Goal: Transaction & Acquisition: Book appointment/travel/reservation

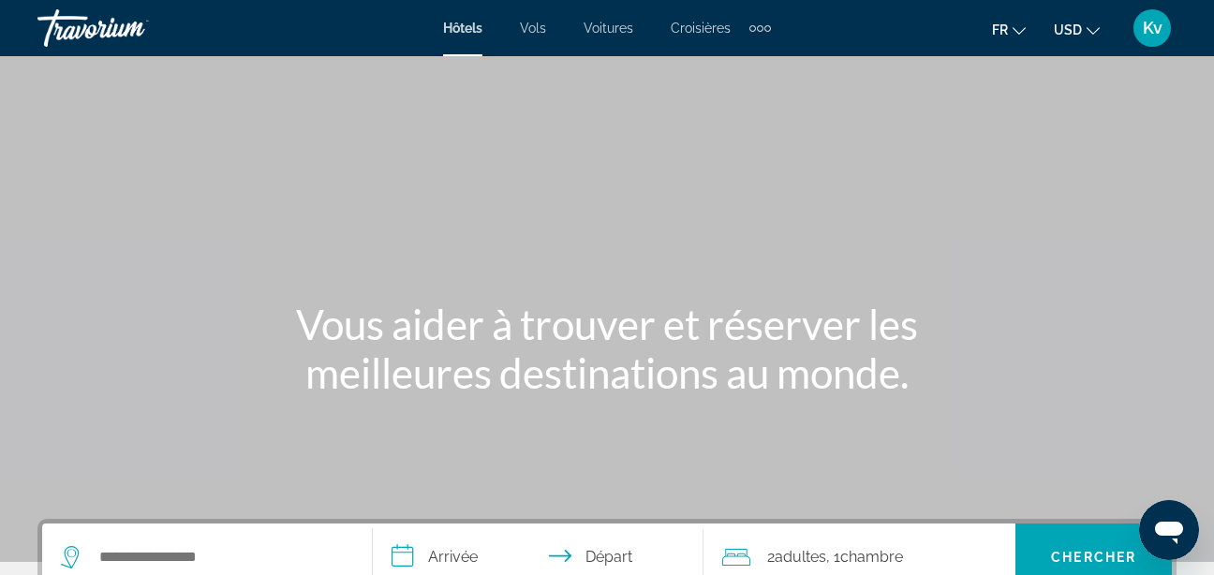
click at [1091, 36] on button "USD USD ($) MXN (Mex$) CAD (Can$) GBP (£) EUR (€) AUD (A$) NZD (NZ$) CNY (CN¥)" at bounding box center [1076, 29] width 46 height 27
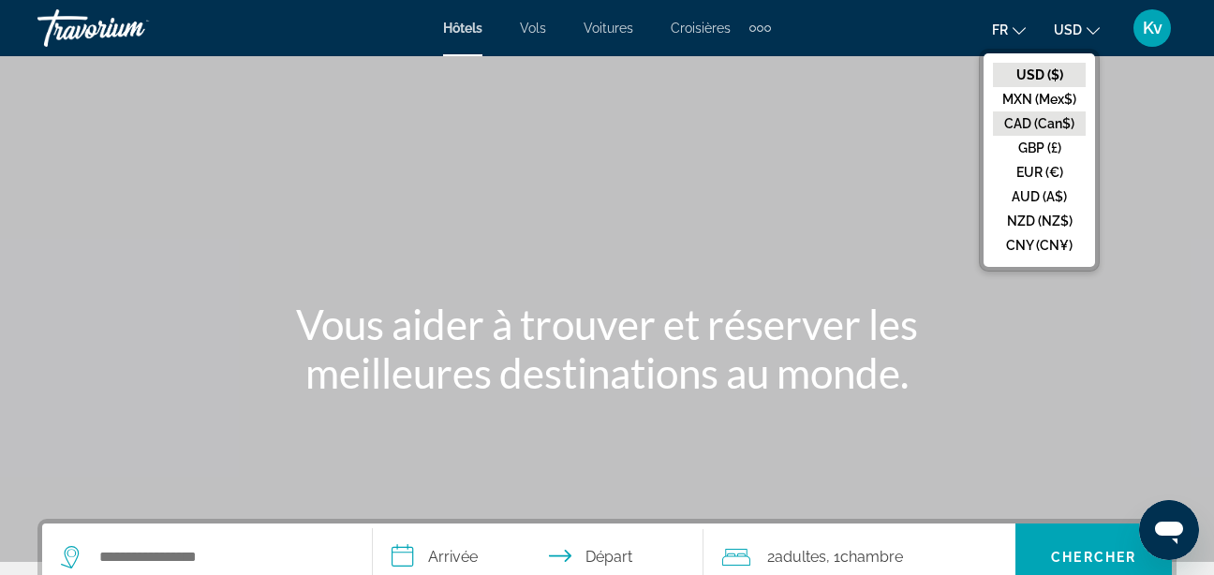
click at [1044, 120] on button "CAD (Can$)" at bounding box center [1039, 123] width 93 height 24
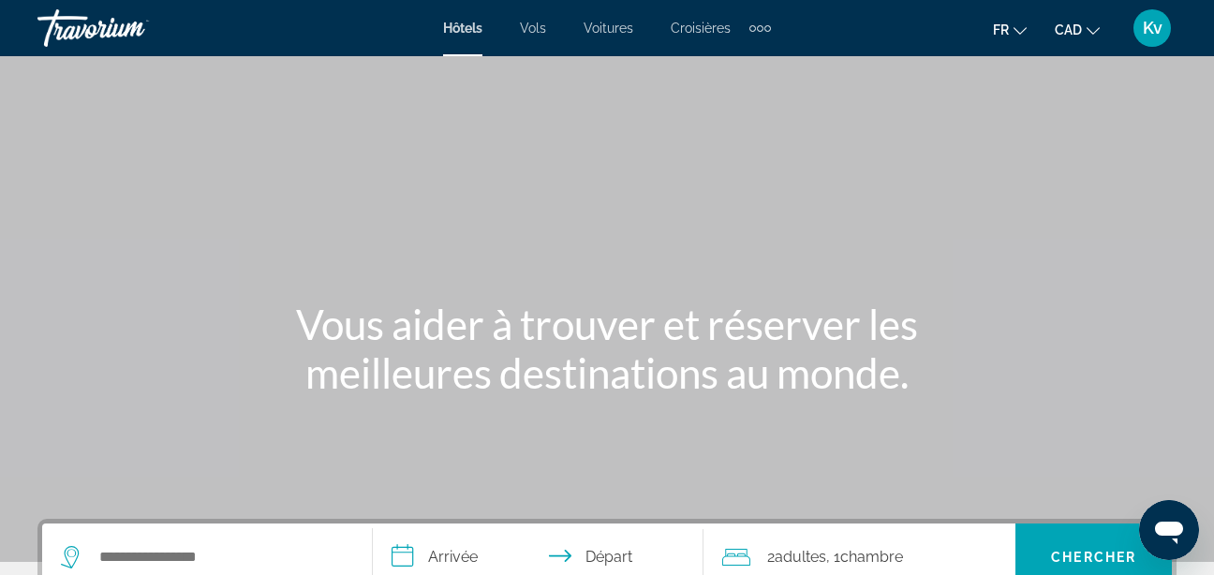
click at [759, 25] on div "Extra navigation items" at bounding box center [760, 28] width 7 height 7
click at [731, 65] on span "Activités" at bounding box center [730, 62] width 52 height 15
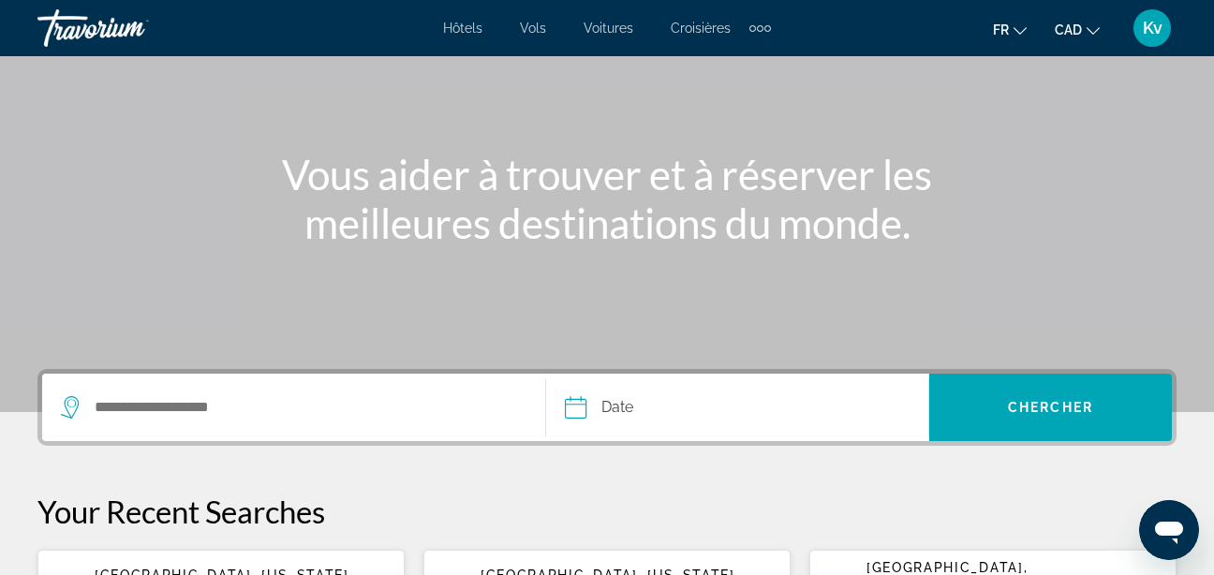
scroll to position [187, 0]
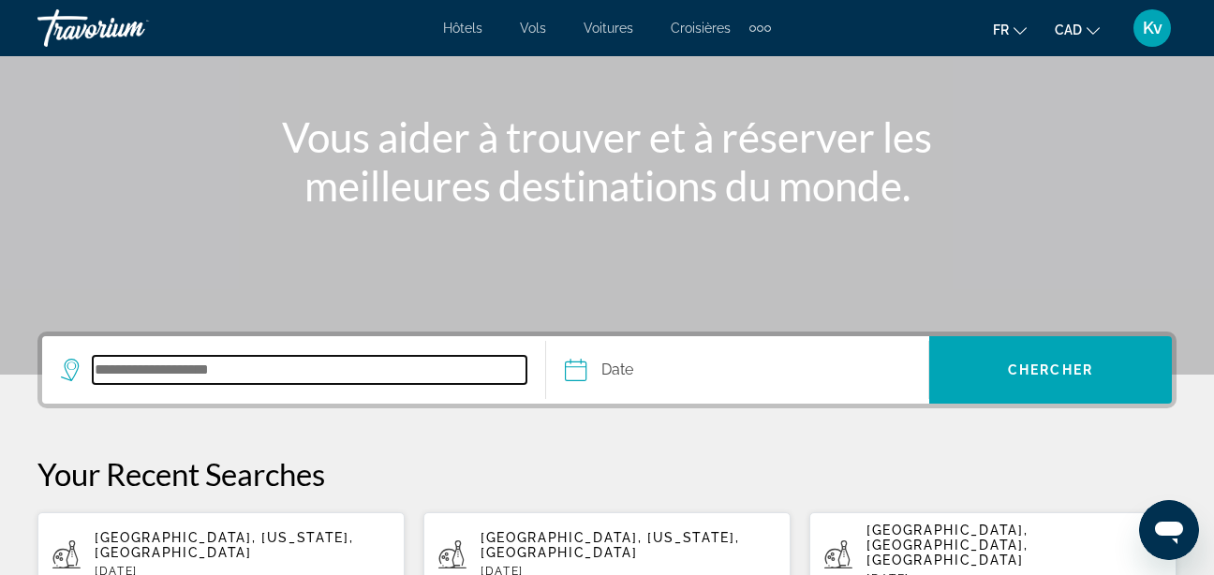
click at [258, 379] on input "Search destination" at bounding box center [310, 370] width 434 height 28
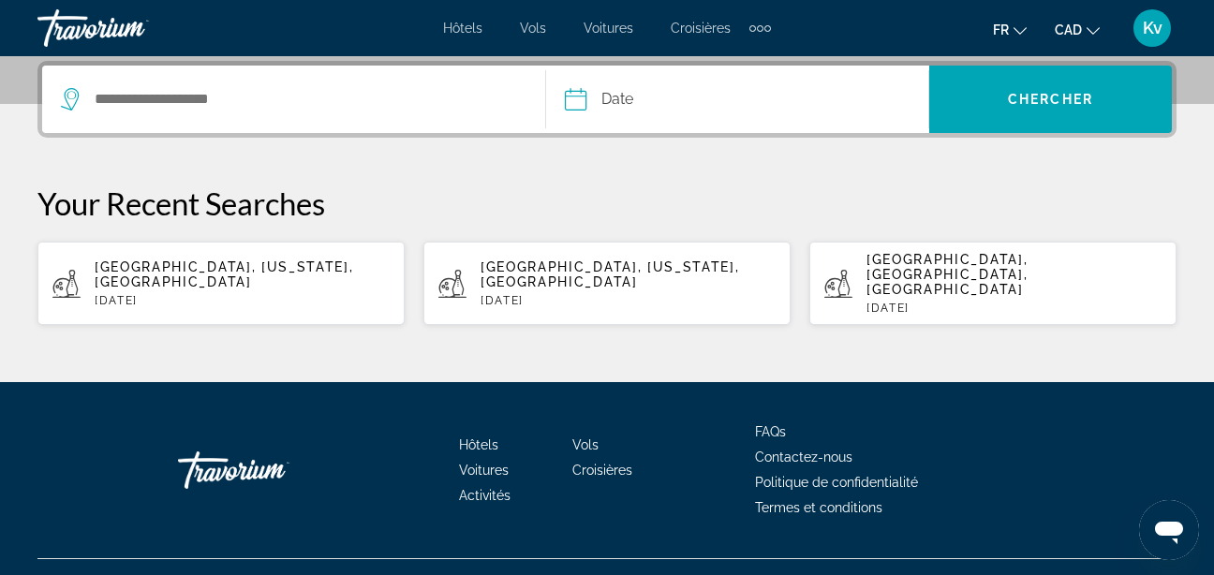
click at [214, 263] on span "[GEOGRAPHIC_DATA], [US_STATE], [GEOGRAPHIC_DATA]" at bounding box center [224, 274] width 258 height 30
type input "**********"
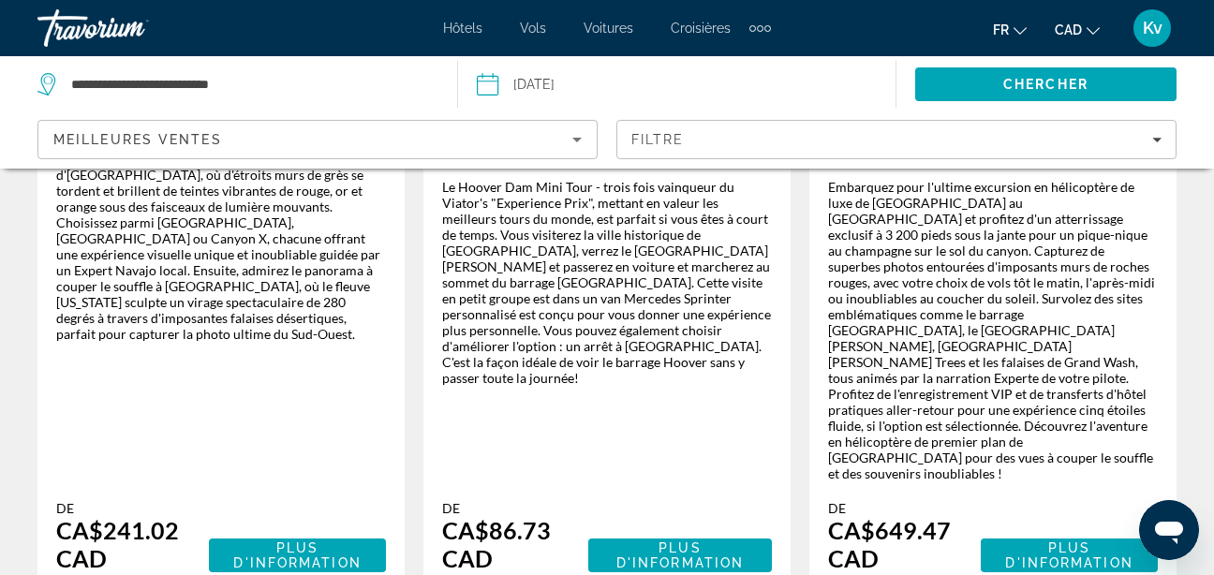
scroll to position [3635, 0]
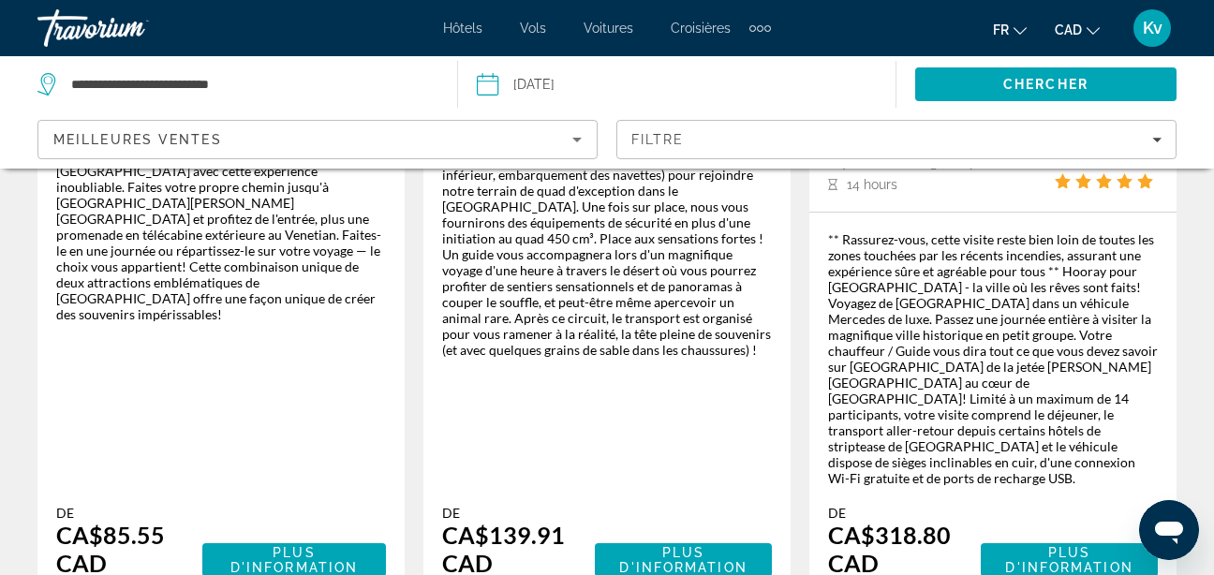
scroll to position [3563, 0]
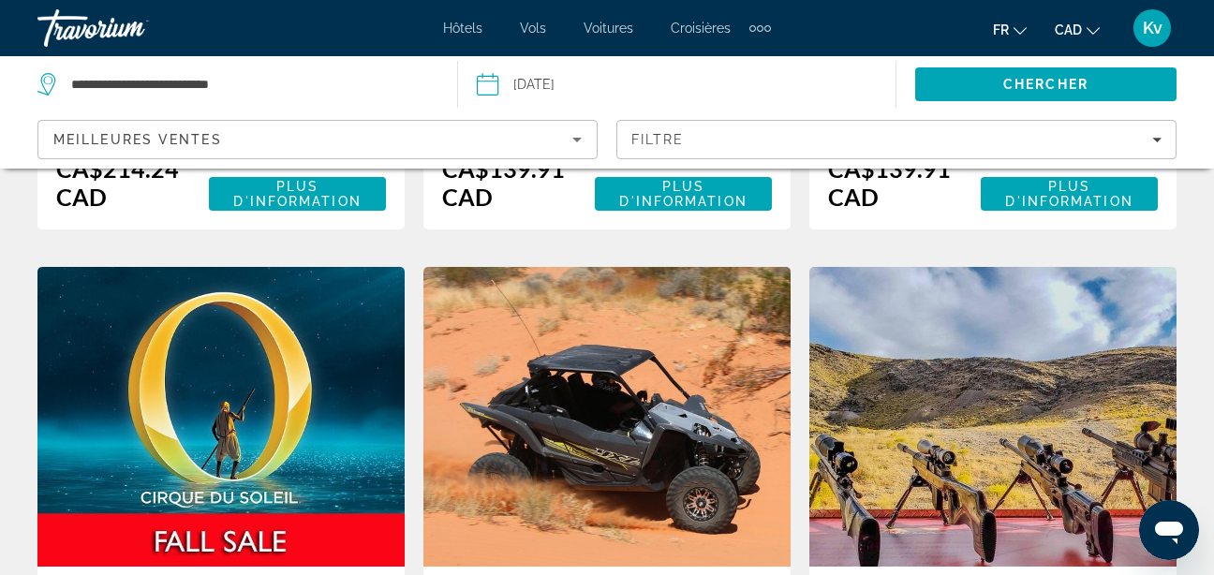
scroll to position [2922, 0]
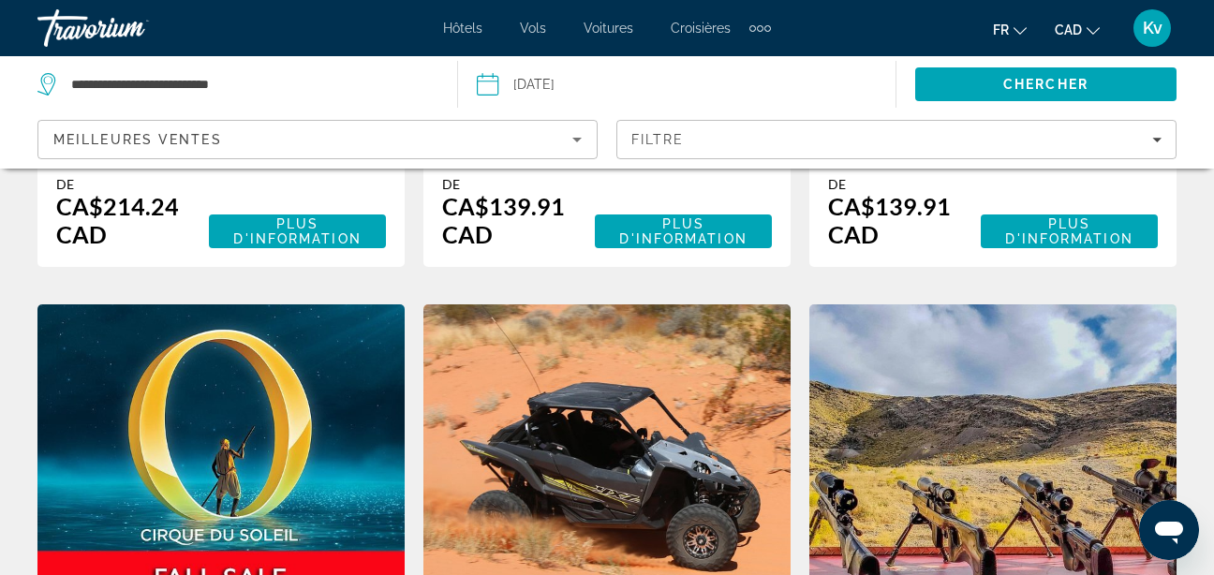
click at [349, 304] on img "Main content" at bounding box center [220, 454] width 367 height 300
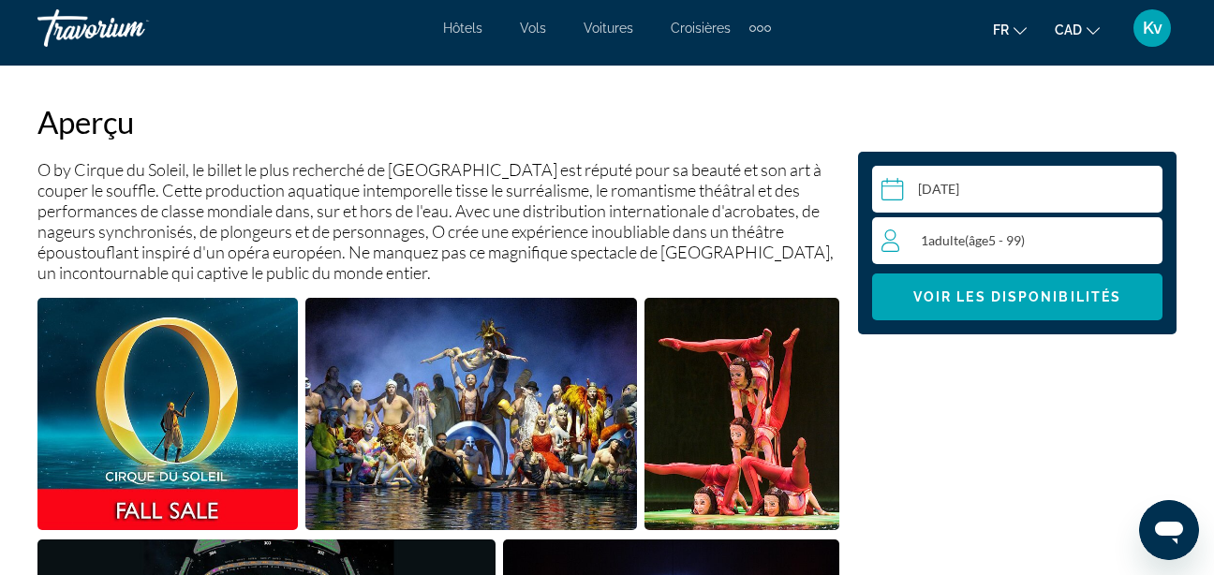
scroll to position [1086, 0]
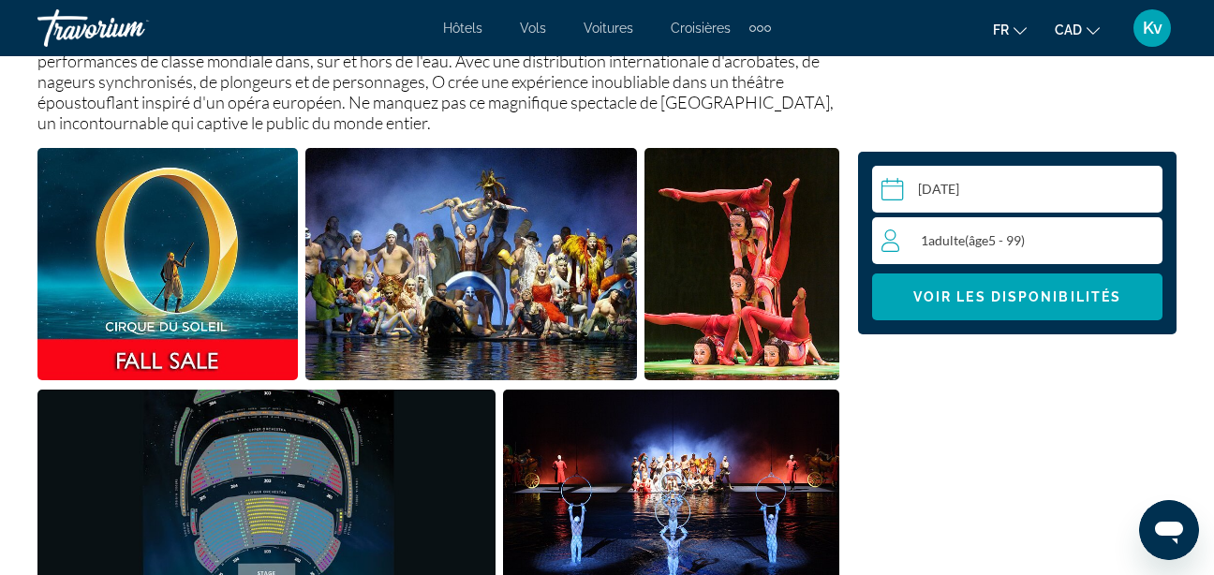
click at [1069, 247] on div "1 Adulte Adultes ( âge 5 - 99)" at bounding box center [1021, 240] width 280 height 22
click at [1149, 243] on icon "Increment adults" at bounding box center [1143, 239] width 17 height 22
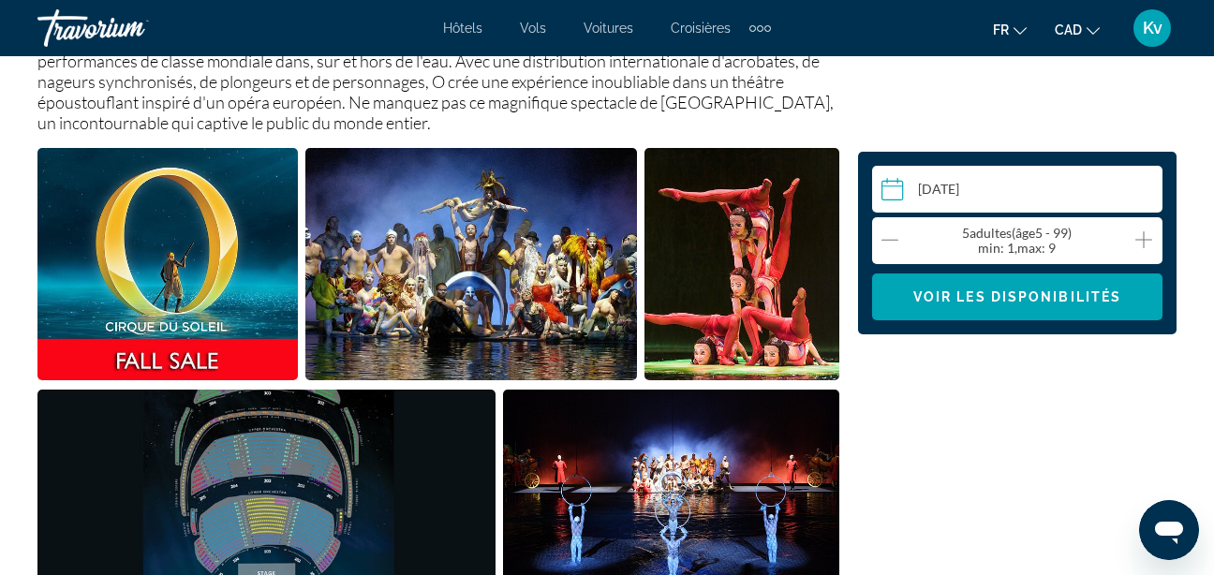
click at [1149, 243] on icon "Increment adults" at bounding box center [1143, 239] width 17 height 22
click at [1048, 309] on span "Main content" at bounding box center [1017, 296] width 290 height 45
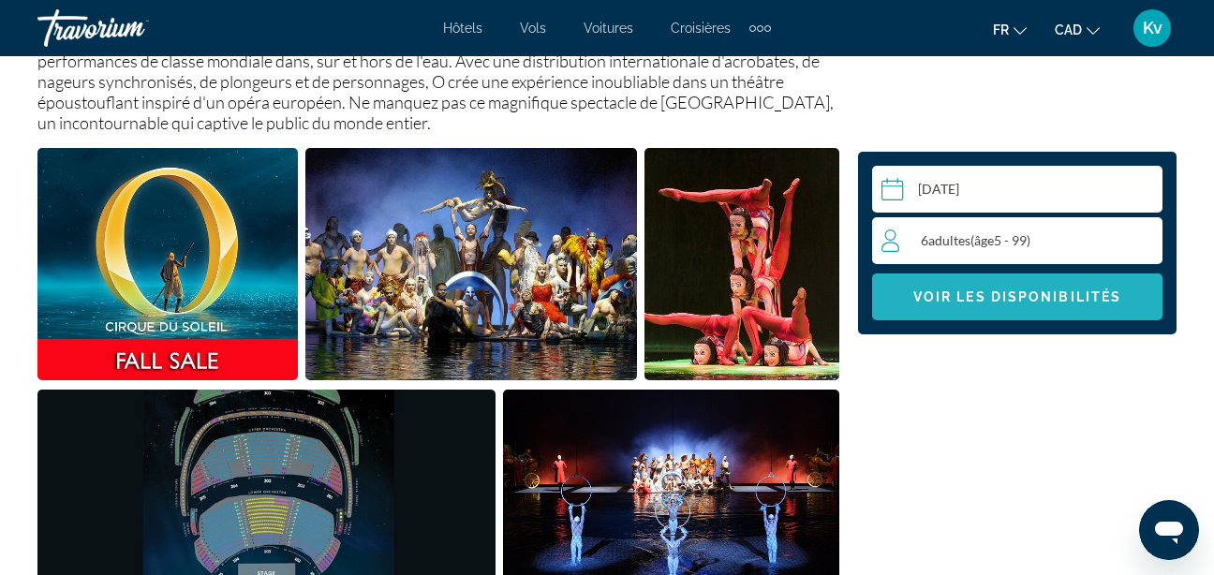
scroll to position [3296, 0]
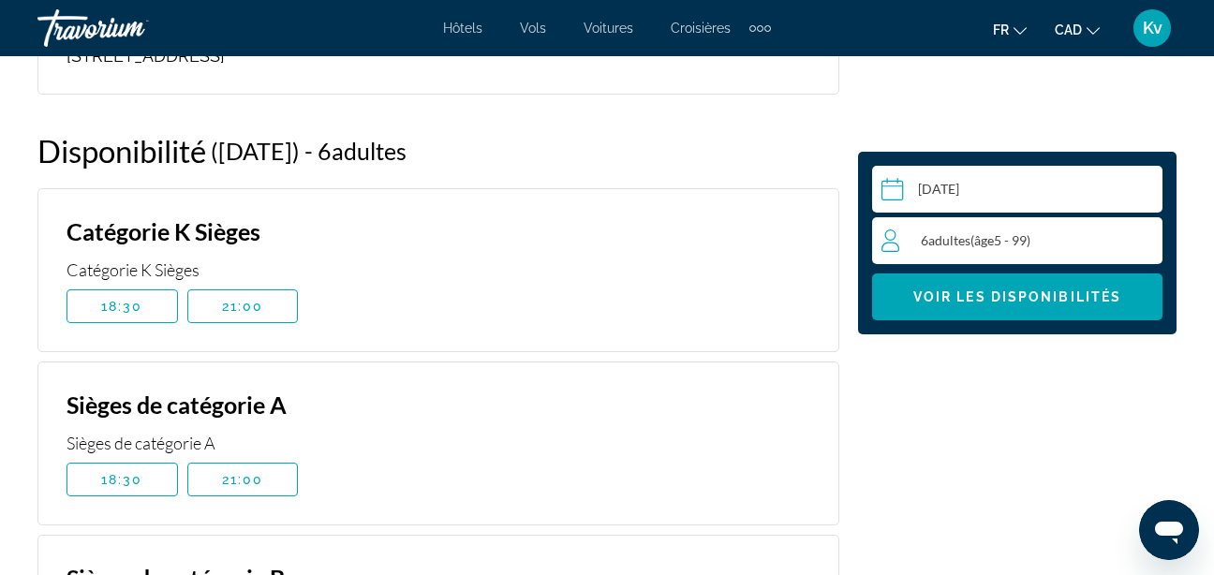
click at [1039, 205] on input "Main content" at bounding box center [1021, 192] width 298 height 52
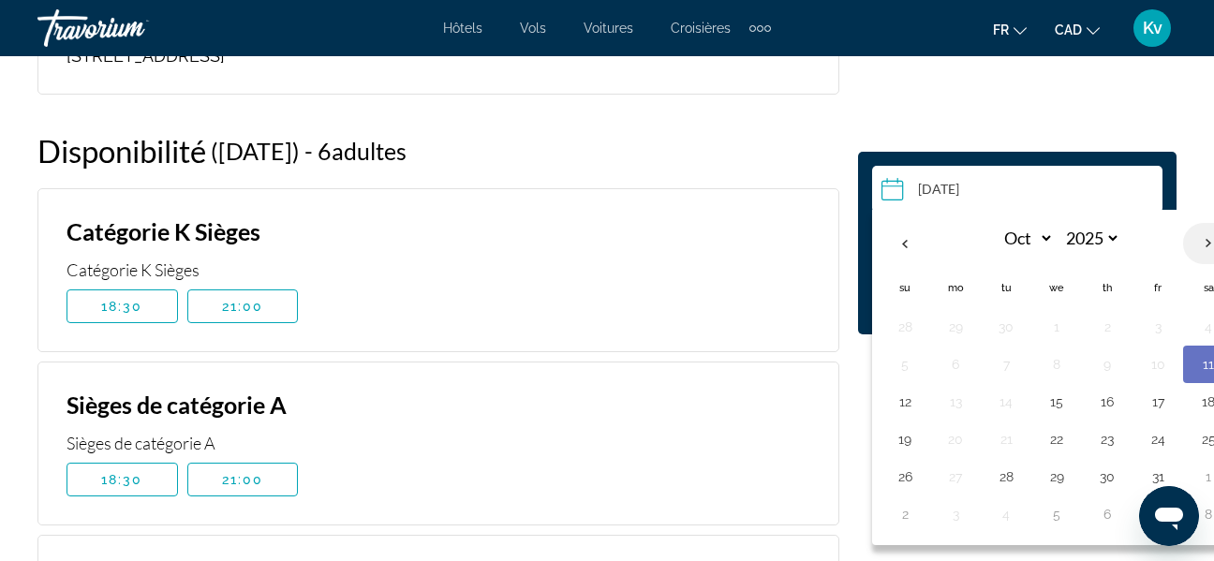
click at [1209, 246] on th "Next month" at bounding box center [1208, 243] width 51 height 41
select select "**"
click at [1055, 486] on button "31" at bounding box center [1056, 477] width 30 height 26
type input "**********"
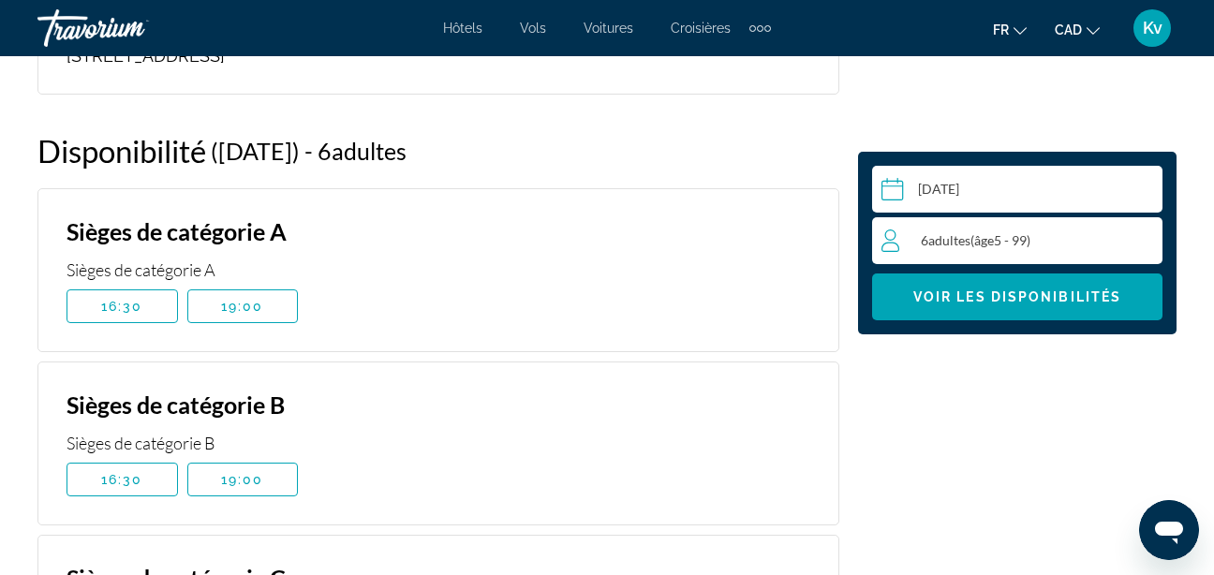
click at [916, 420] on div "**********" at bounding box center [1016, 151] width 337 height 4816
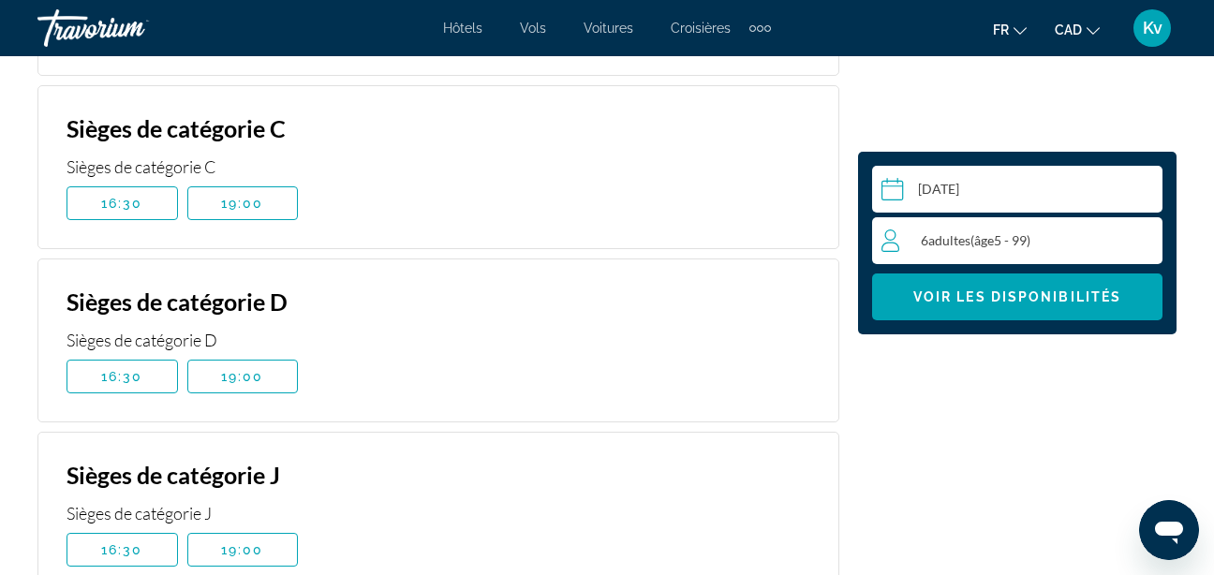
scroll to position [4045, 0]
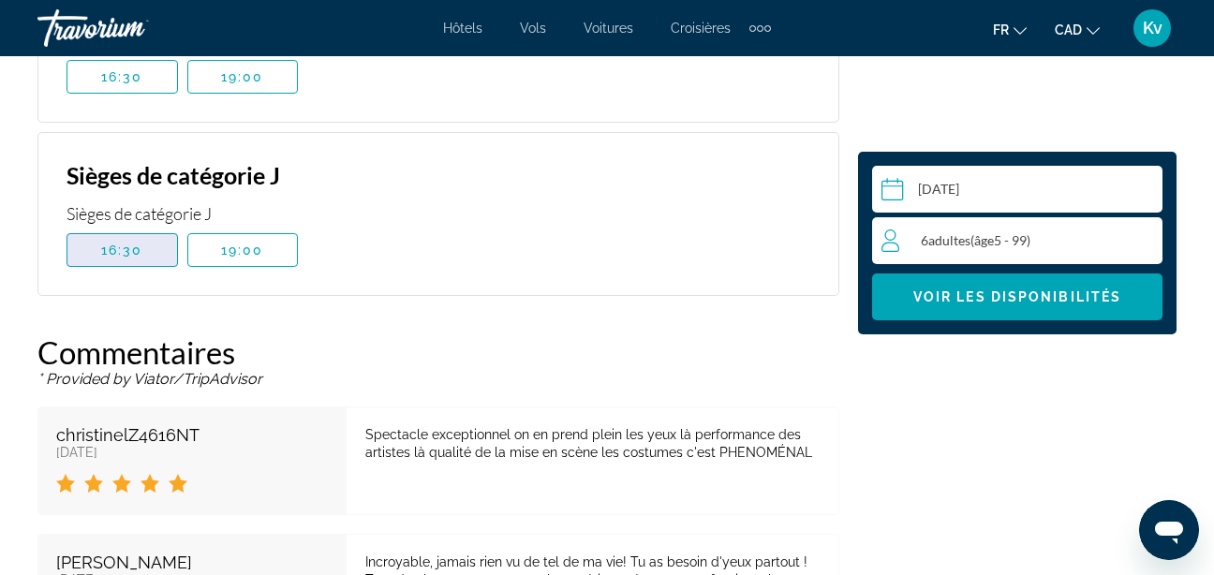
click at [119, 243] on span "16:30" at bounding box center [122, 250] width 42 height 15
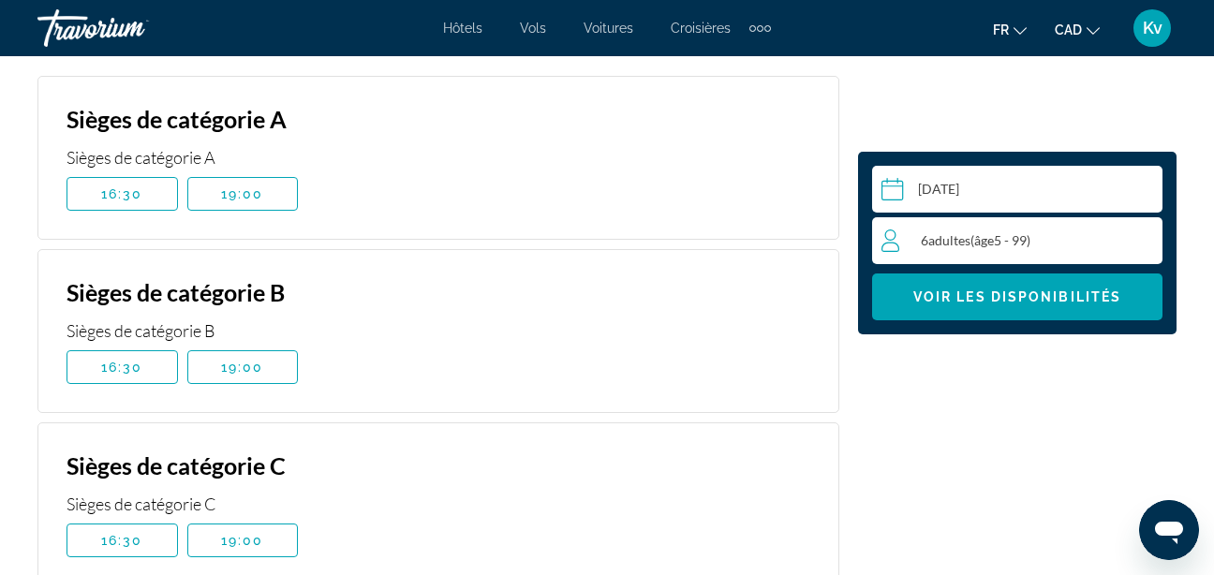
scroll to position [3371, 0]
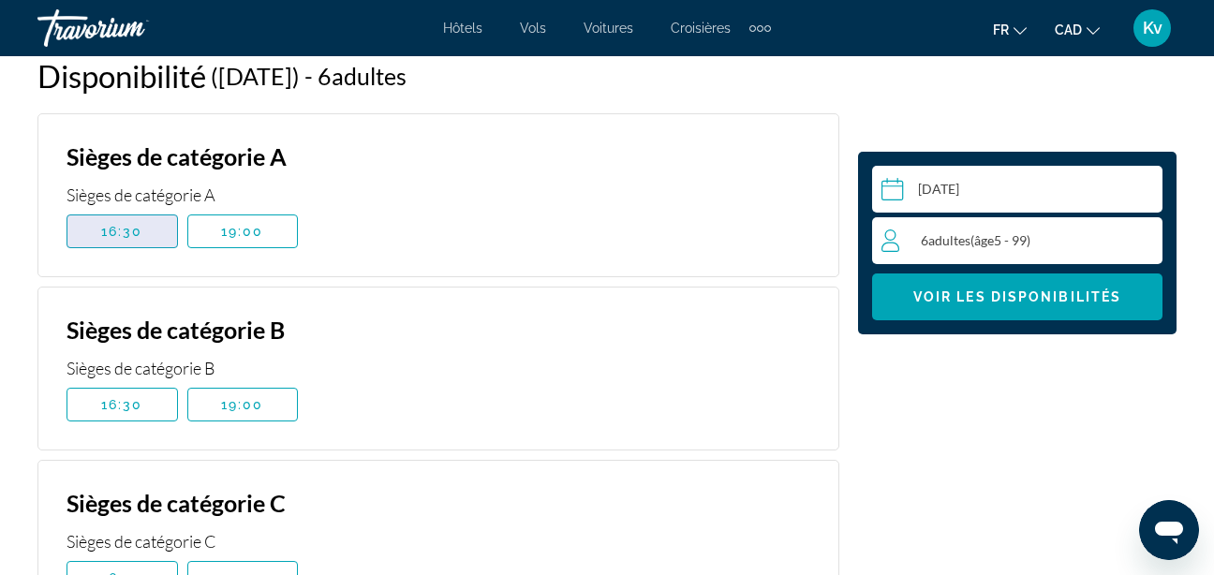
click at [126, 224] on span "16:30" at bounding box center [122, 231] width 42 height 15
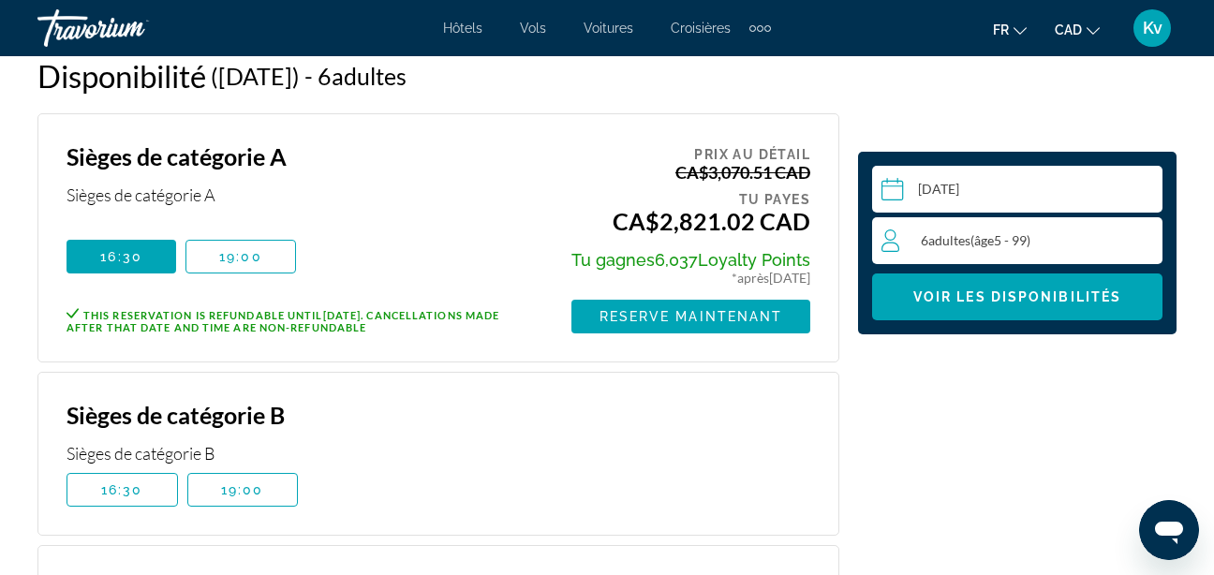
click at [936, 110] on div "**********" at bounding box center [1016, 118] width 337 height 4901
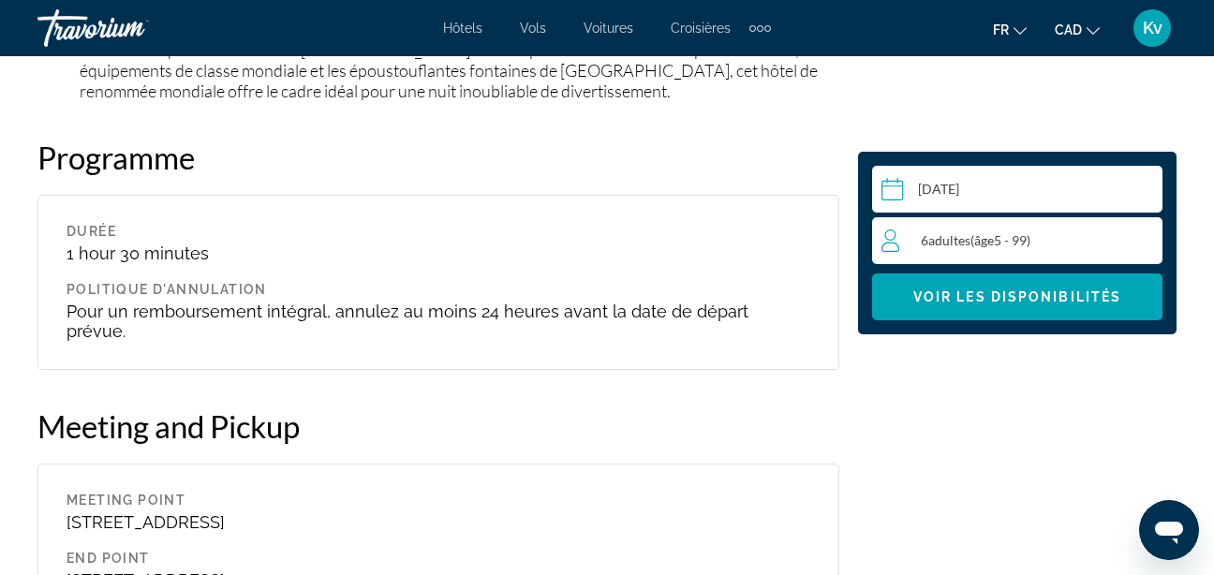
scroll to position [2510, 0]
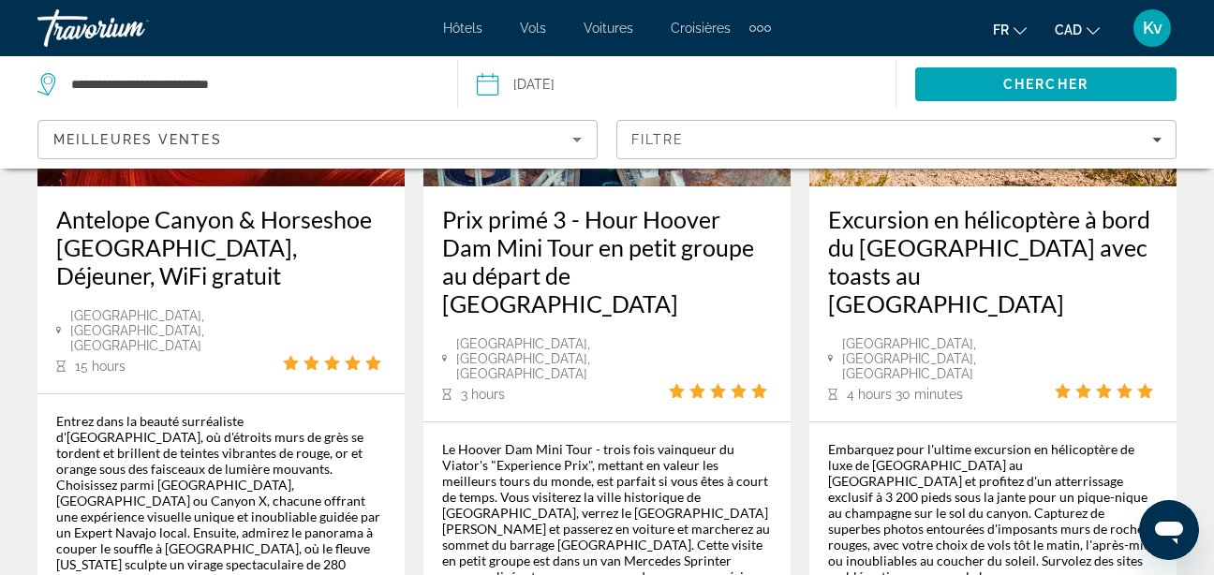
scroll to position [3635, 0]
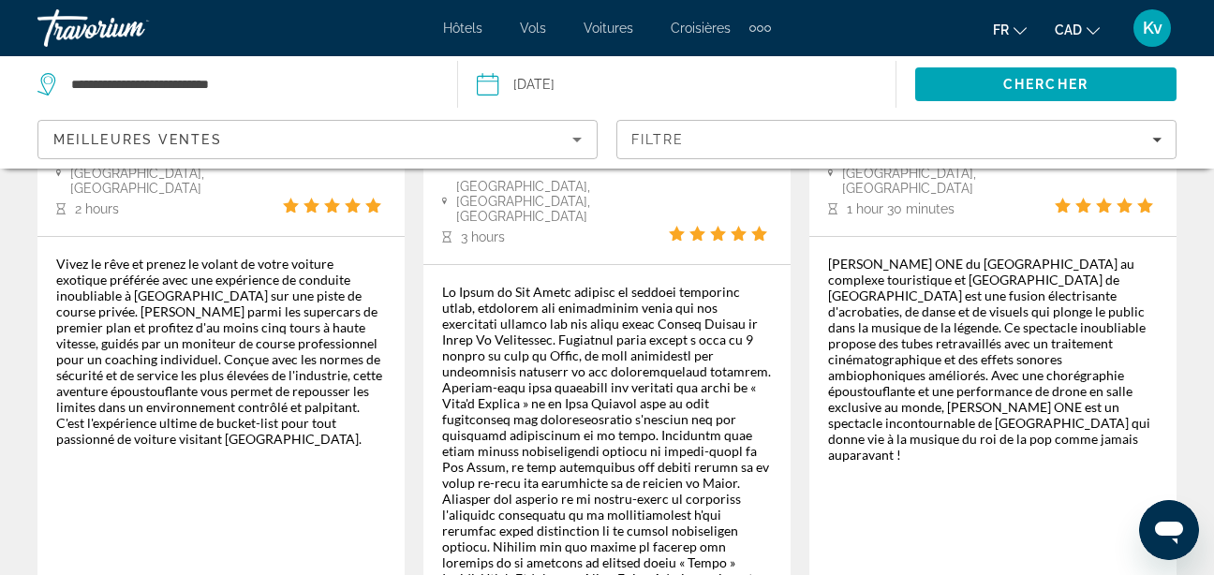
scroll to position [3446, 0]
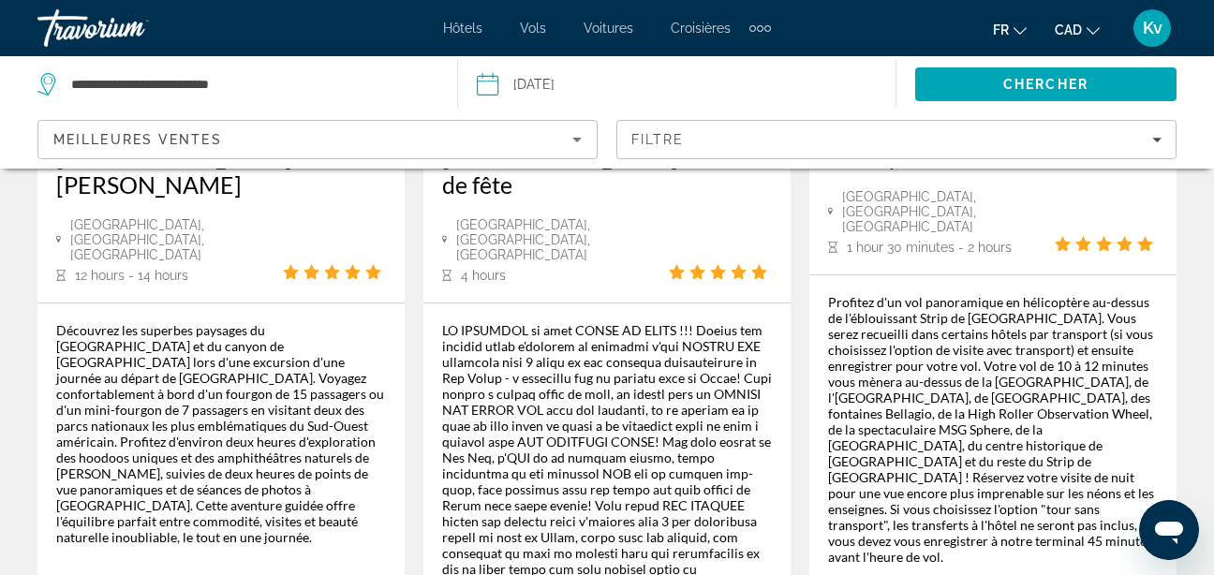
scroll to position [3296, 0]
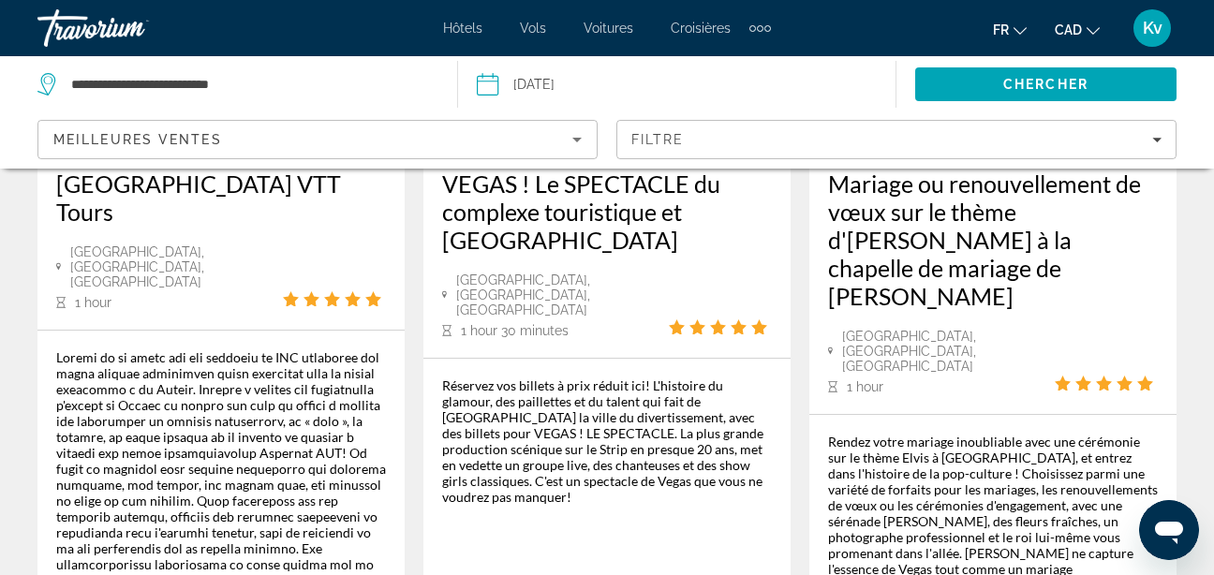
scroll to position [3296, 0]
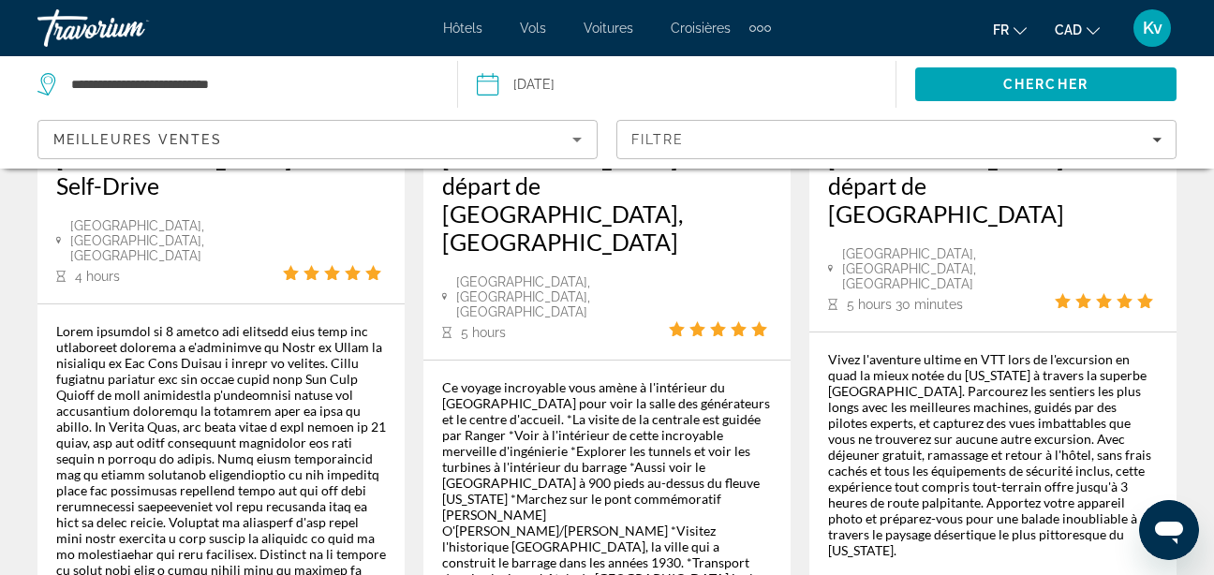
scroll to position [3558, 0]
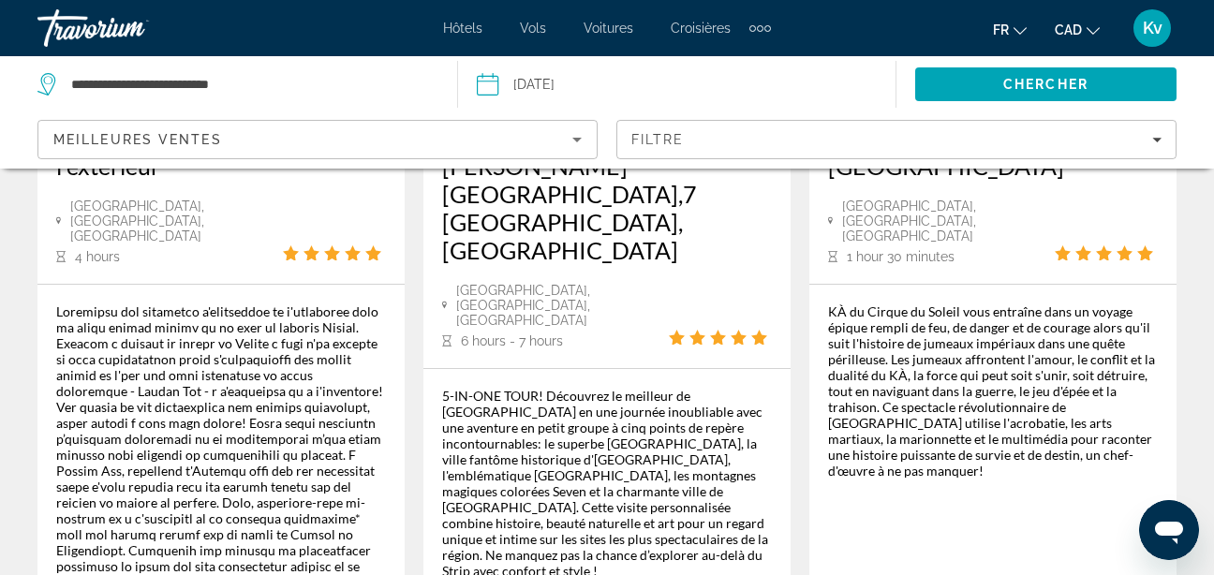
scroll to position [3446, 0]
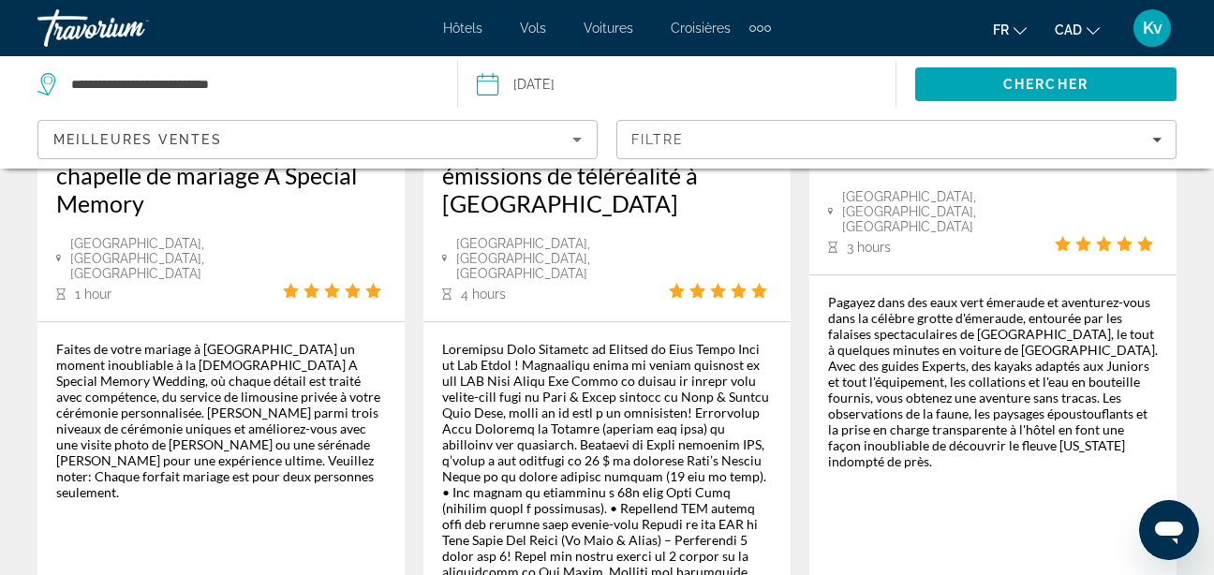
scroll to position [3146, 0]
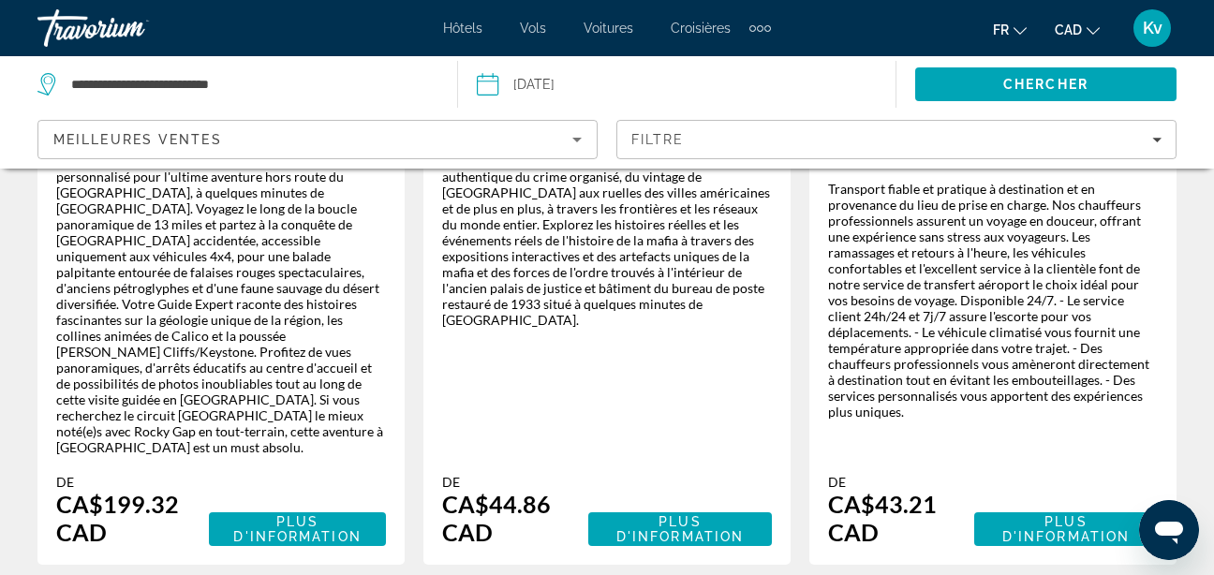
scroll to position [3344, 0]
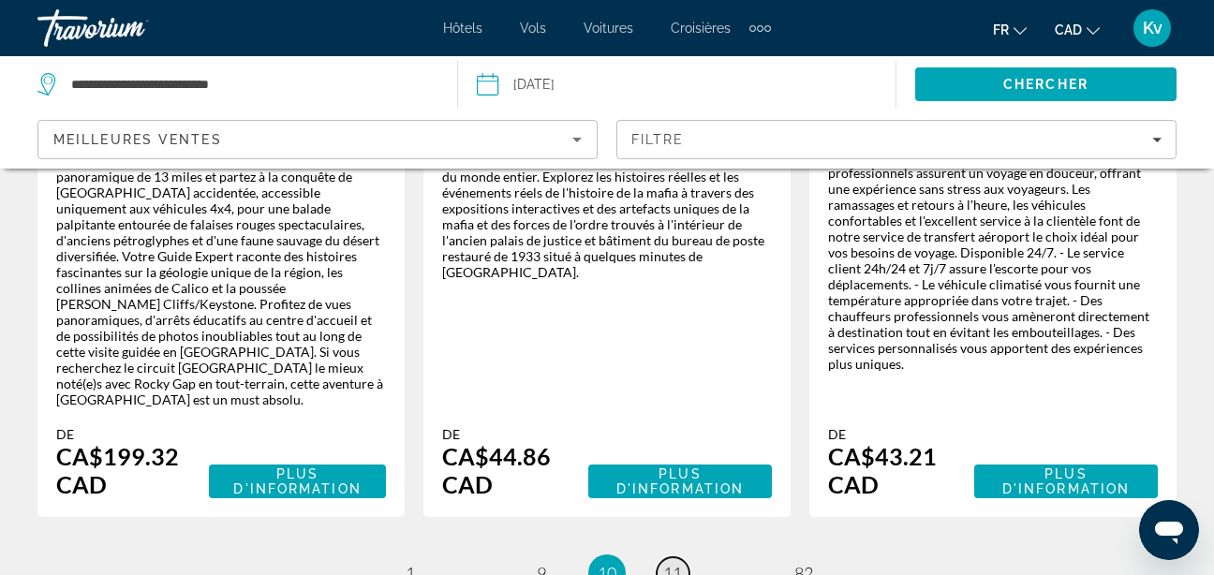
click at [671, 563] on span "11" at bounding box center [672, 573] width 19 height 21
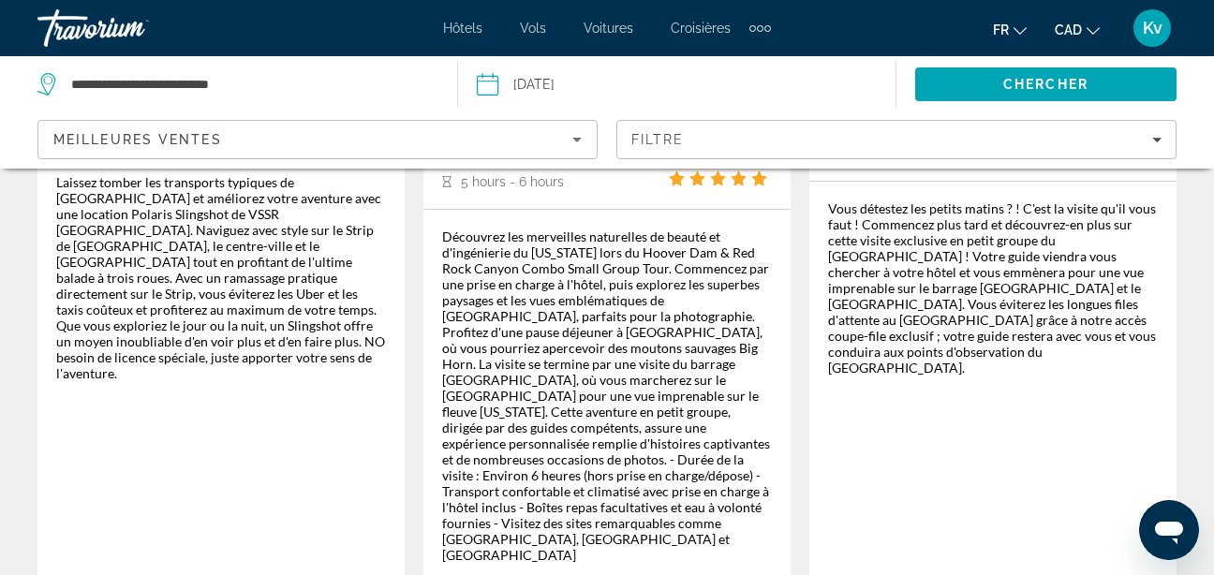
scroll to position [3599, 0]
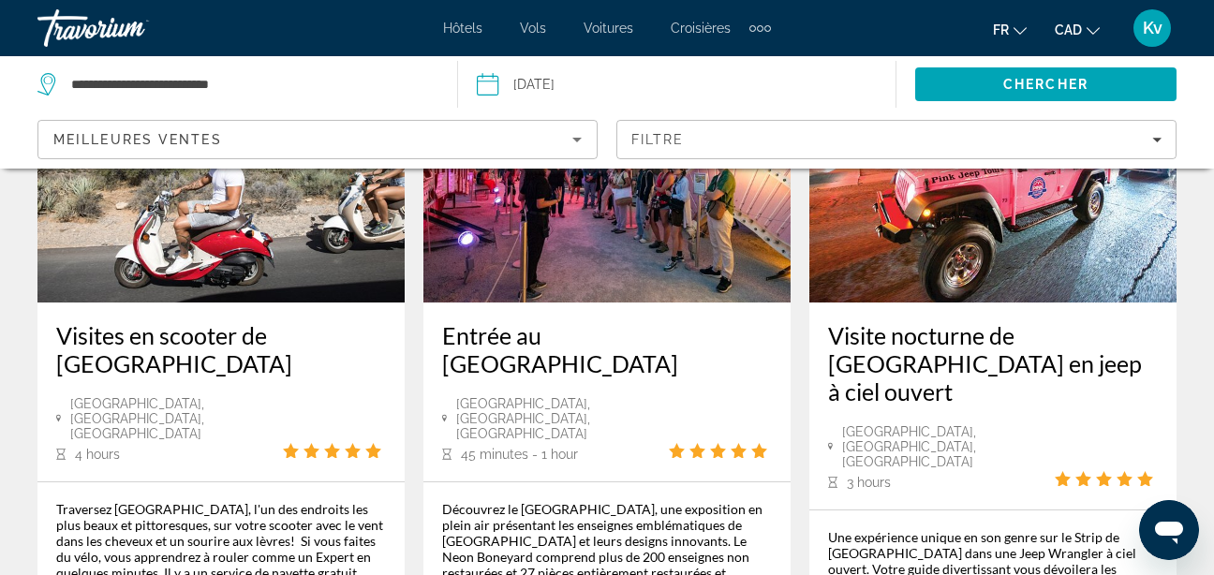
scroll to position [3221, 0]
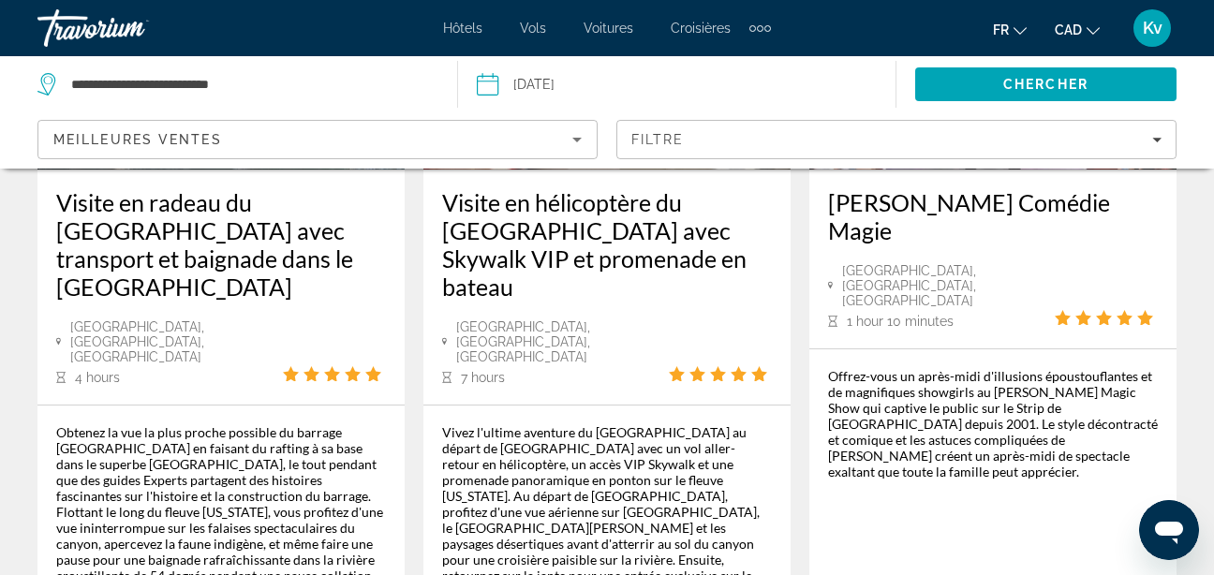
scroll to position [3146, 0]
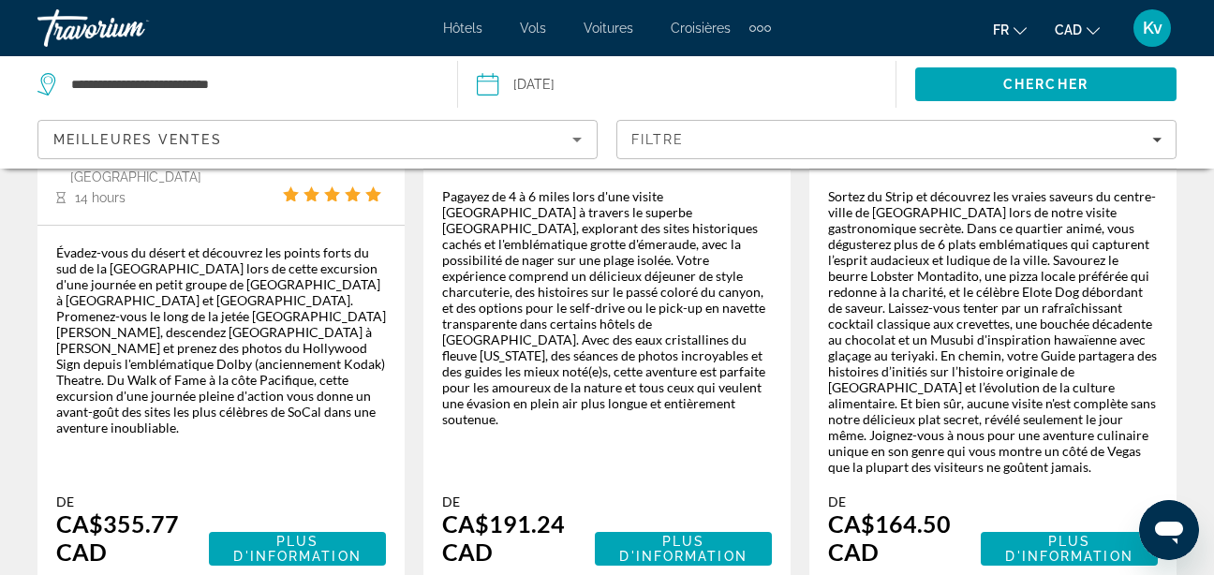
scroll to position [3446, 0]
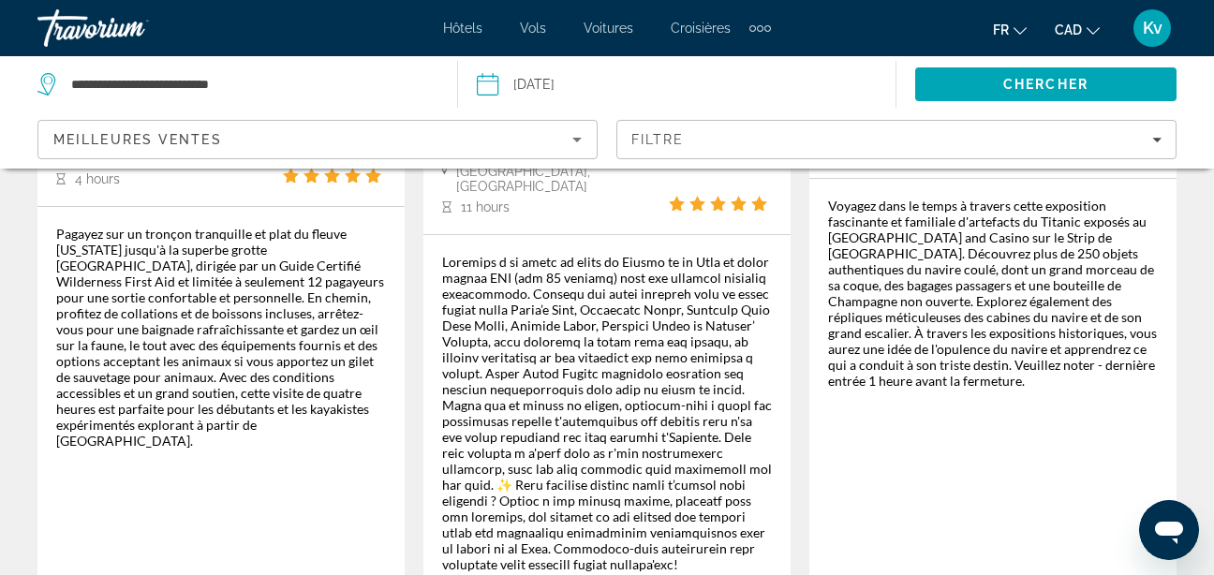
scroll to position [3671, 0]
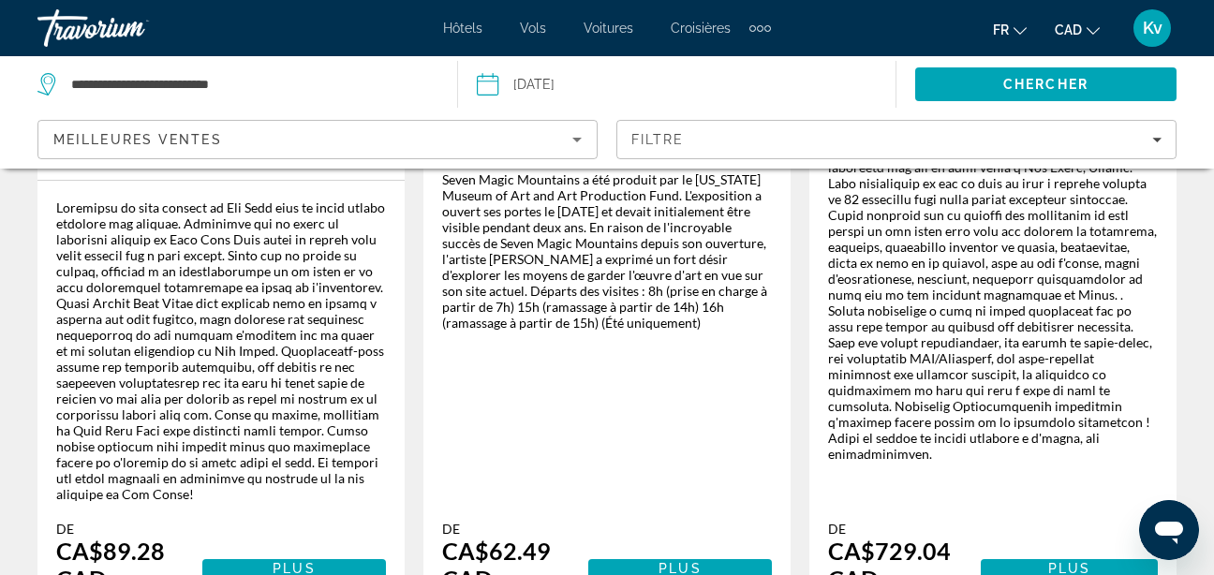
scroll to position [3558, 0]
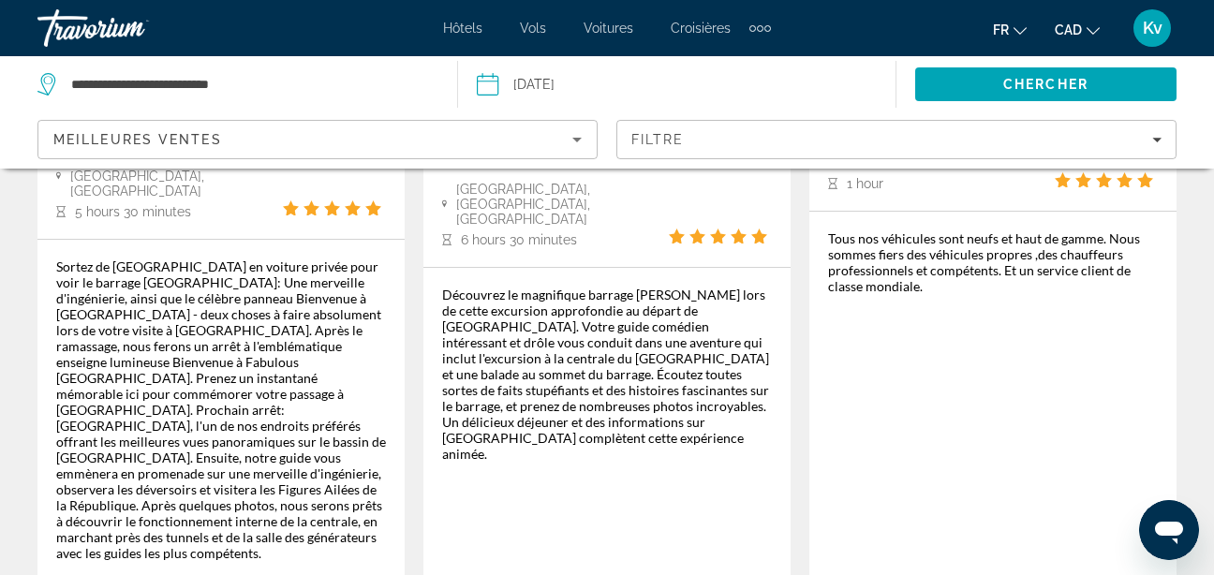
scroll to position [3708, 0]
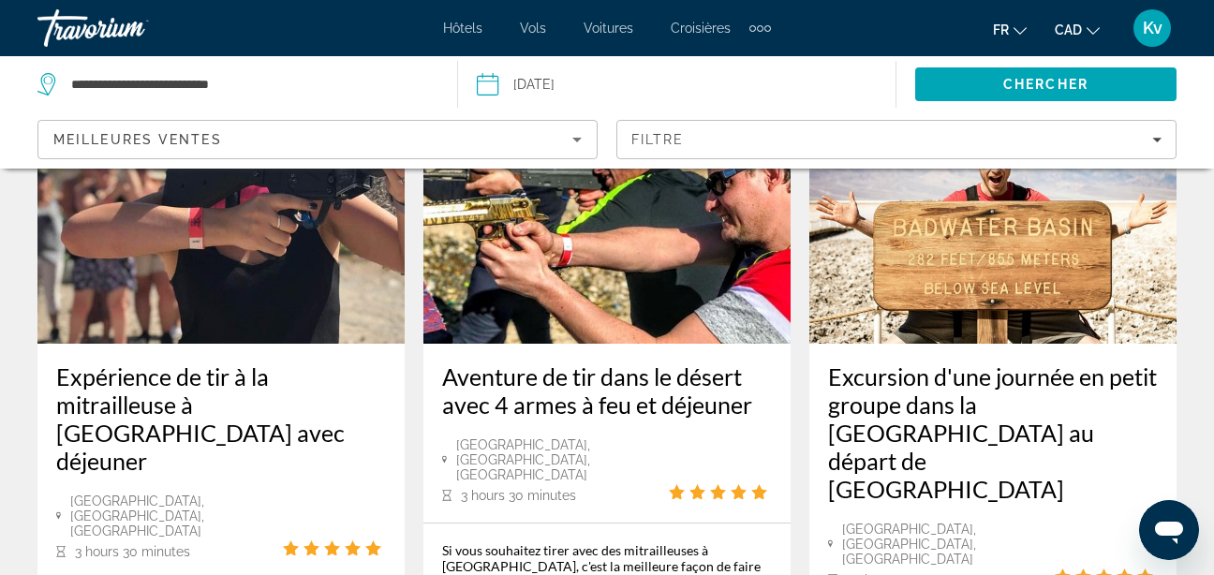
scroll to position [3334, 0]
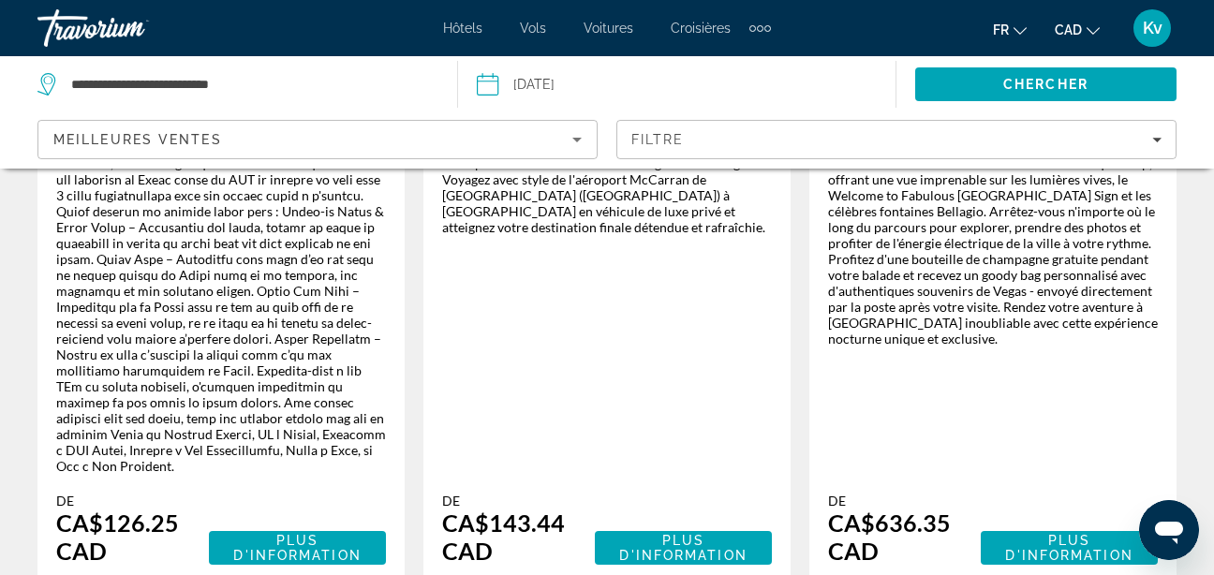
scroll to position [3596, 0]
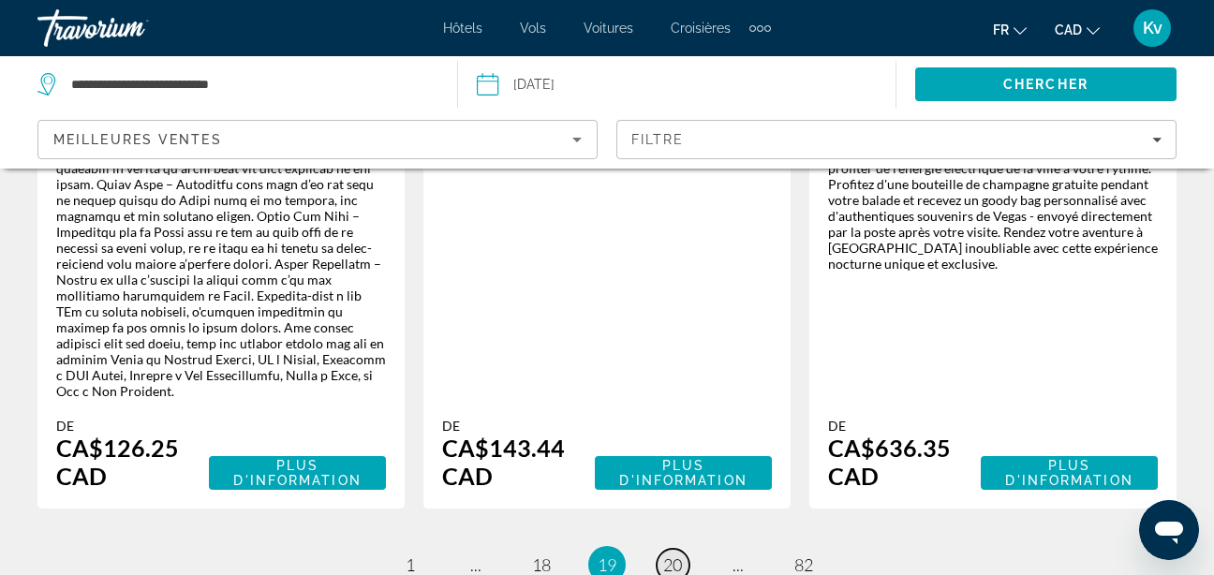
click at [680, 554] on span "20" at bounding box center [672, 564] width 19 height 21
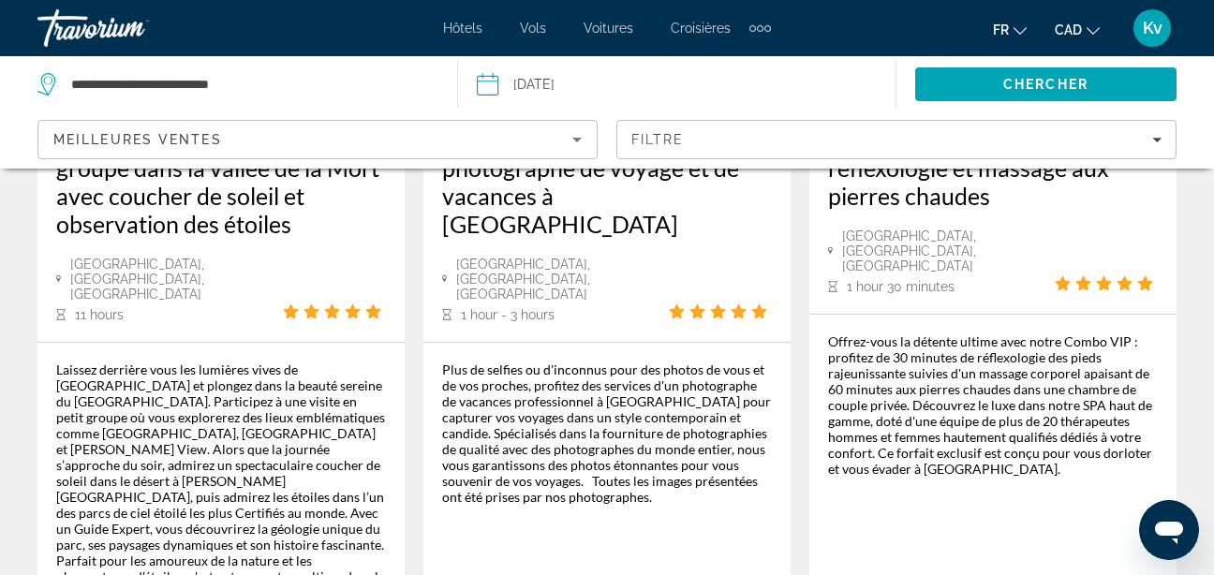
scroll to position [3371, 0]
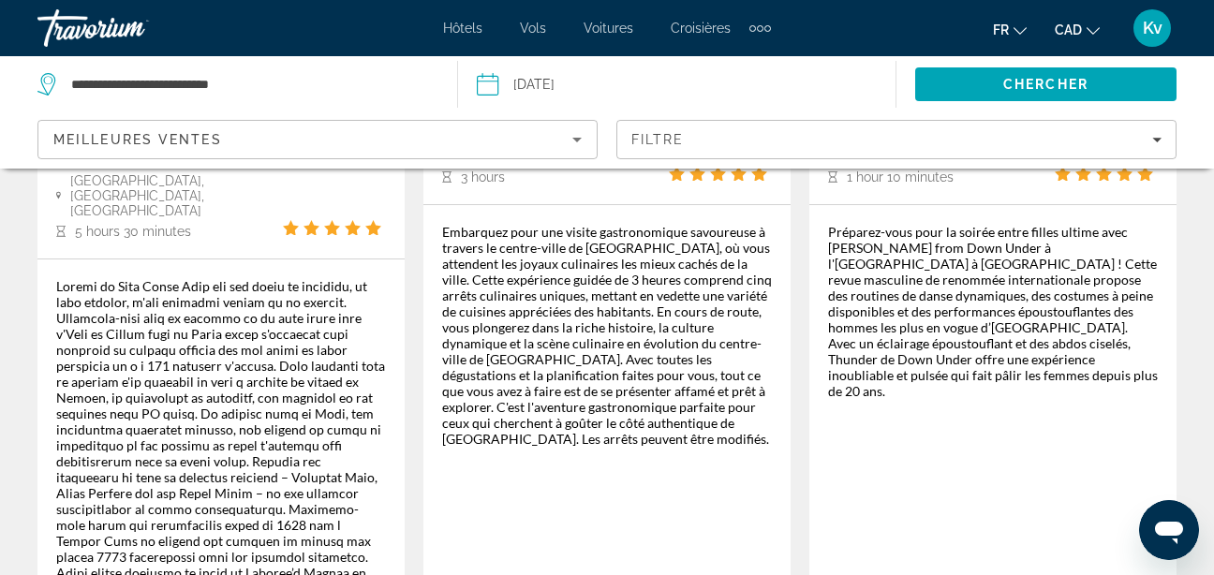
scroll to position [3484, 0]
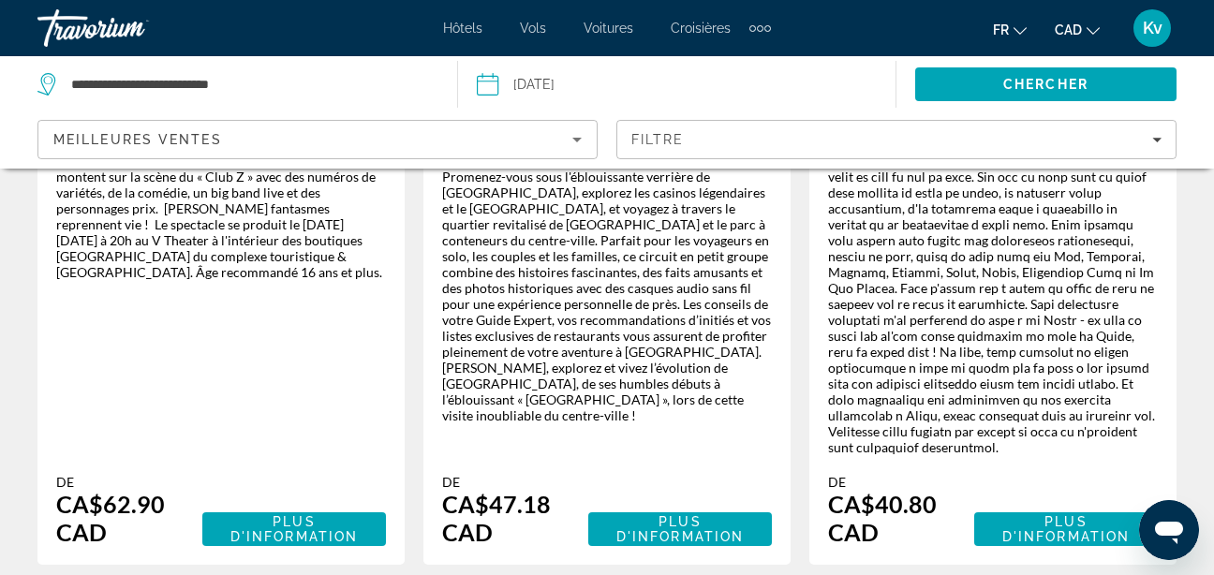
scroll to position [3633, 0]
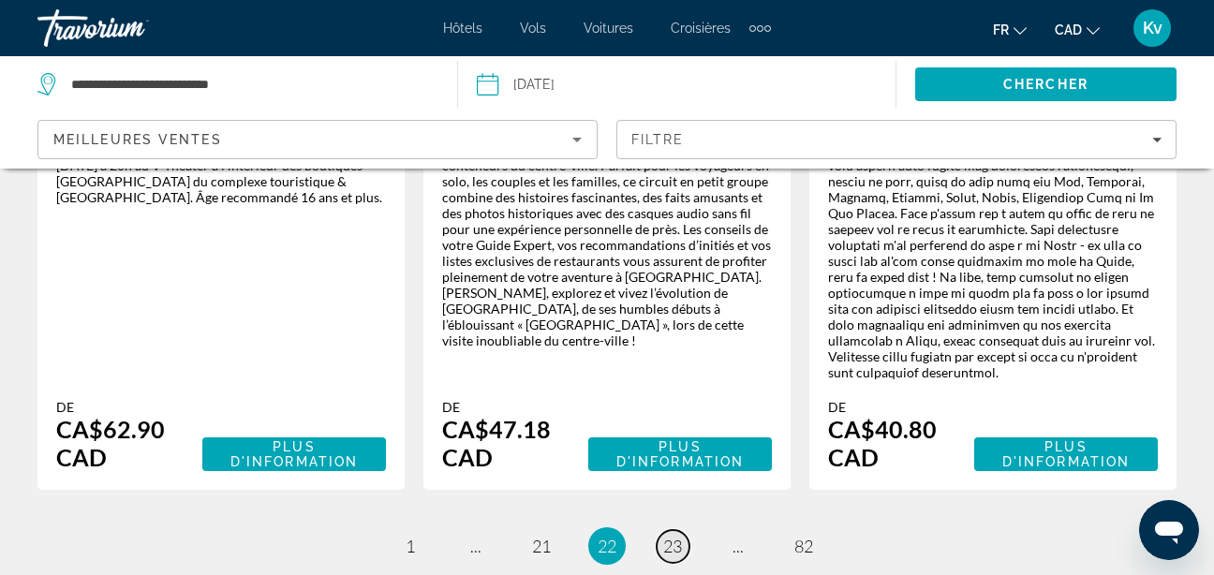
click at [674, 536] on span "23" at bounding box center [672, 546] width 19 height 21
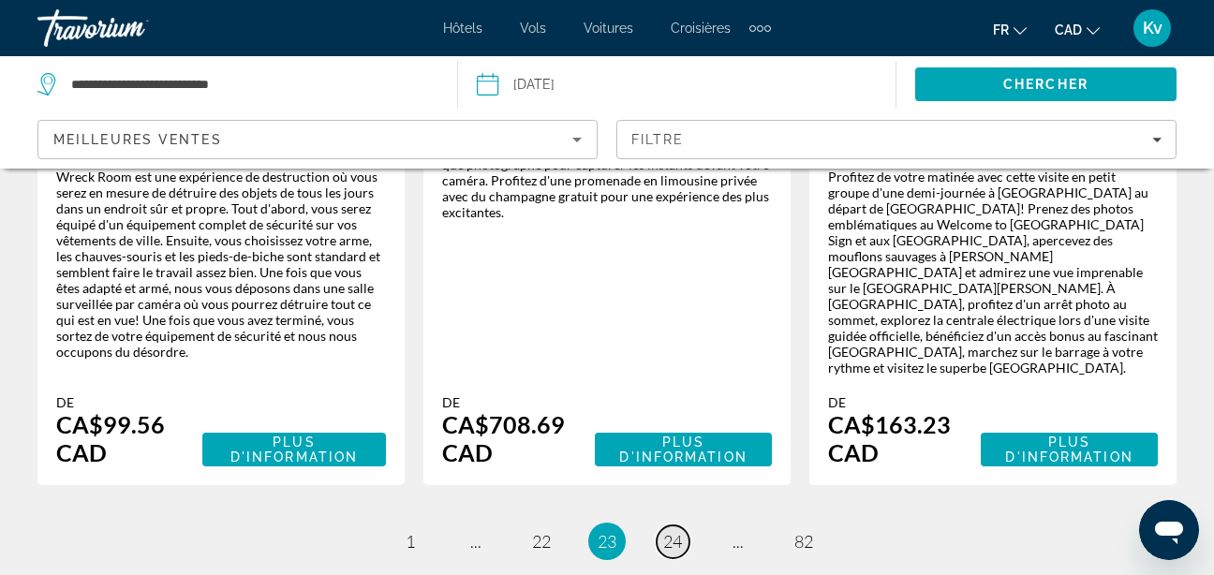
scroll to position [3515, 0]
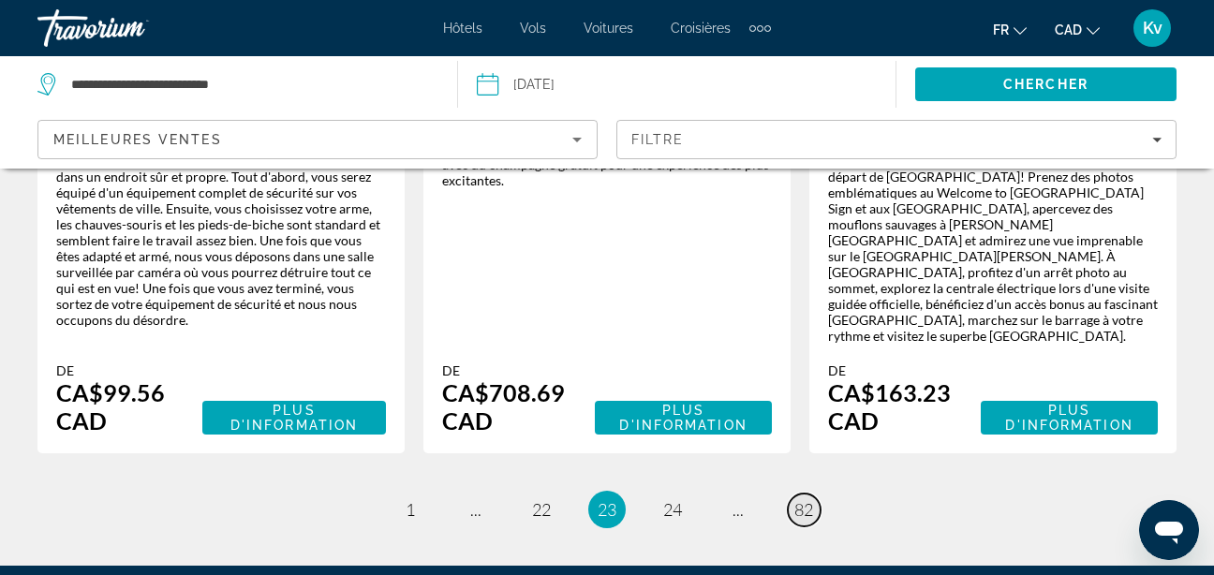
click at [815, 494] on link "page 82" at bounding box center [804, 510] width 33 height 33
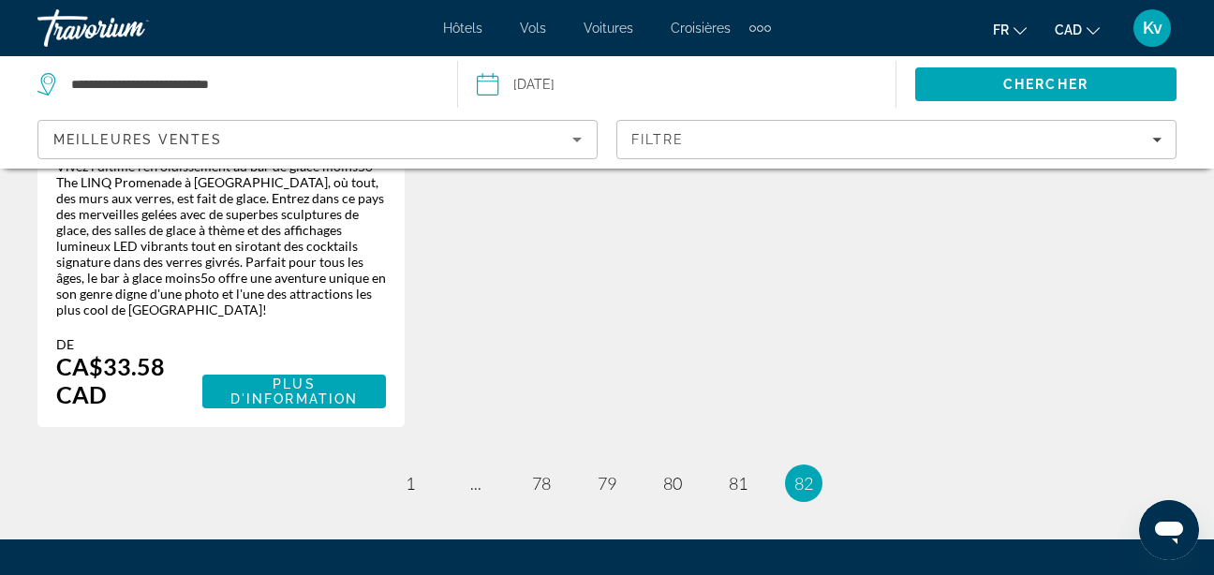
scroll to position [1643, 0]
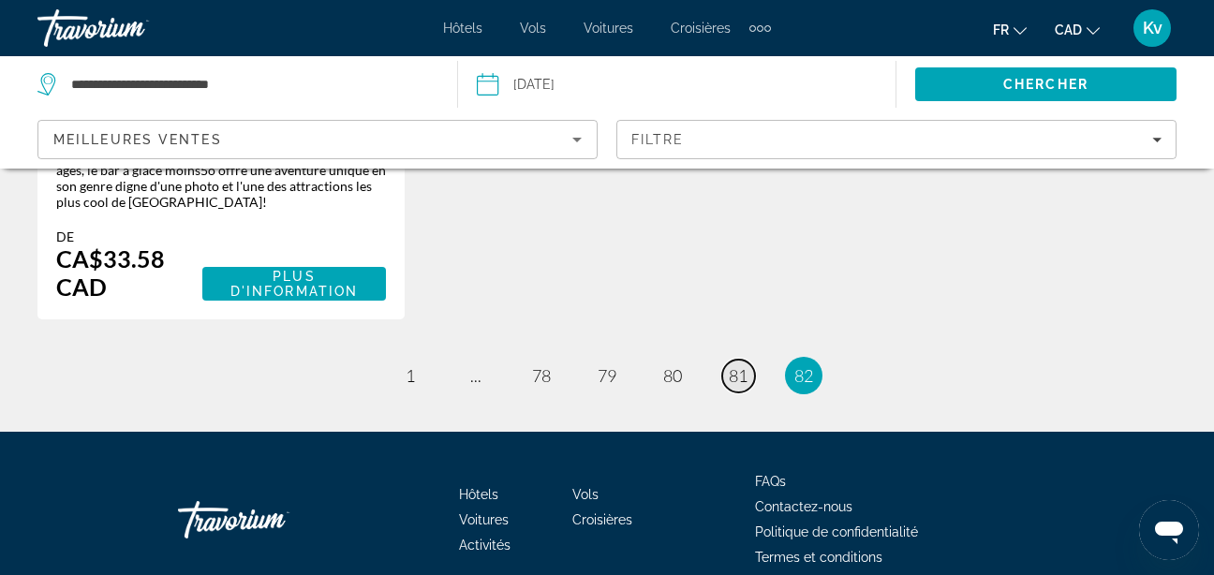
click at [744, 365] on span "81" at bounding box center [738, 375] width 19 height 21
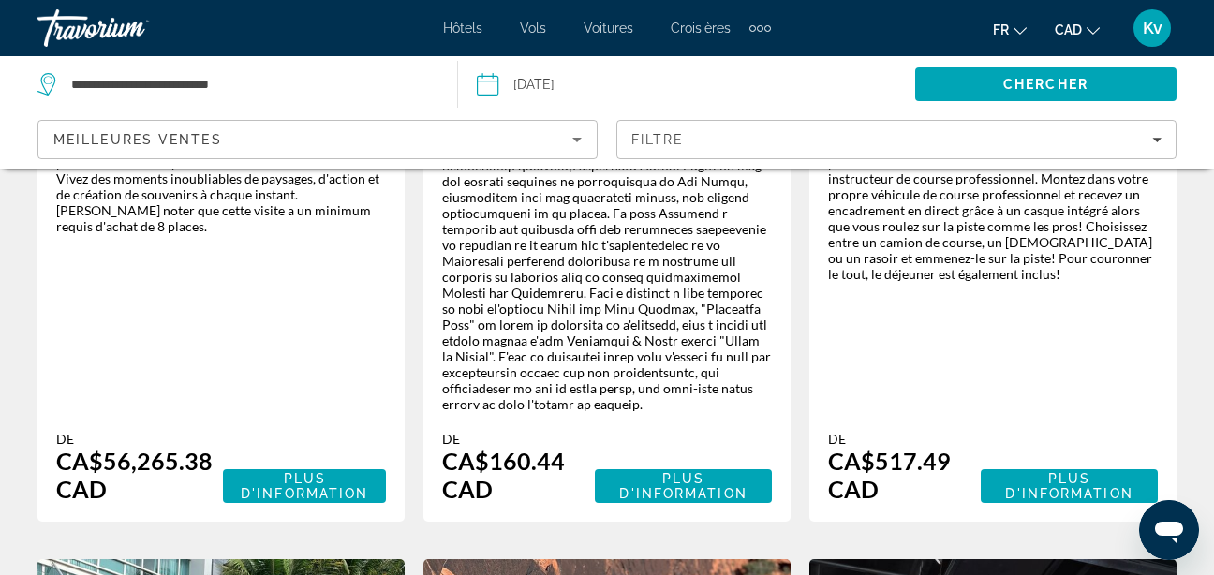
scroll to position [1948, 0]
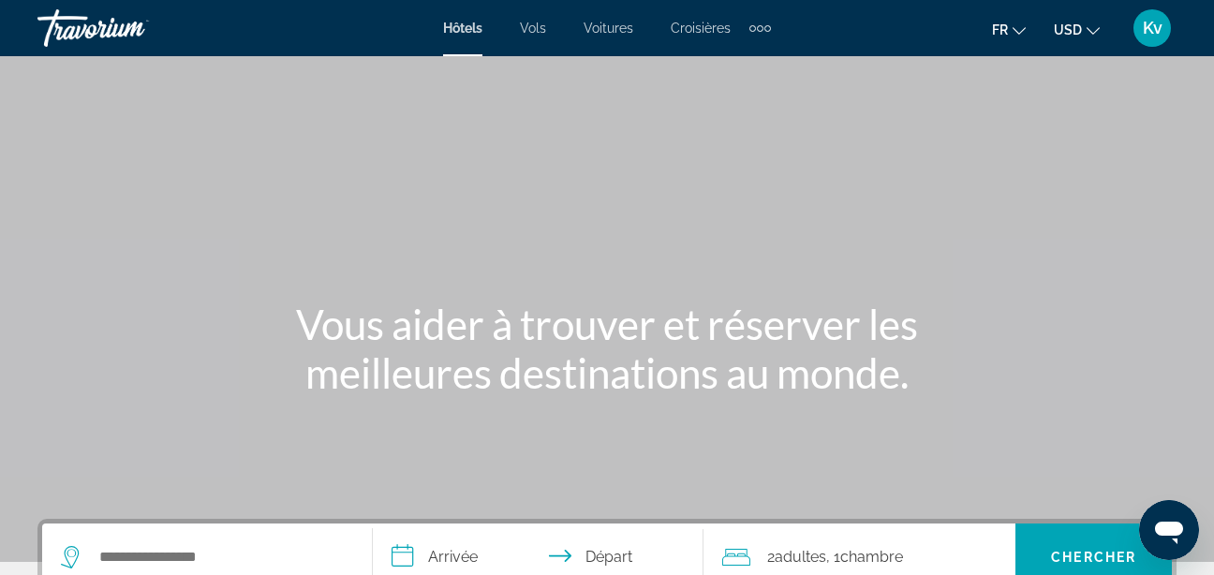
click at [1066, 29] on span "USD" at bounding box center [1067, 29] width 28 height 15
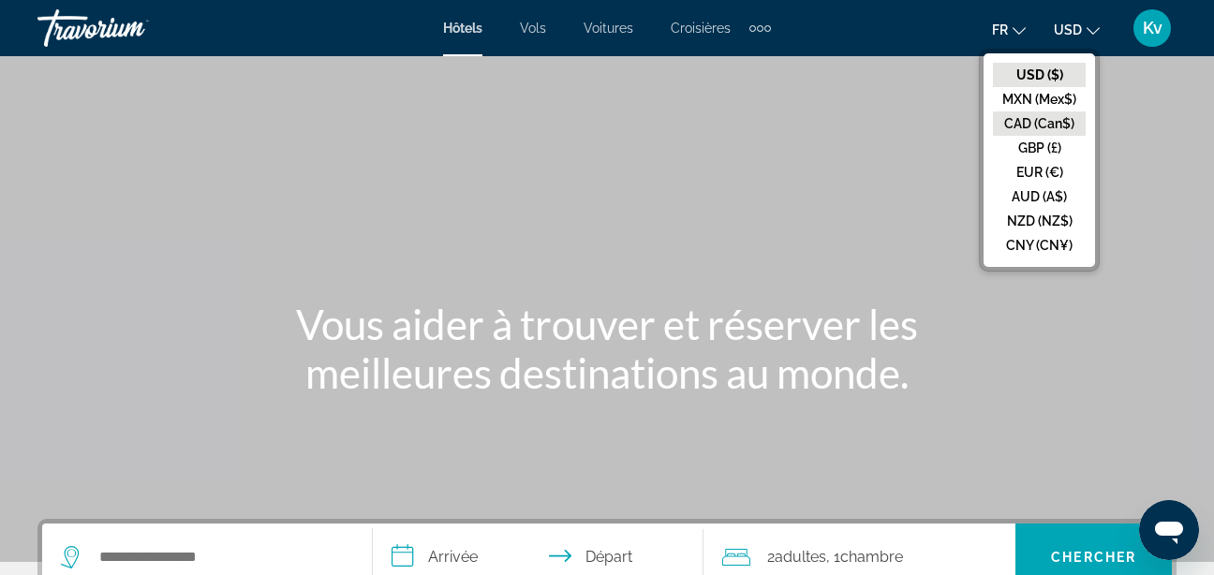
click at [1045, 122] on button "CAD (Can$)" at bounding box center [1039, 123] width 93 height 24
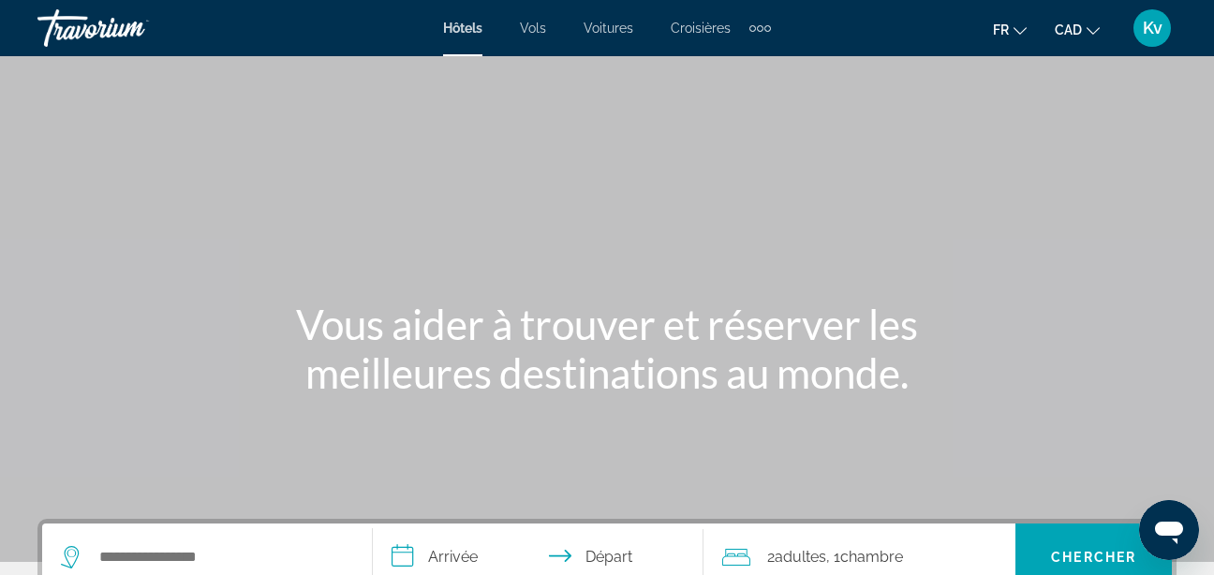
click at [763, 27] on div "Extra navigation items" at bounding box center [760, 28] width 22 height 28
click at [732, 58] on span "Activités" at bounding box center [730, 62] width 52 height 15
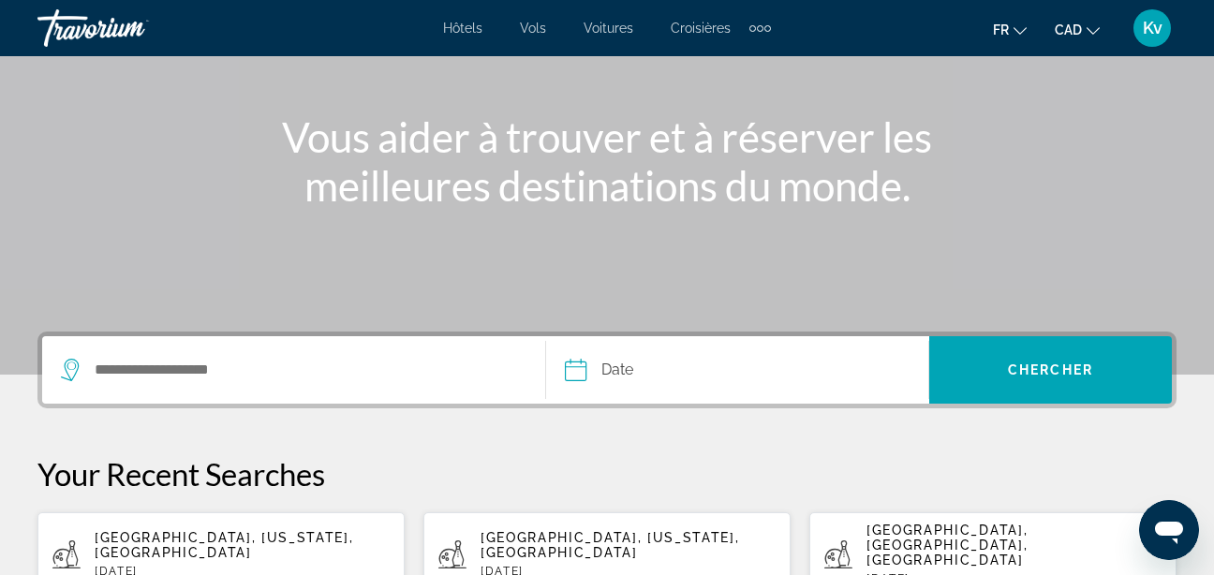
scroll to position [262, 0]
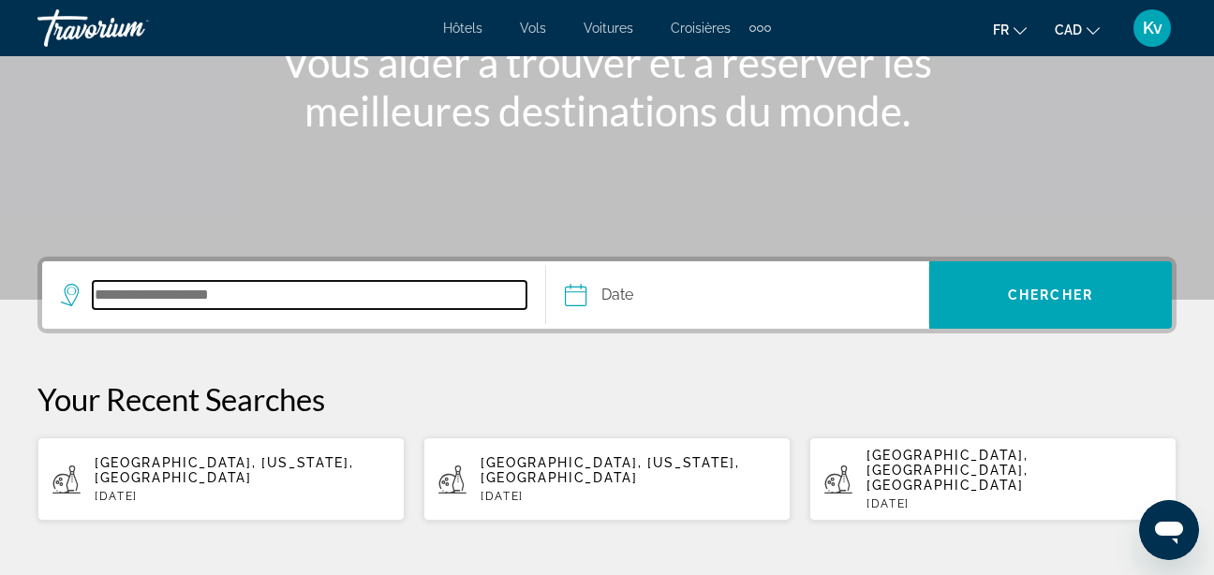
click at [276, 289] on input "Search destination" at bounding box center [310, 295] width 434 height 28
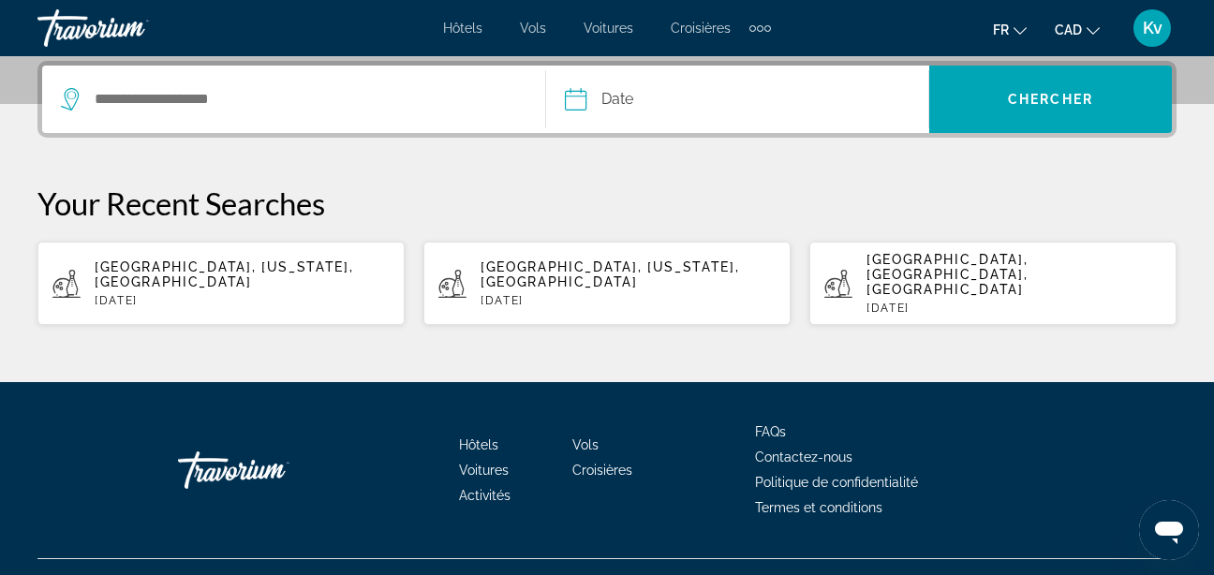
click at [234, 294] on p "[DATE]" at bounding box center [242, 300] width 295 height 13
type input "**********"
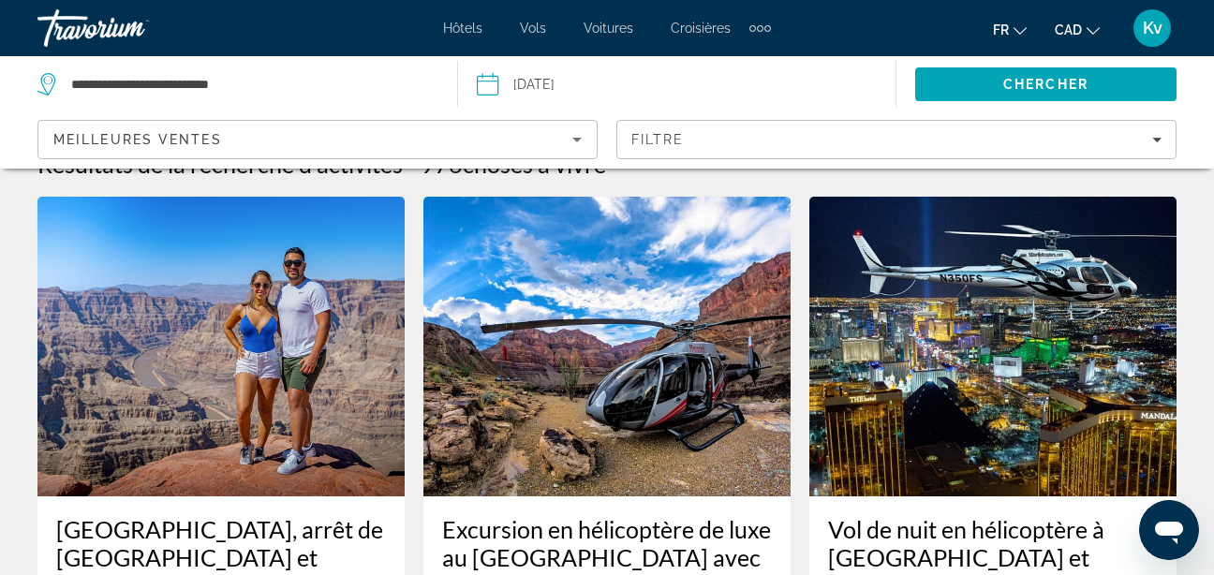
scroll to position [75, 0]
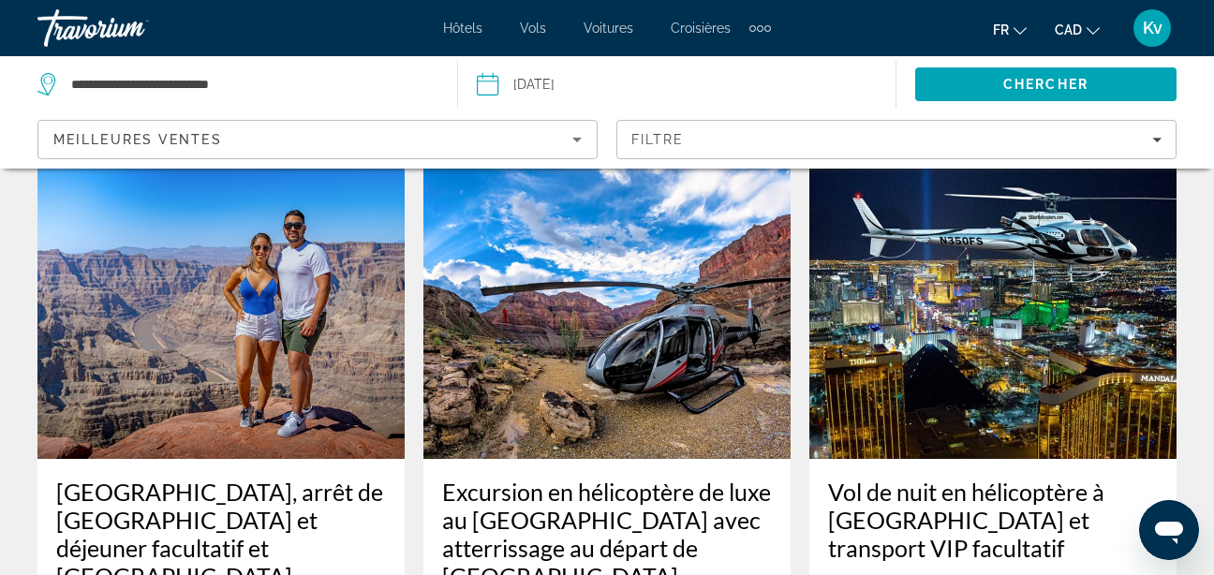
click at [232, 275] on img "Main content" at bounding box center [220, 309] width 367 height 300
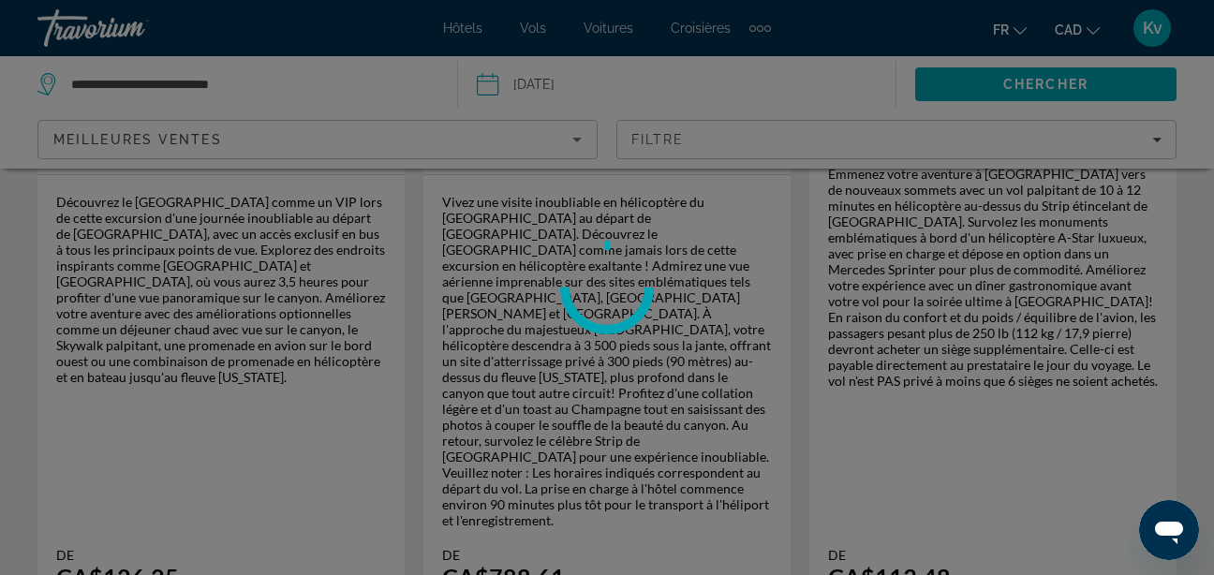
scroll to position [609, 0]
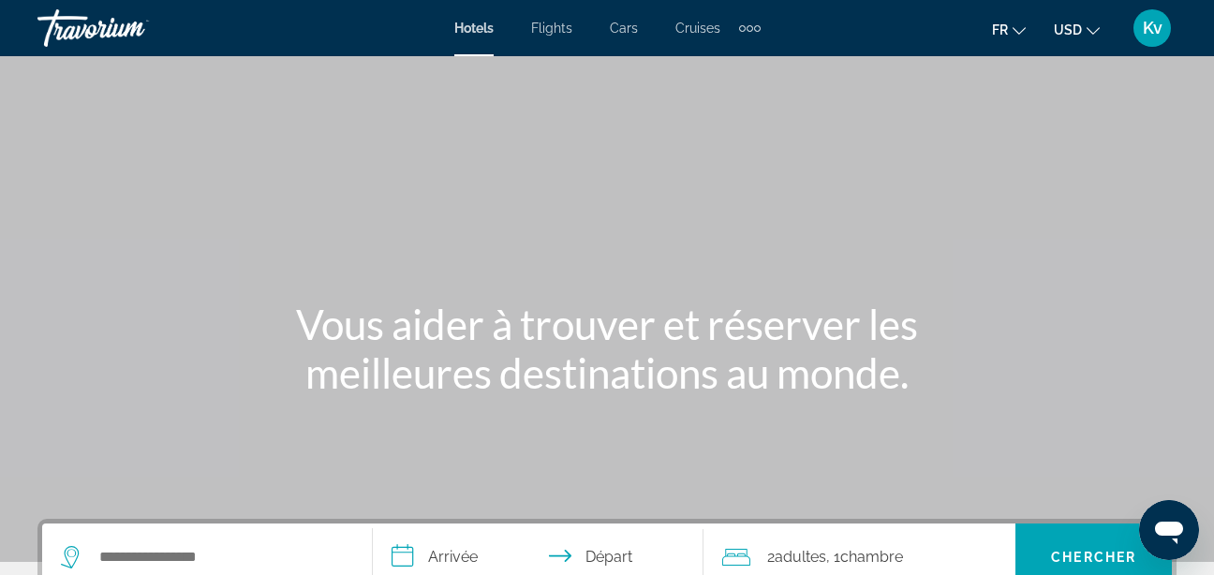
click at [1058, 30] on span "USD" at bounding box center [1067, 29] width 28 height 15
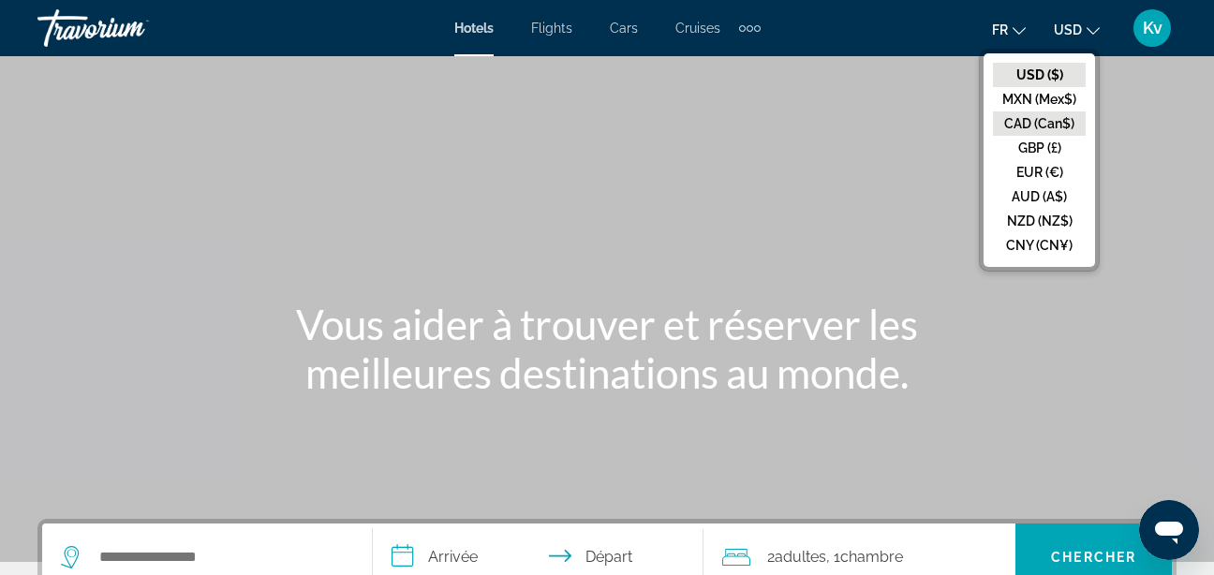
click at [1042, 116] on button "CAD (Can$)" at bounding box center [1039, 123] width 93 height 24
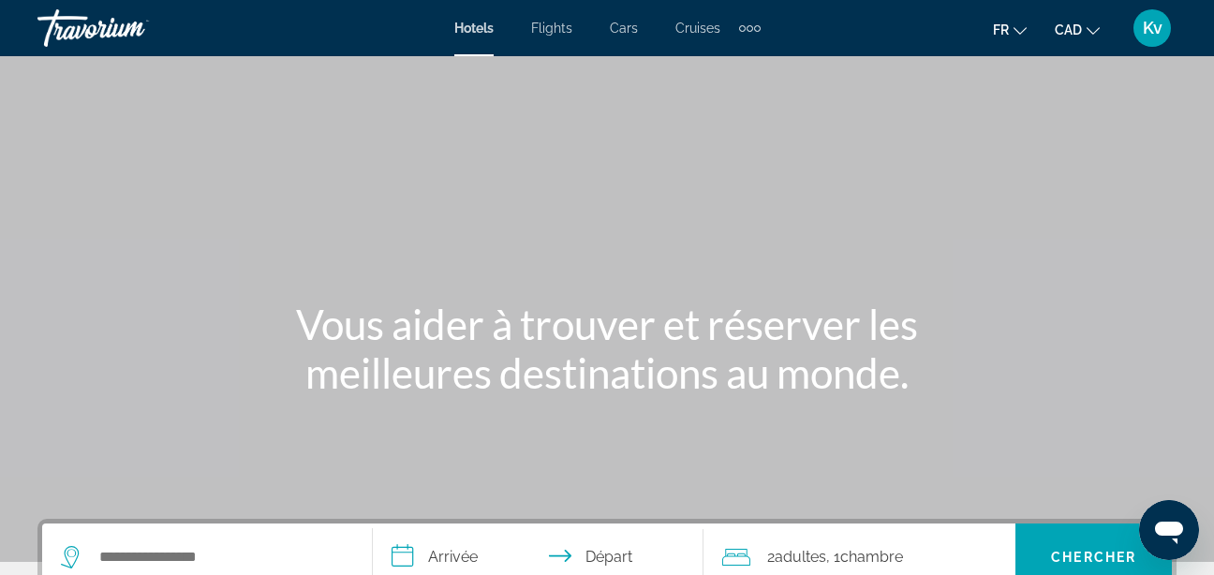
click at [751, 32] on div "Extra navigation items" at bounding box center [750, 28] width 22 height 28
click at [731, 61] on span "Activities" at bounding box center [718, 62] width 54 height 15
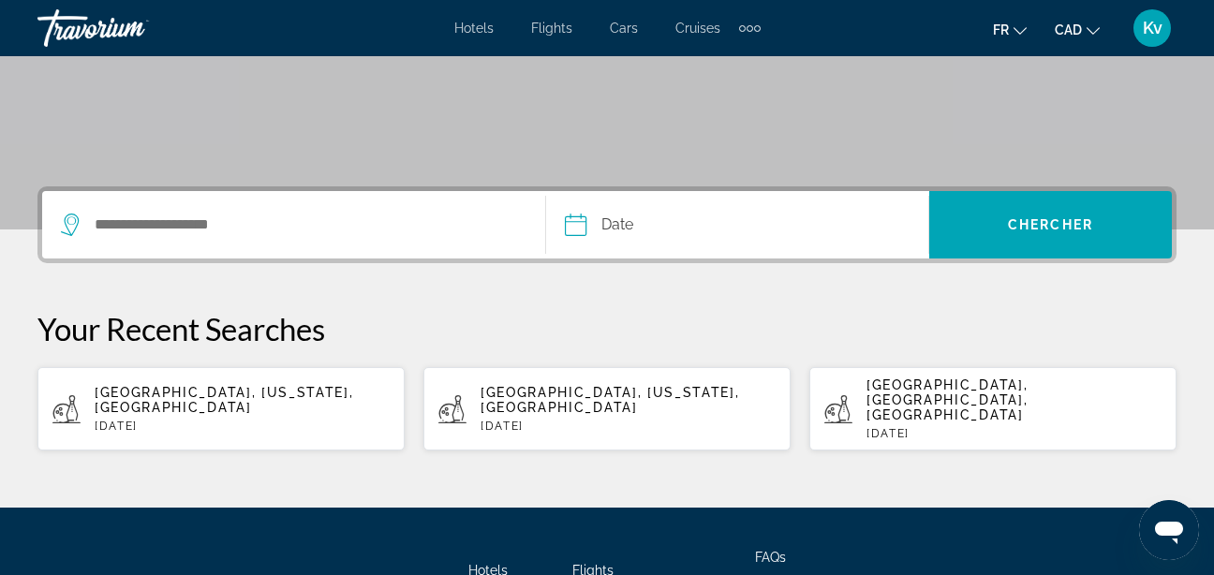
scroll to position [318, 0]
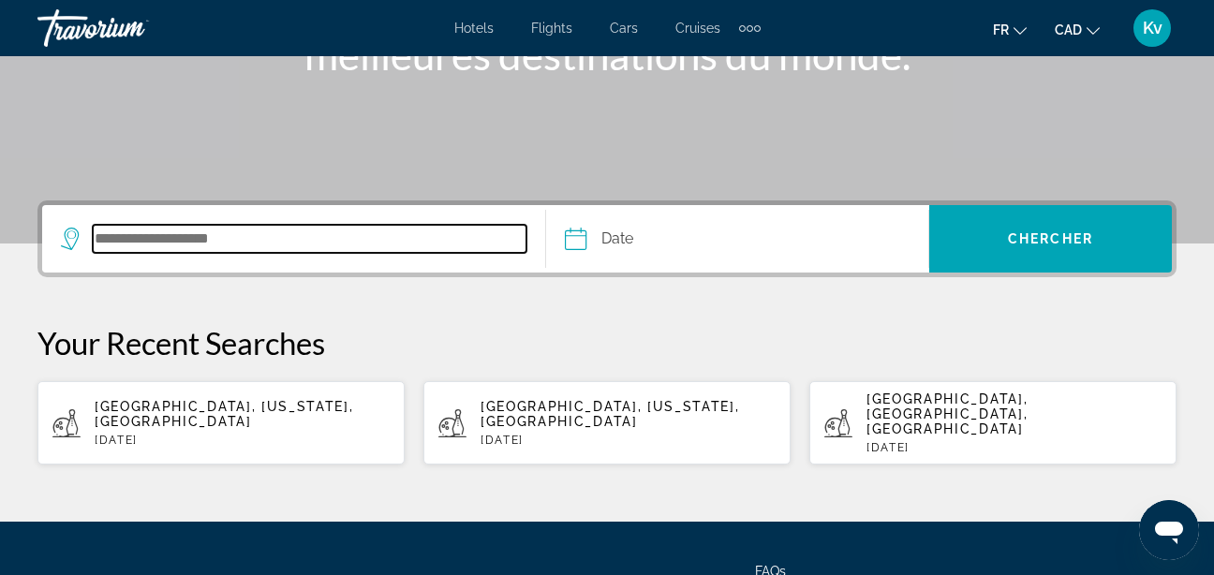
click at [331, 228] on input "Search destination" at bounding box center [310, 239] width 434 height 28
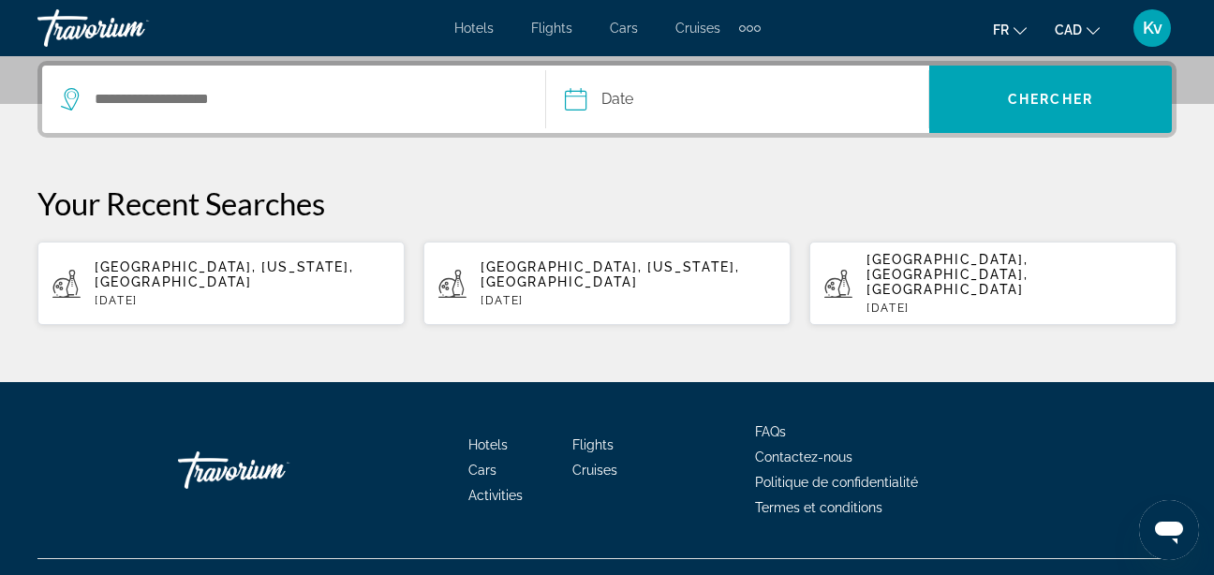
click at [249, 259] on span "[GEOGRAPHIC_DATA], [US_STATE], [GEOGRAPHIC_DATA]" at bounding box center [224, 274] width 258 height 30
type input "**********"
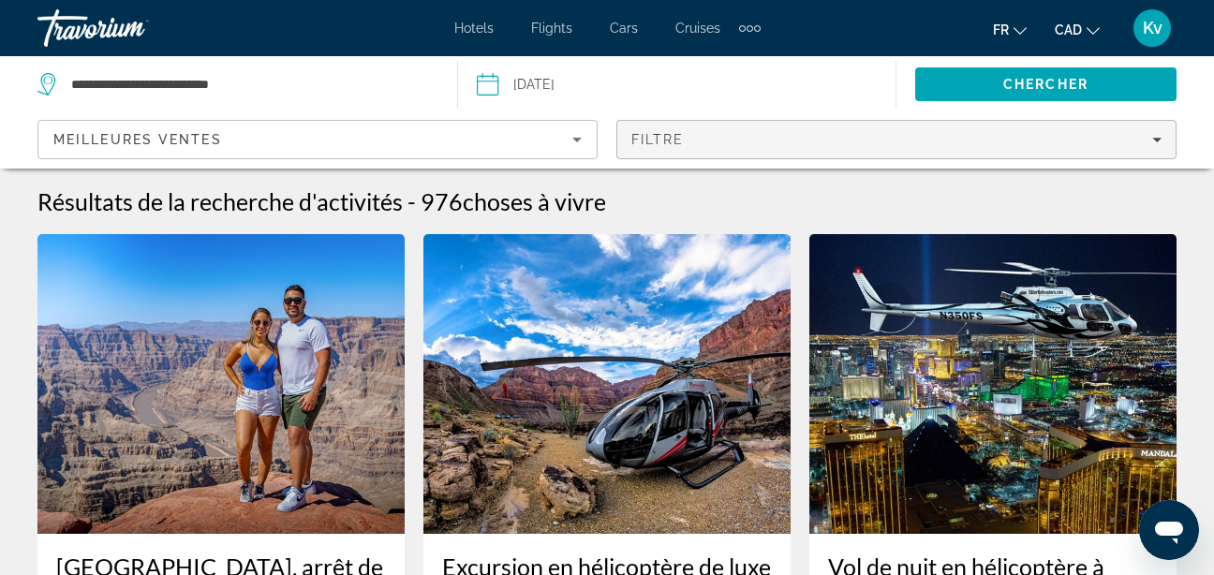
click at [1072, 154] on span "Filters" at bounding box center [896, 139] width 558 height 45
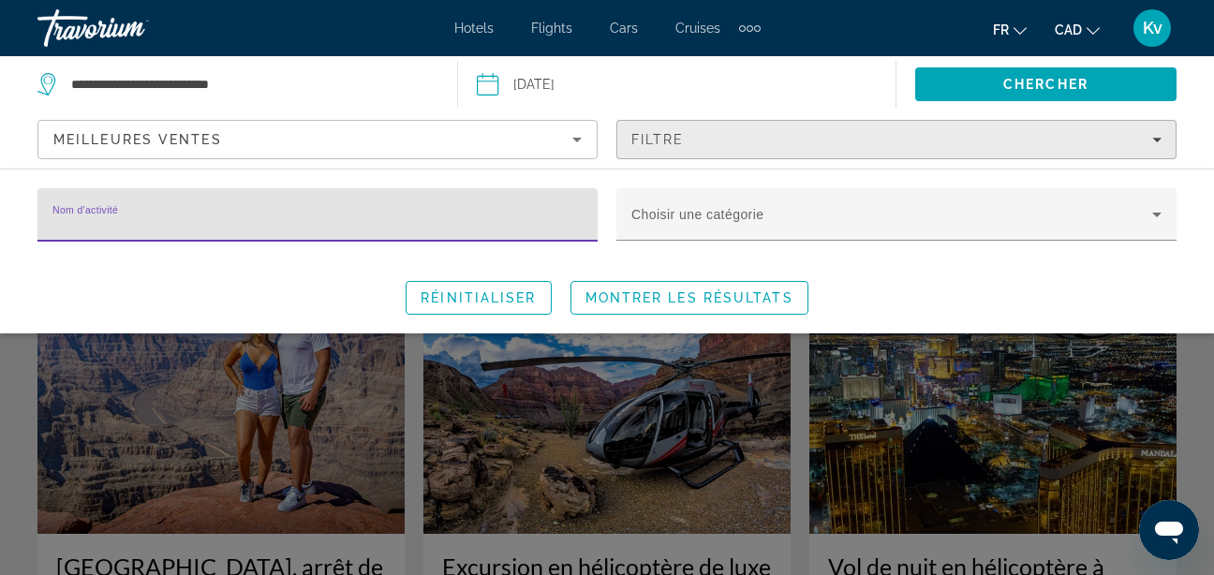
click at [1153, 144] on div "Filtre" at bounding box center [896, 139] width 530 height 15
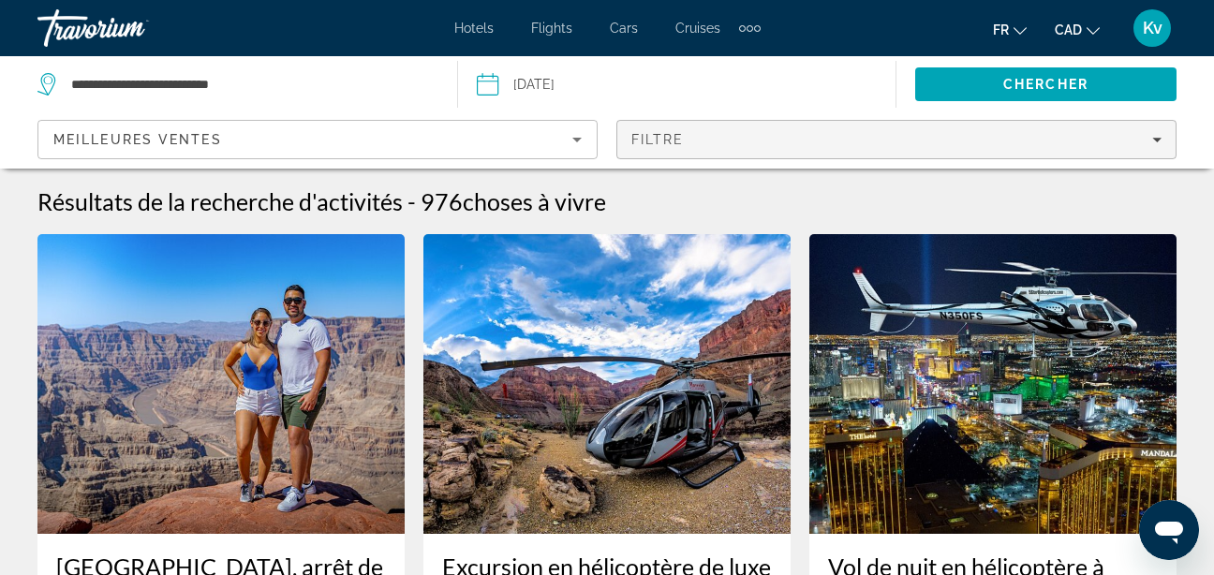
click at [1153, 144] on div "Filtre" at bounding box center [896, 139] width 530 height 15
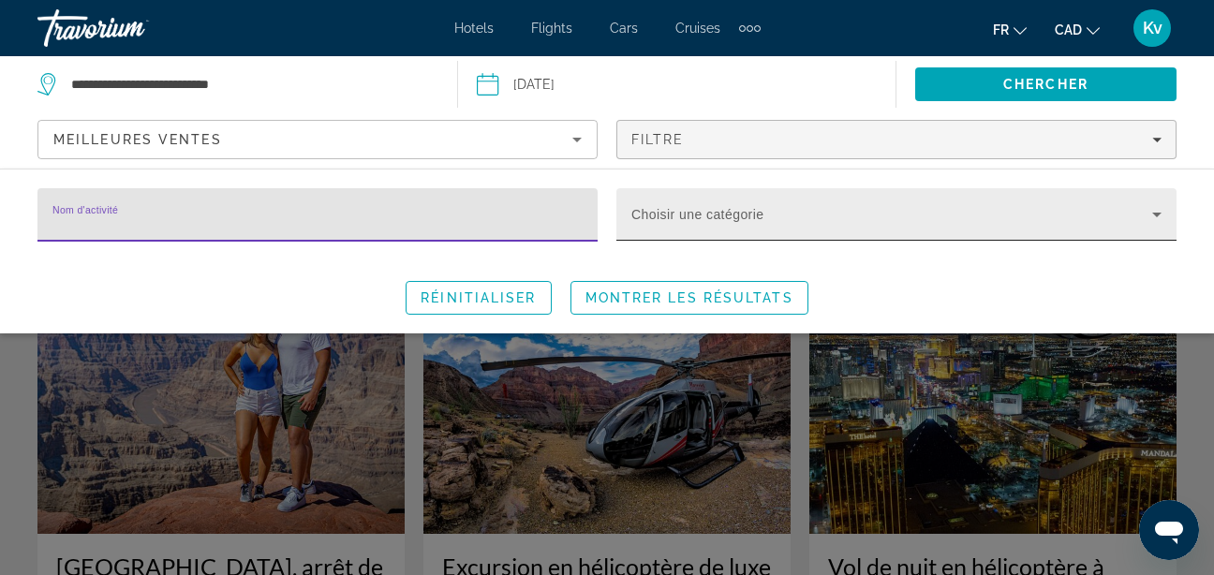
click at [955, 221] on span "Search widget" at bounding box center [891, 222] width 521 height 22
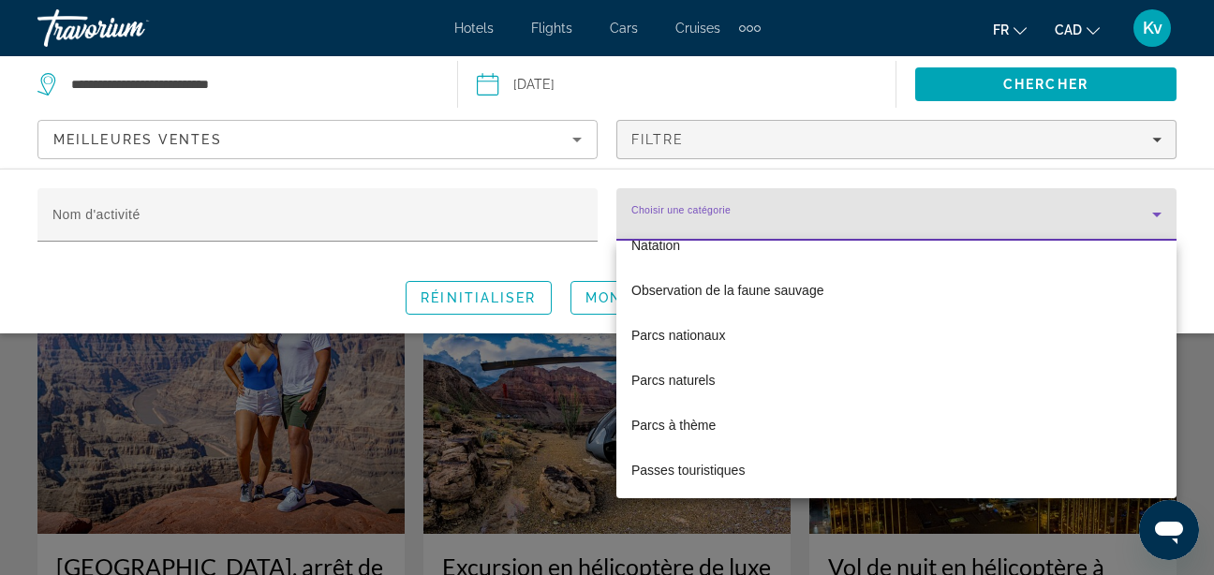
scroll to position [4681, 0]
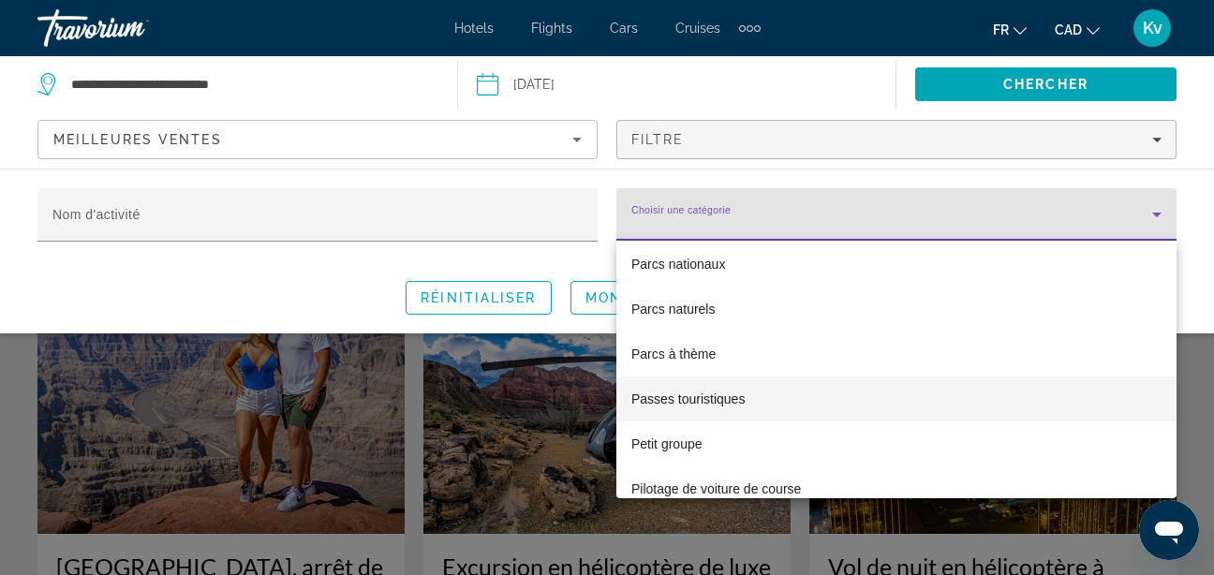
click at [803, 409] on mat-option "Passes touristiques" at bounding box center [896, 398] width 560 height 45
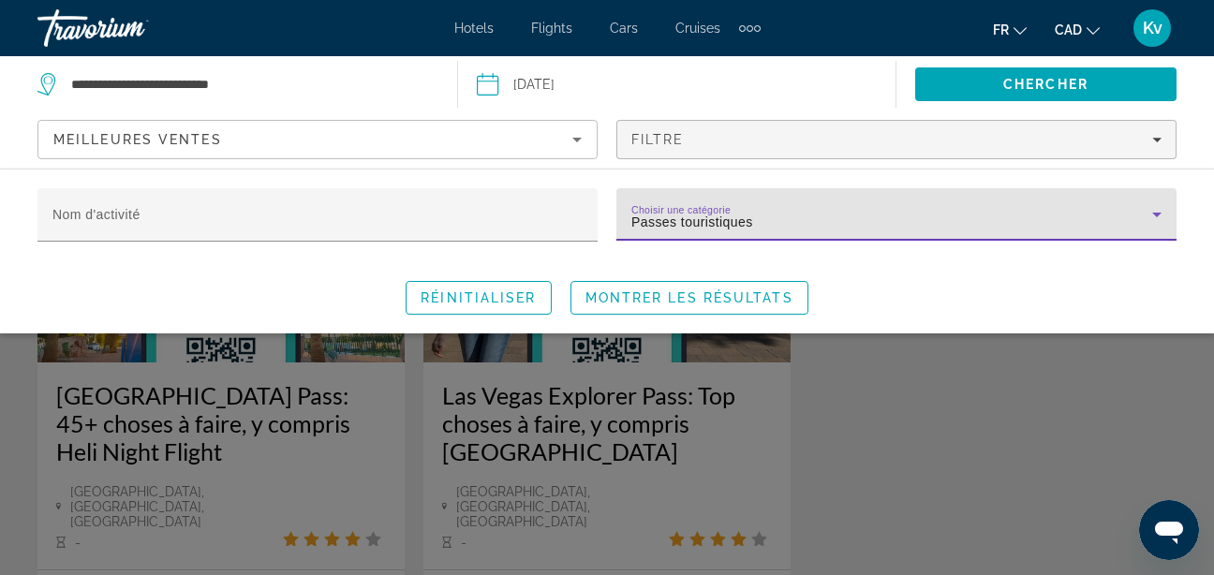
scroll to position [187, 0]
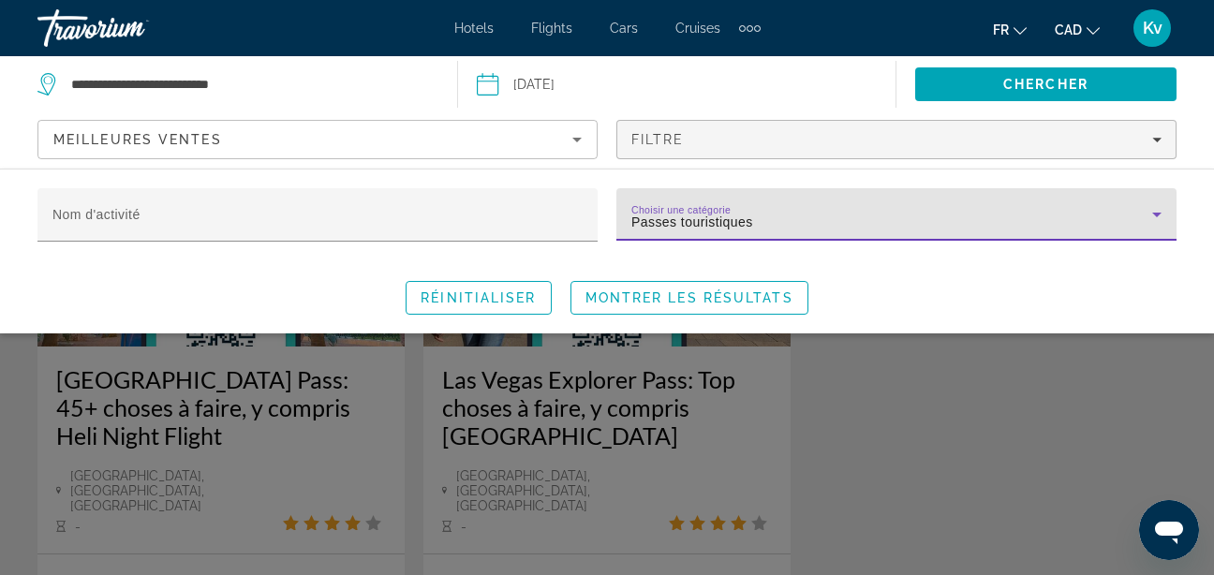
click at [1020, 411] on div "Search widget" at bounding box center [607, 423] width 1214 height 303
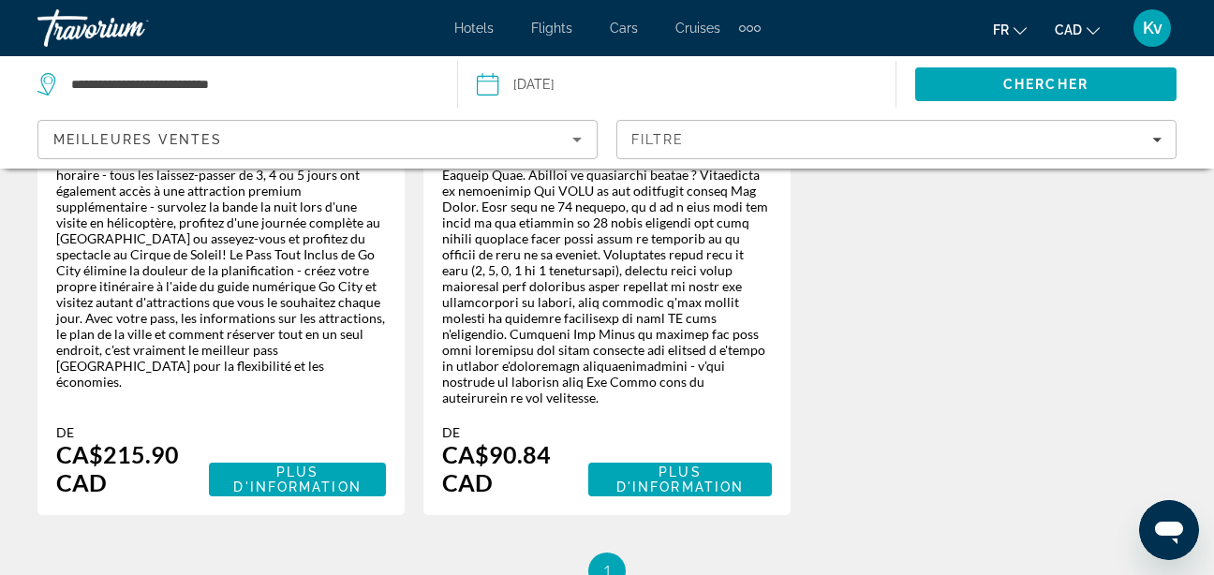
scroll to position [698, 0]
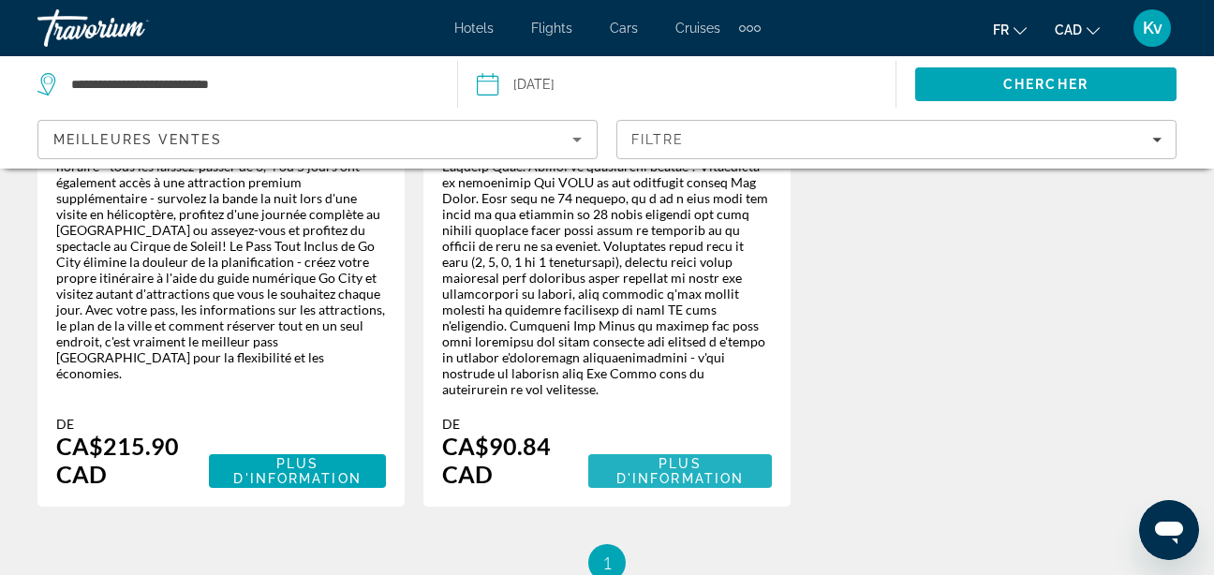
click at [730, 456] on span "Plus d'information" at bounding box center [680, 471] width 154 height 30
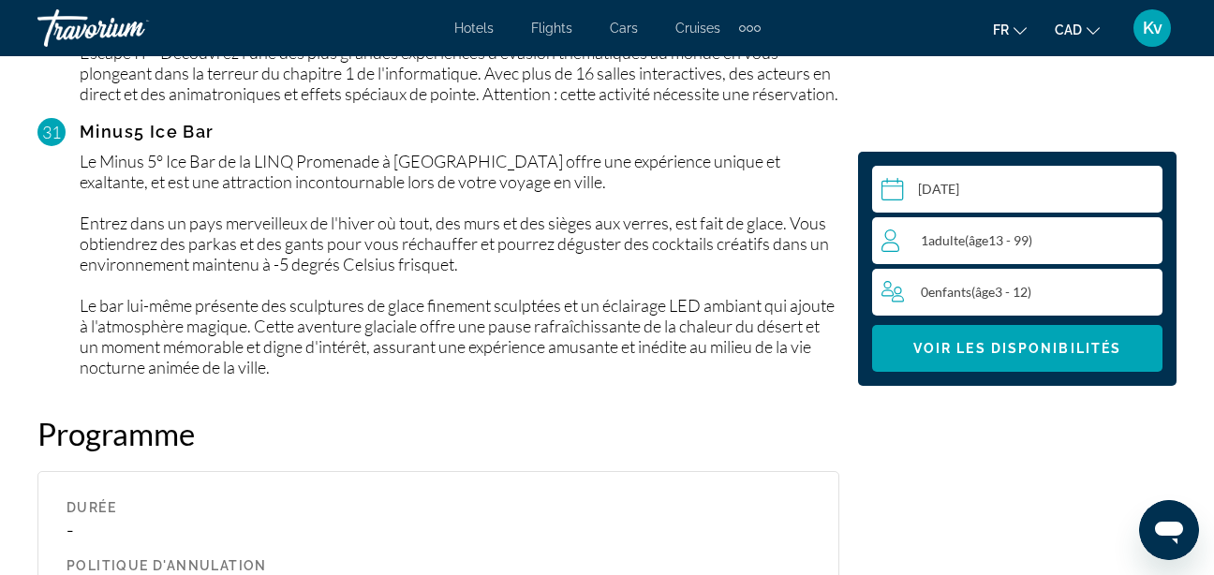
scroll to position [6767, 0]
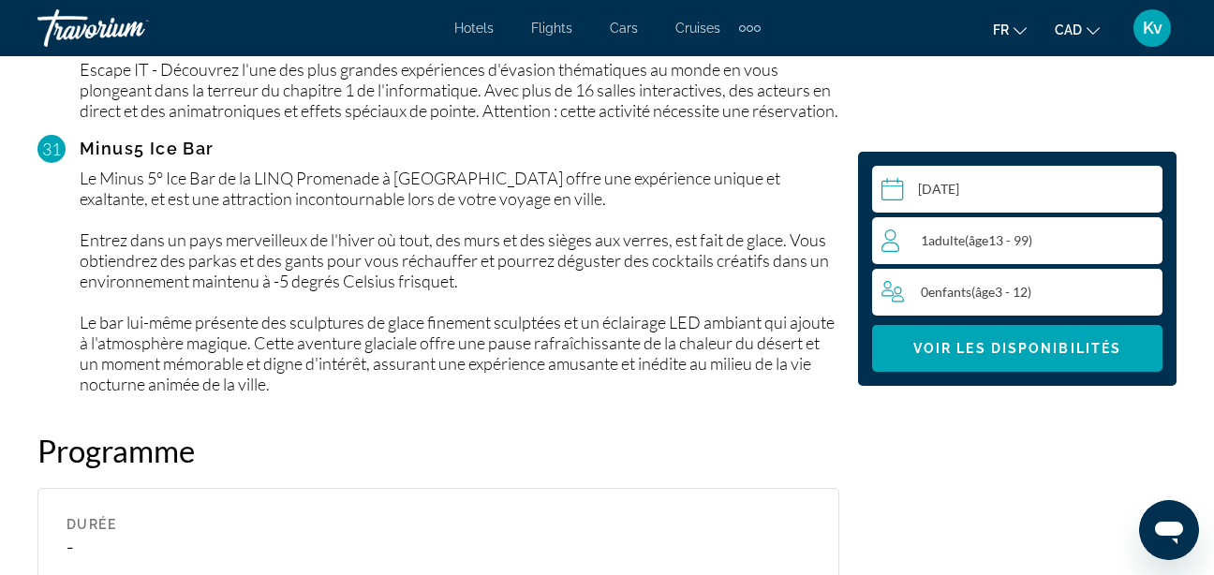
click at [1087, 237] on div "1 Adulte Adultes ( âge 13 - 99)" at bounding box center [1021, 240] width 280 height 22
click at [1144, 240] on icon "Increment adults" at bounding box center [1143, 239] width 17 height 17
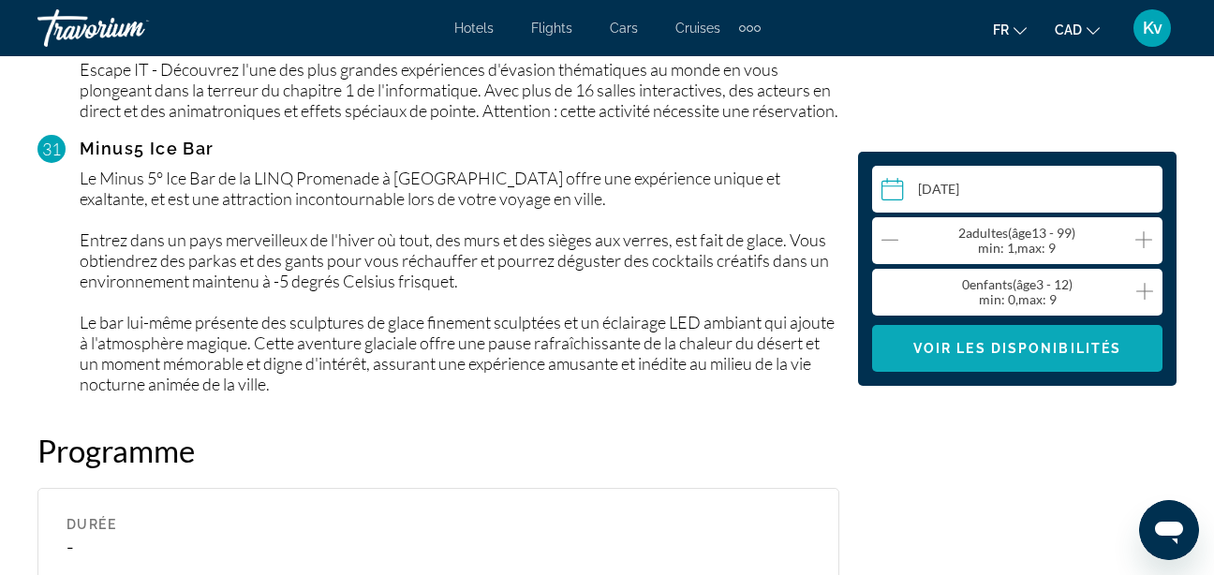
click at [1093, 358] on span "Main content" at bounding box center [1017, 348] width 290 height 45
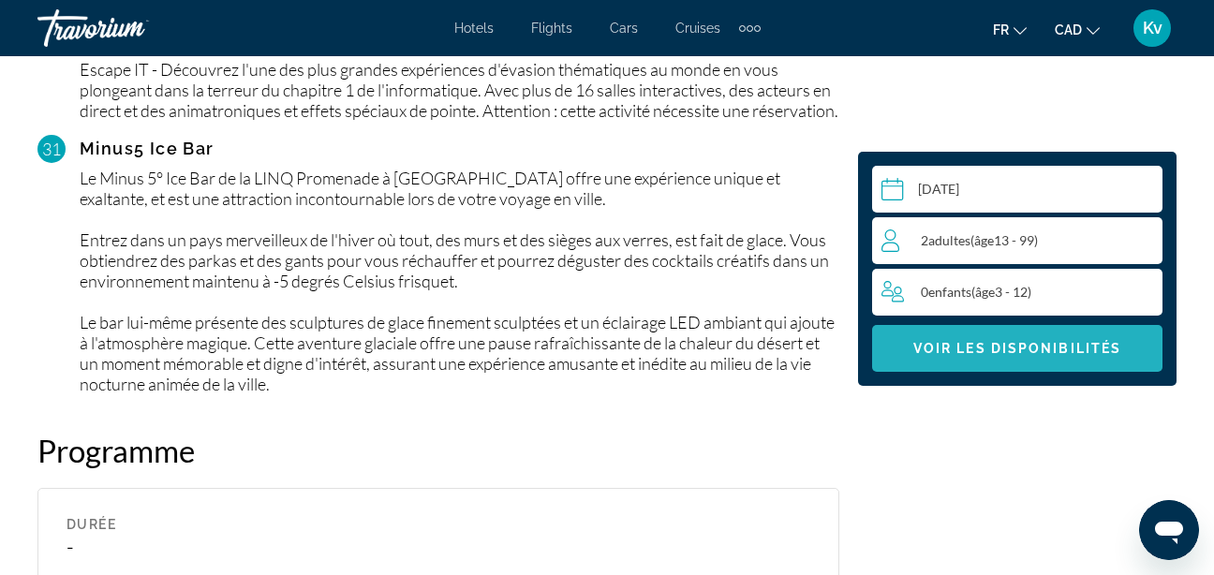
scroll to position [7500, 0]
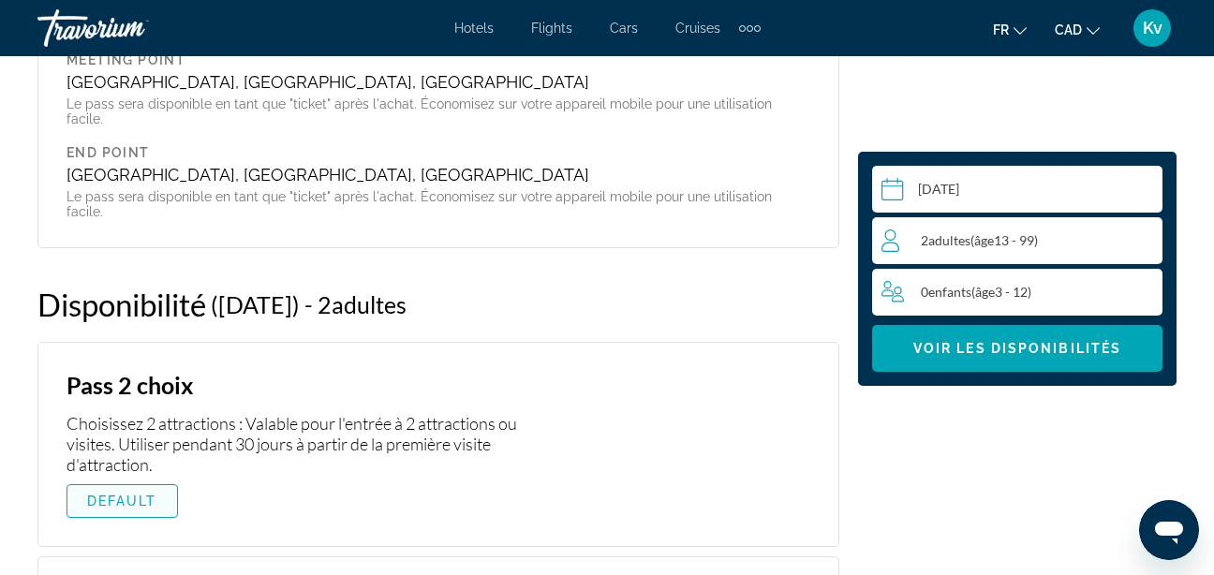
click at [116, 494] on span "DEFAULT" at bounding box center [122, 501] width 70 height 15
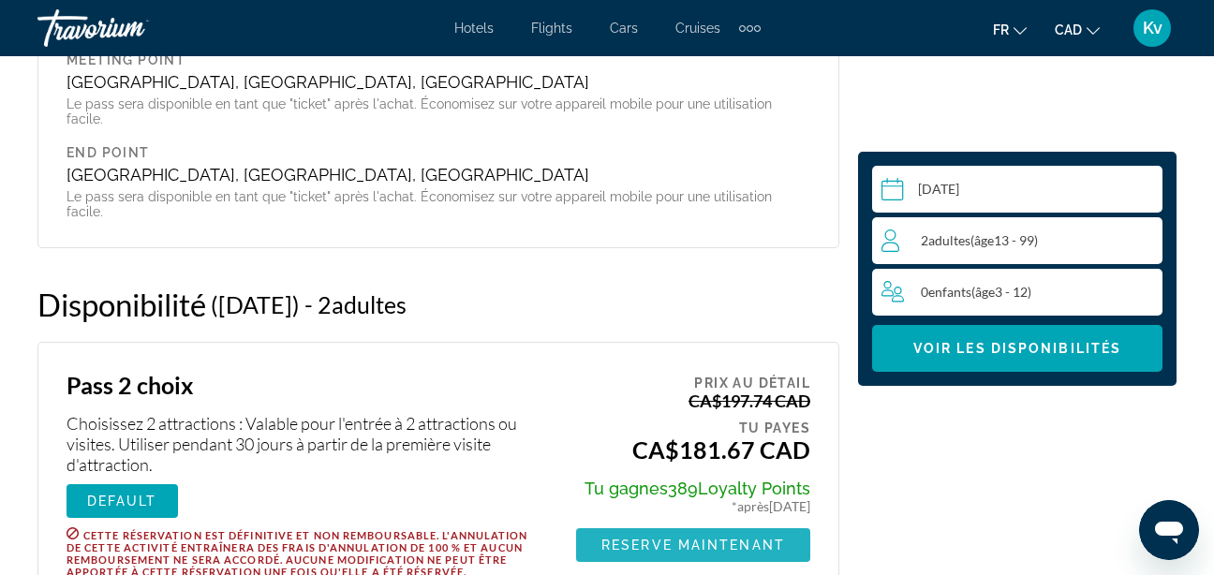
click at [735, 538] on span "Reserve maintenant" at bounding box center [693, 545] width 184 height 15
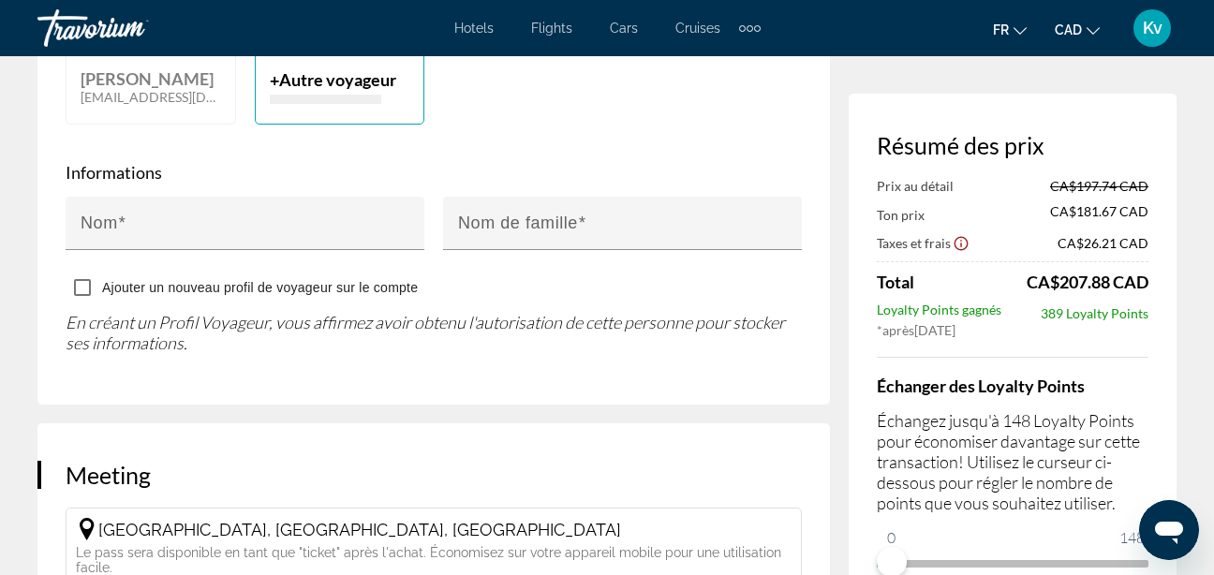
scroll to position [1169, 0]
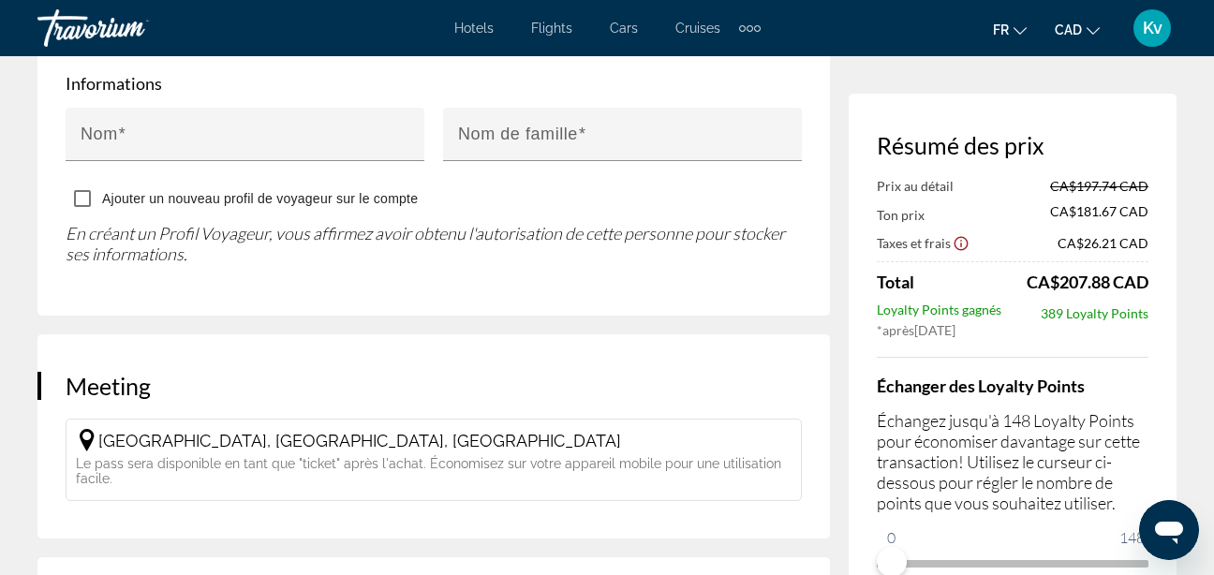
click at [1171, 359] on div "Résumé des prix Prix au détail CA$197.74 CAD Ton prix CA$181.67 CAD Taxes et fr…" at bounding box center [1012, 355] width 328 height 522
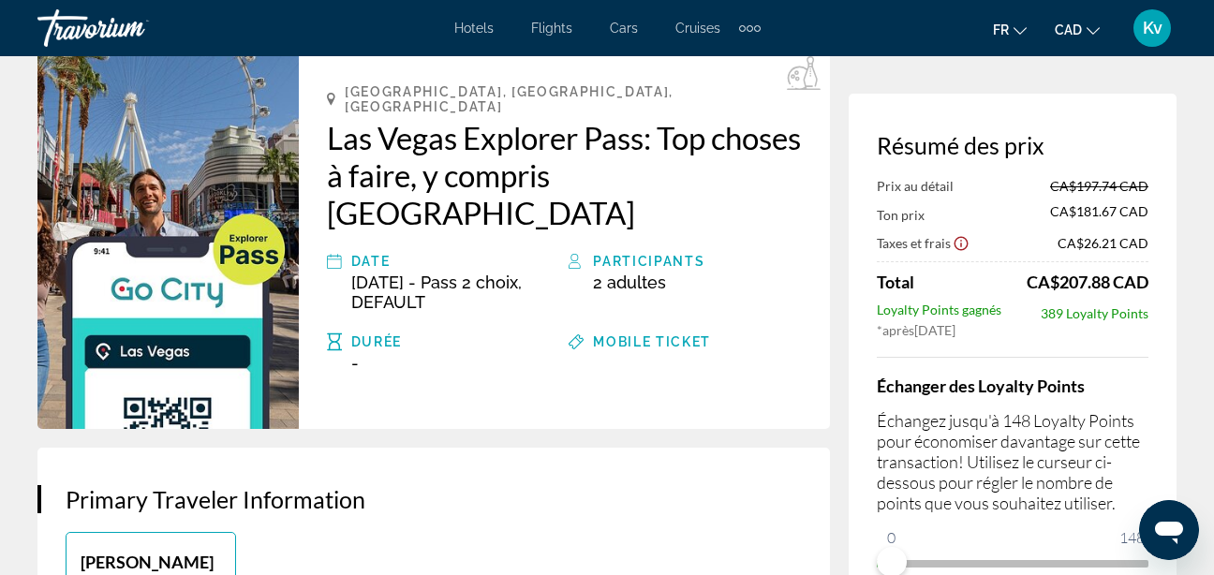
scroll to position [0, 0]
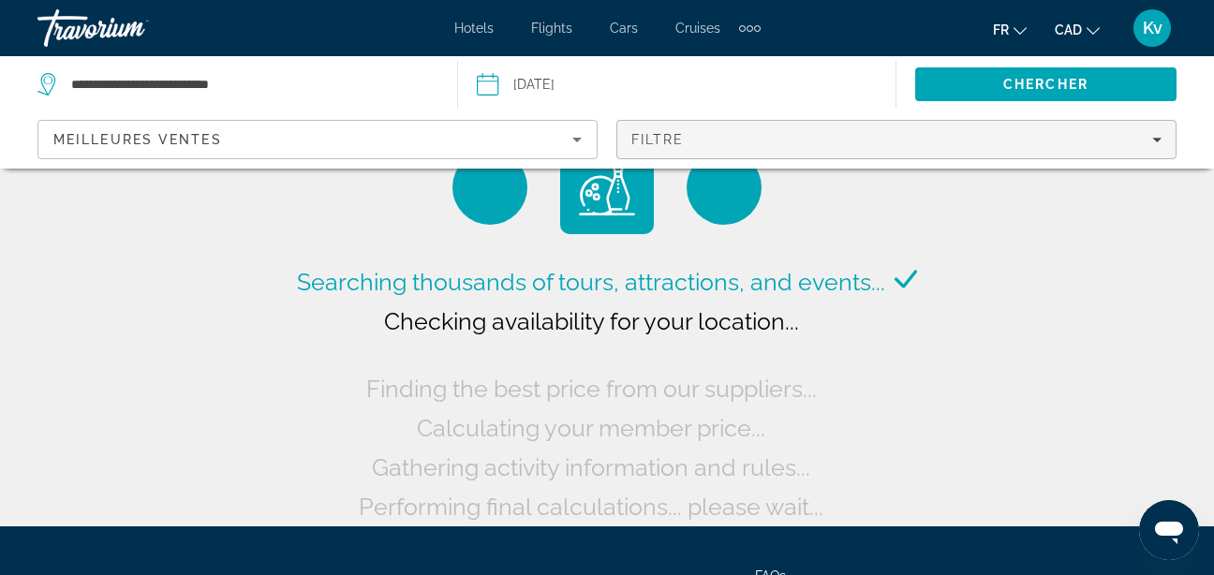
click at [1117, 134] on div "Filtre" at bounding box center [896, 139] width 530 height 15
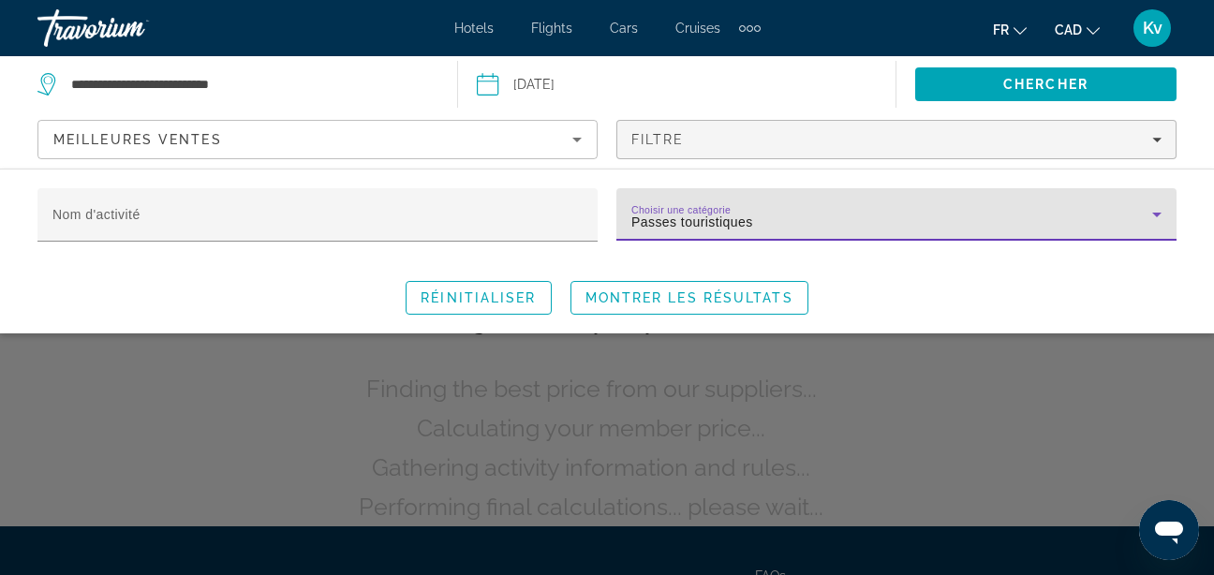
click at [1157, 219] on icon "Search widget" at bounding box center [1156, 214] width 22 height 22
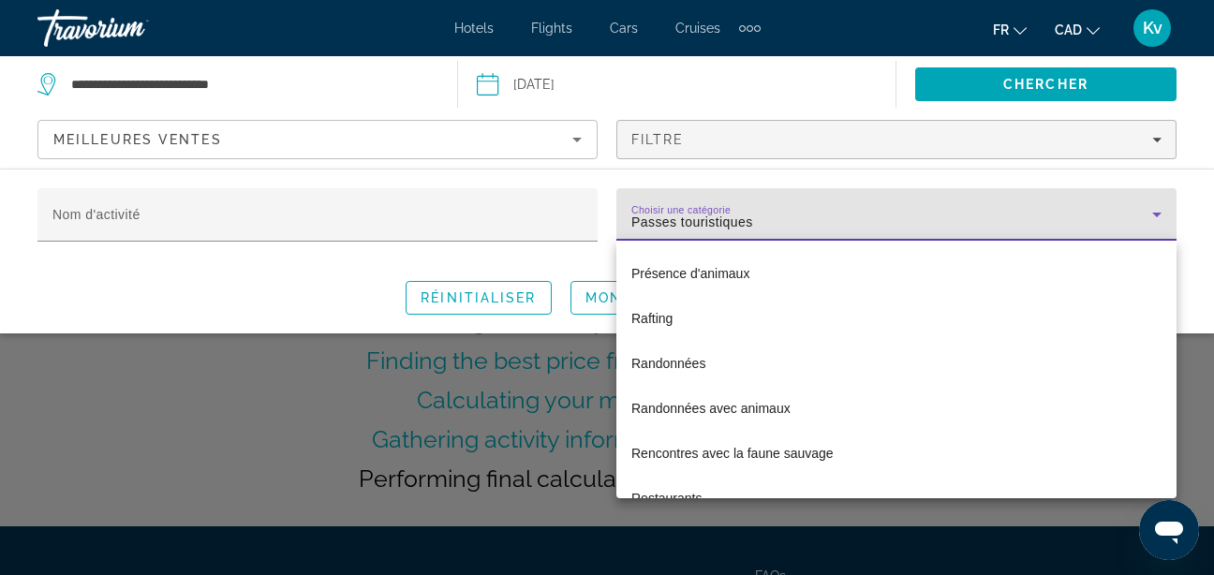
scroll to position [5354, 0]
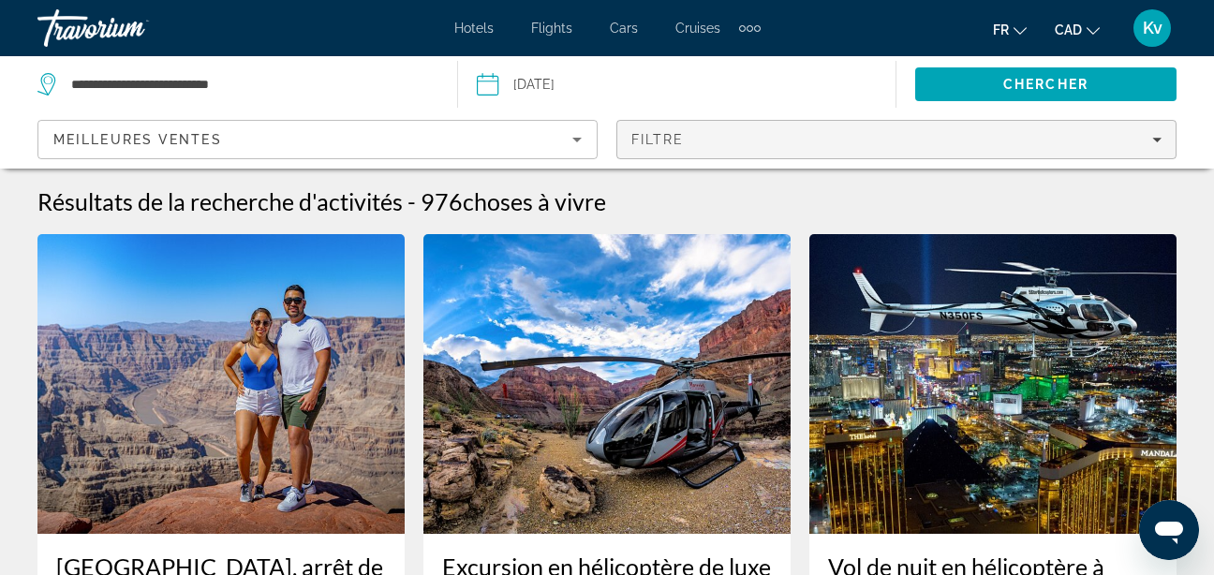
click at [1027, 147] on span "Filters" at bounding box center [896, 139] width 558 height 45
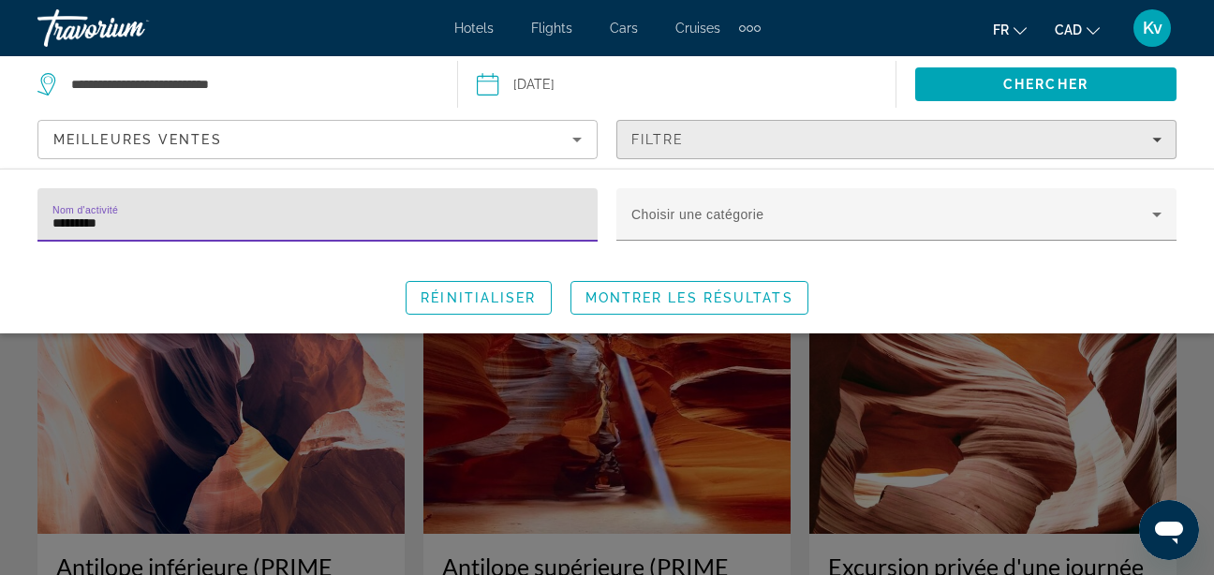
type input "********"
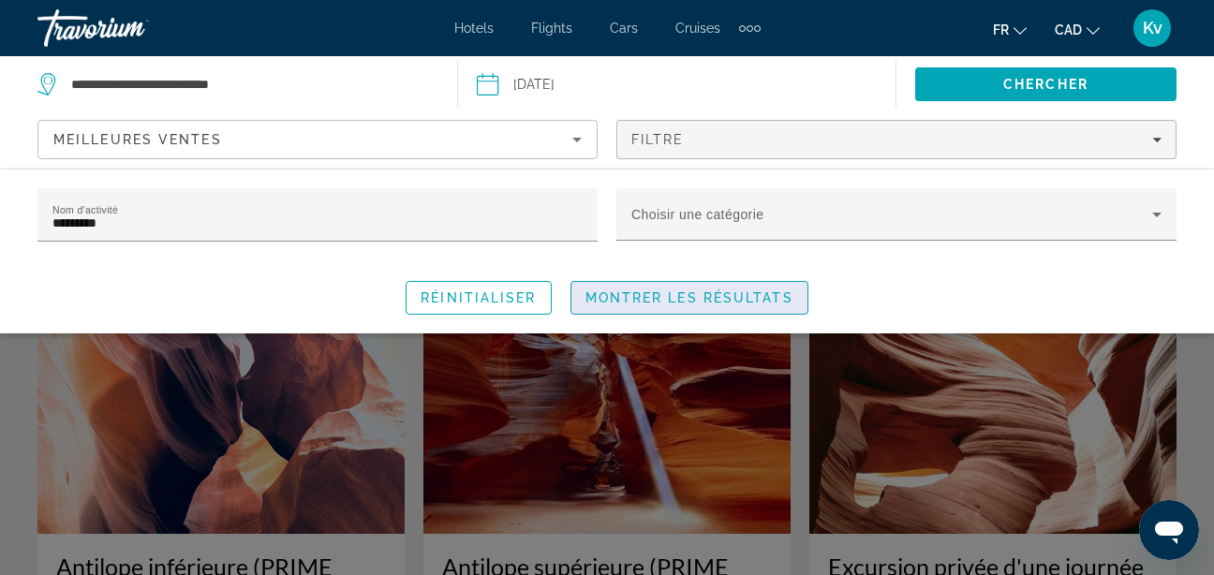
click at [716, 294] on span "Montrer les résultats" at bounding box center [689, 297] width 208 height 15
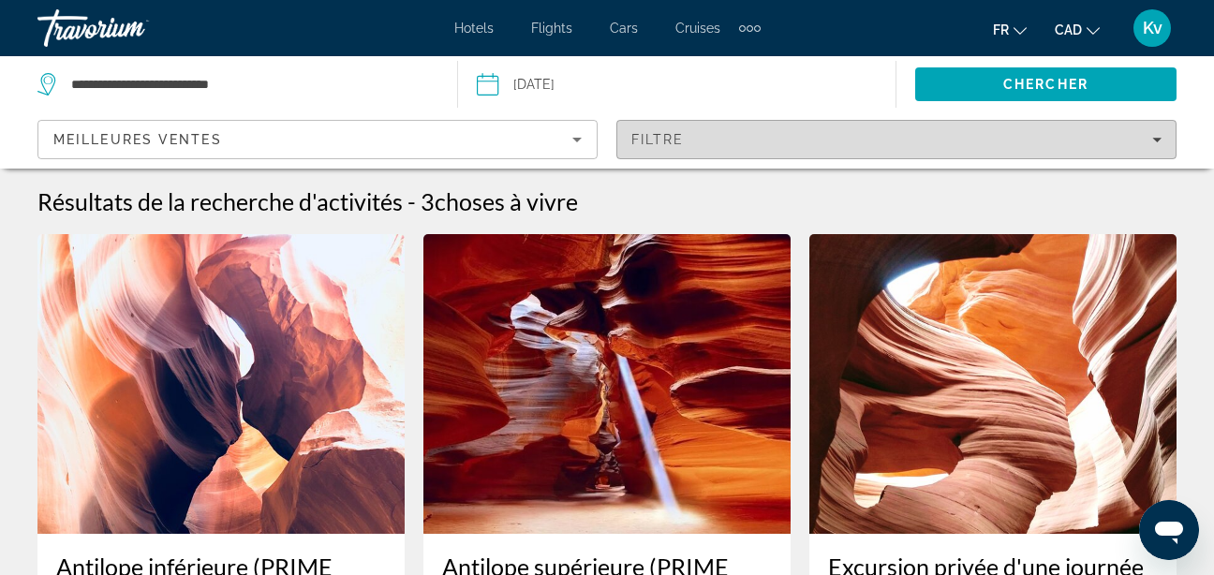
click at [758, 138] on div "Filtre" at bounding box center [896, 139] width 530 height 15
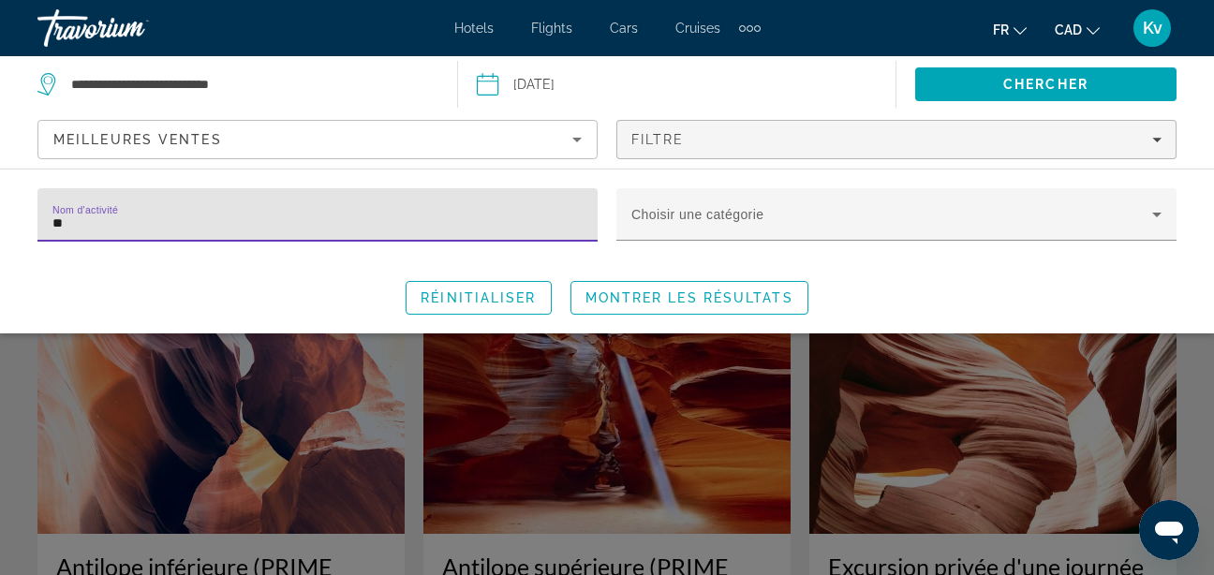
type input "*"
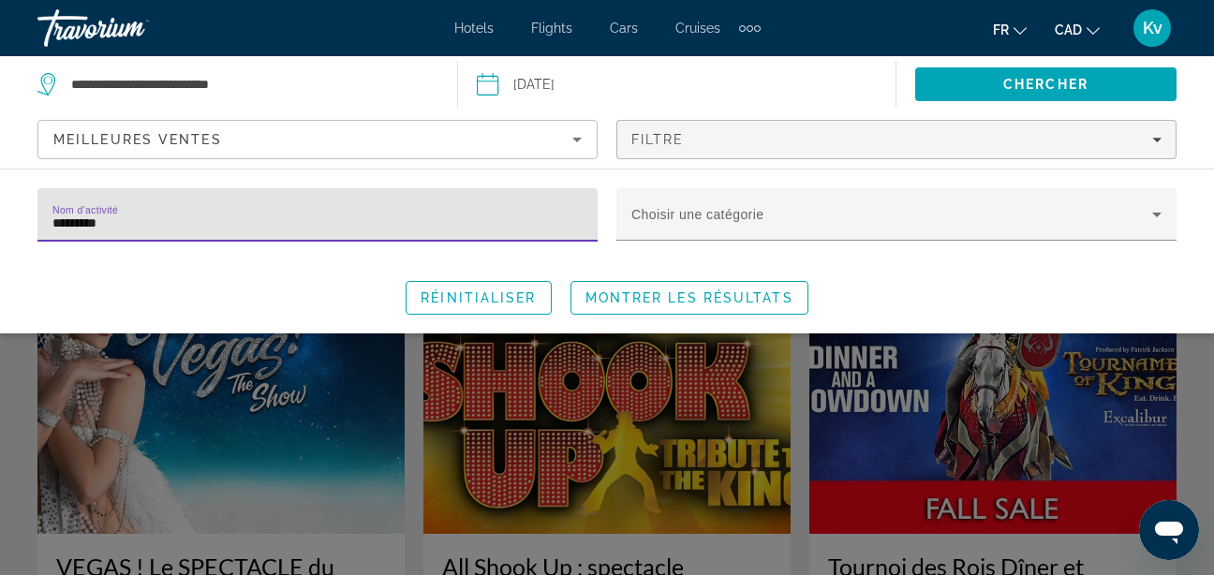
type input "*********"
drag, startPoint x: 731, startPoint y: 304, endPoint x: 744, endPoint y: 295, distance: 16.1
click at [733, 304] on span "Search widget" at bounding box center [689, 297] width 236 height 45
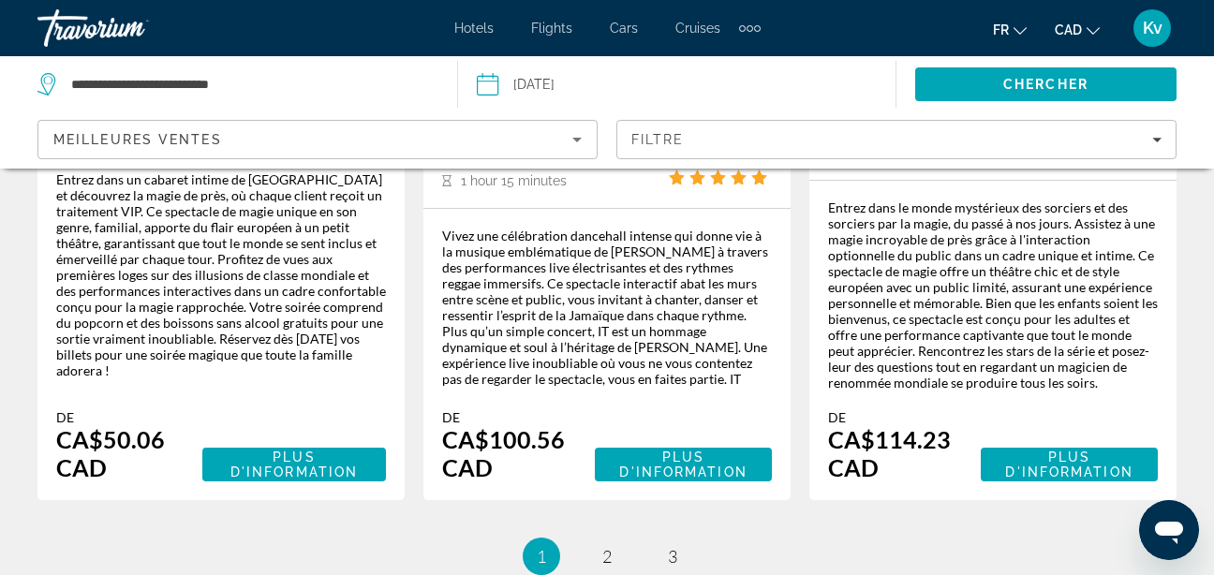
scroll to position [3213, 0]
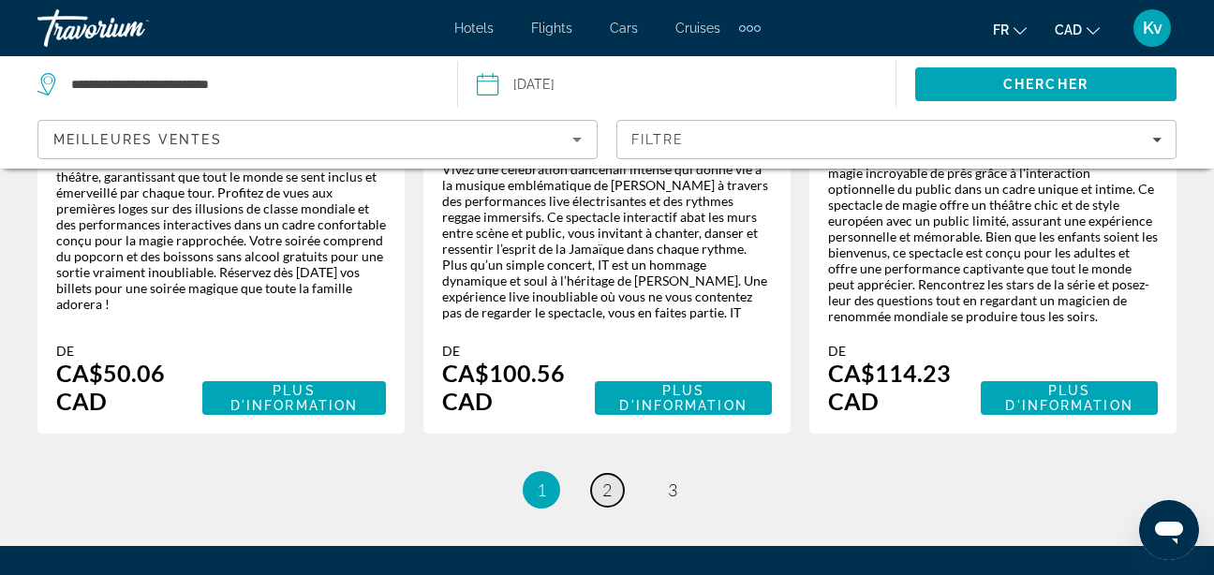
click at [600, 474] on link "page 2" at bounding box center [607, 490] width 33 height 33
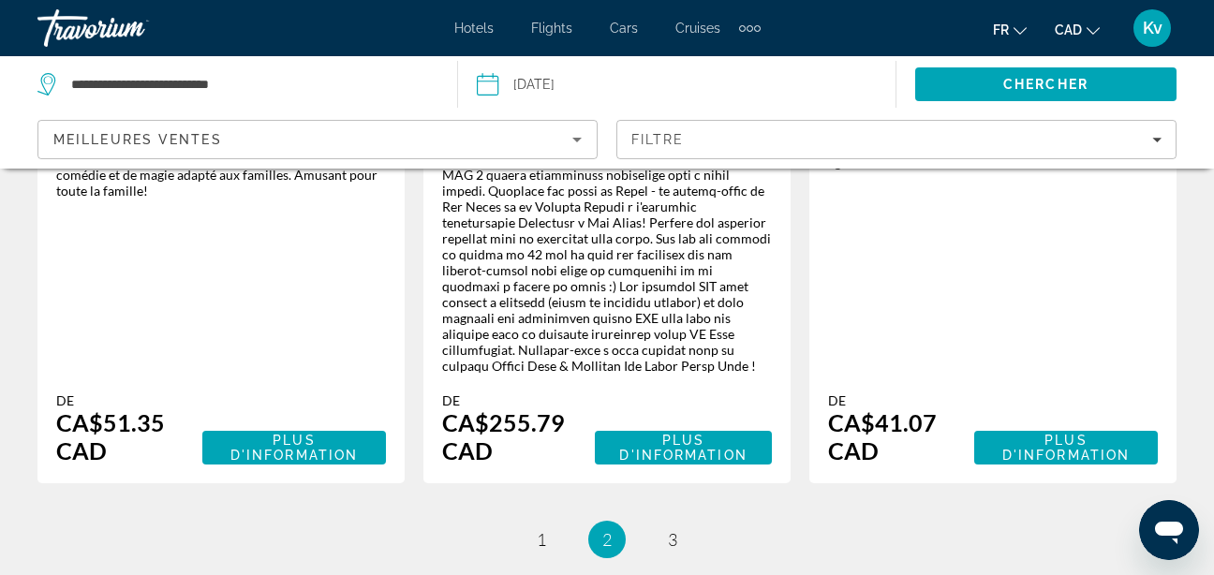
scroll to position [3455, 0]
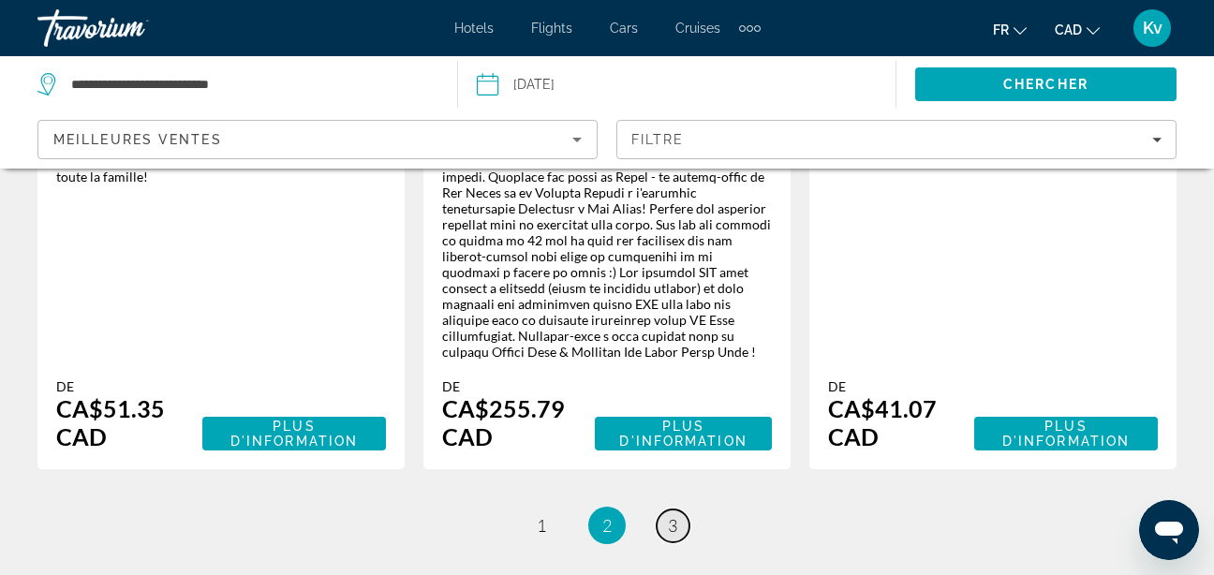
click at [679, 509] on link "page 3" at bounding box center [672, 525] width 33 height 33
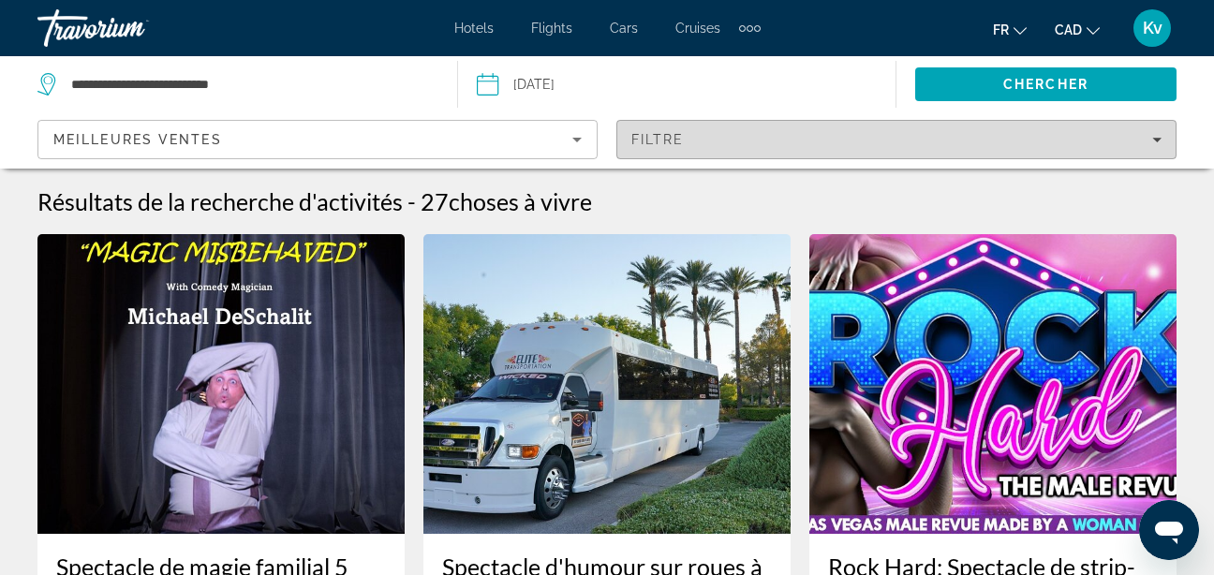
click at [743, 136] on div "Filtre" at bounding box center [896, 139] width 530 height 15
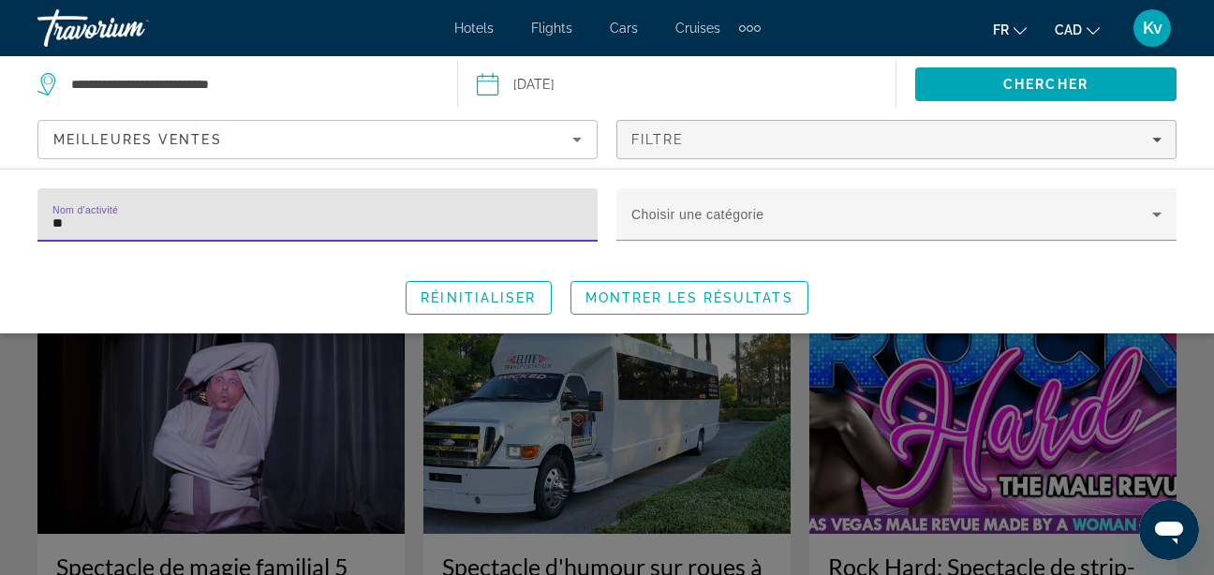
type input "*"
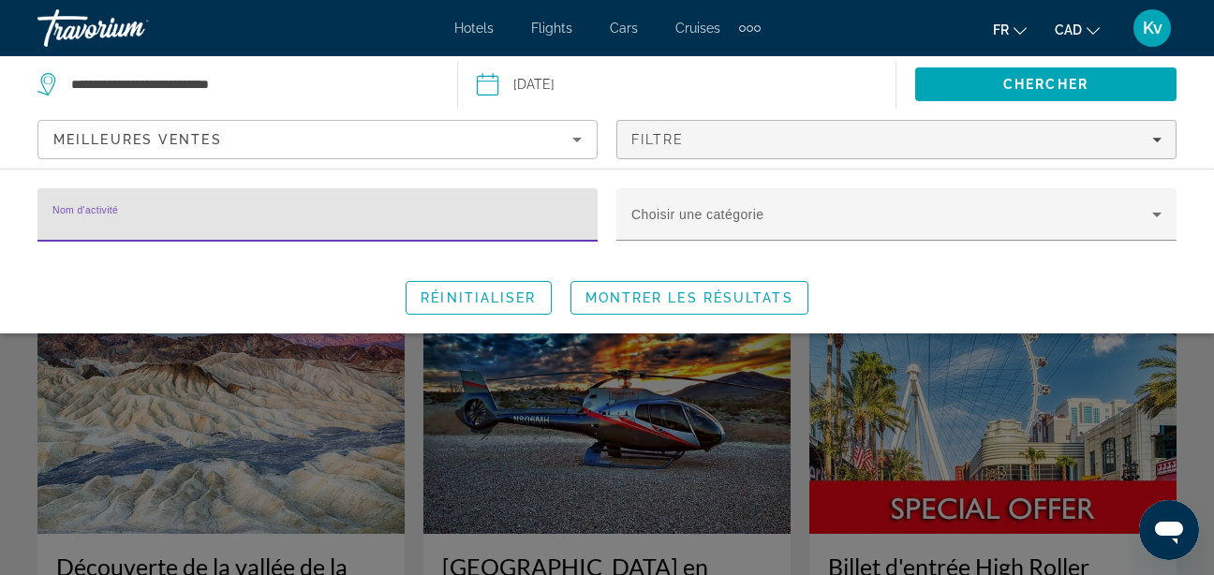
type input "*"
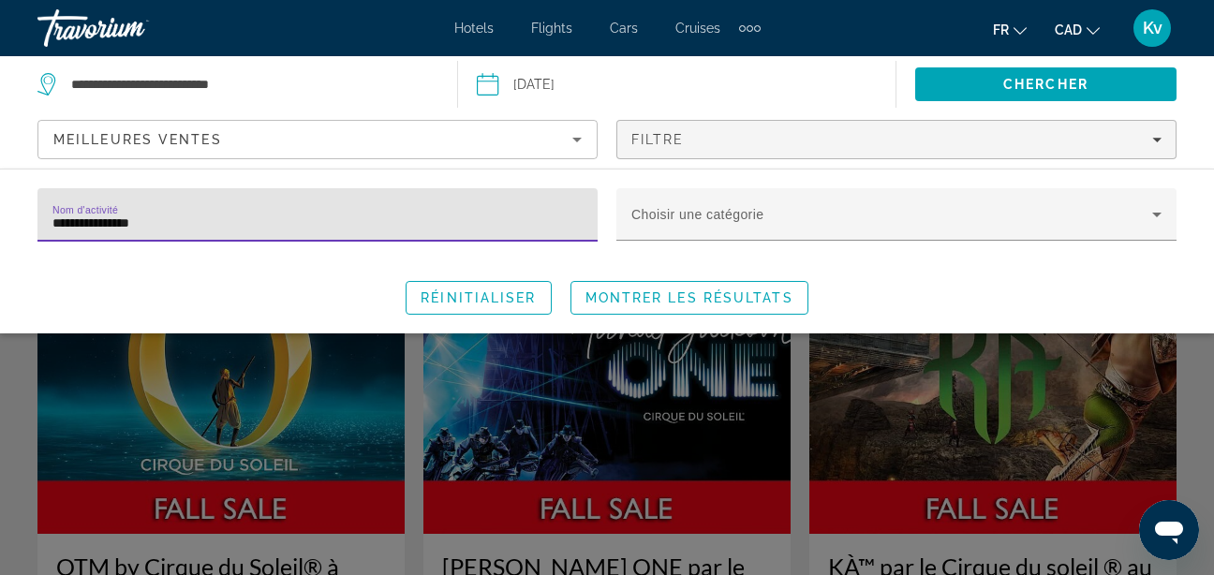
type input "**********"
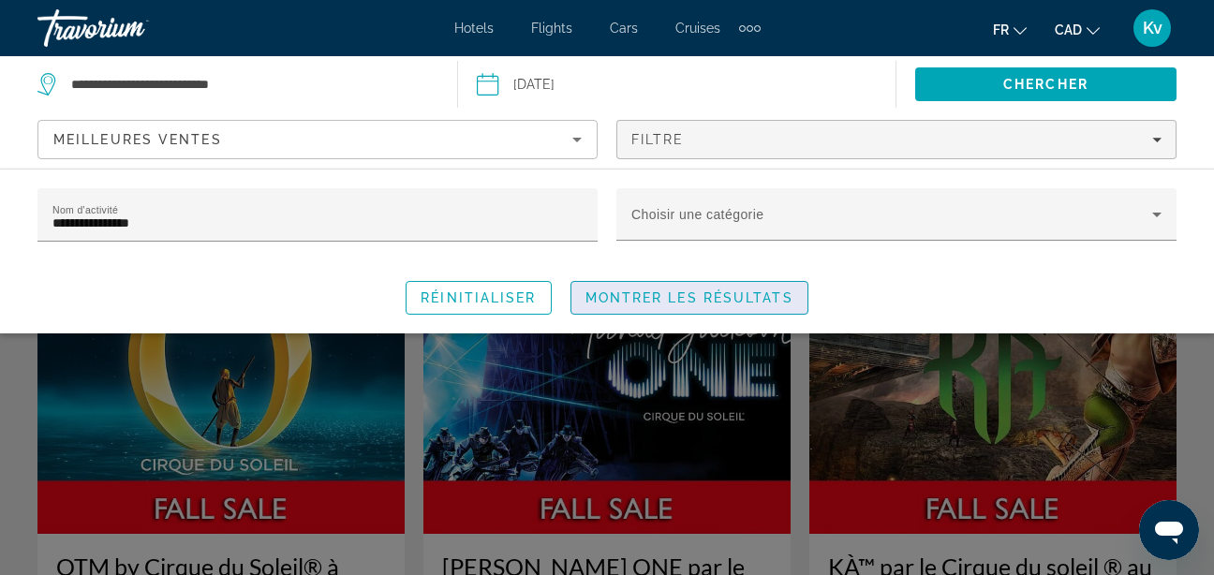
click at [717, 305] on span "Search widget" at bounding box center [689, 297] width 236 height 45
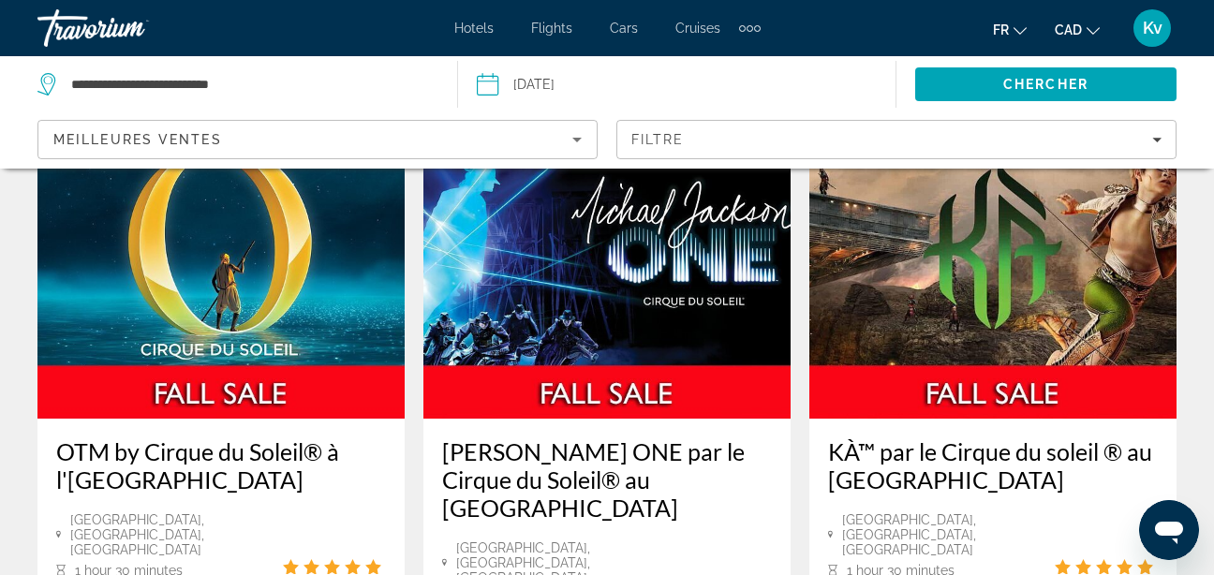
scroll to position [427, 0]
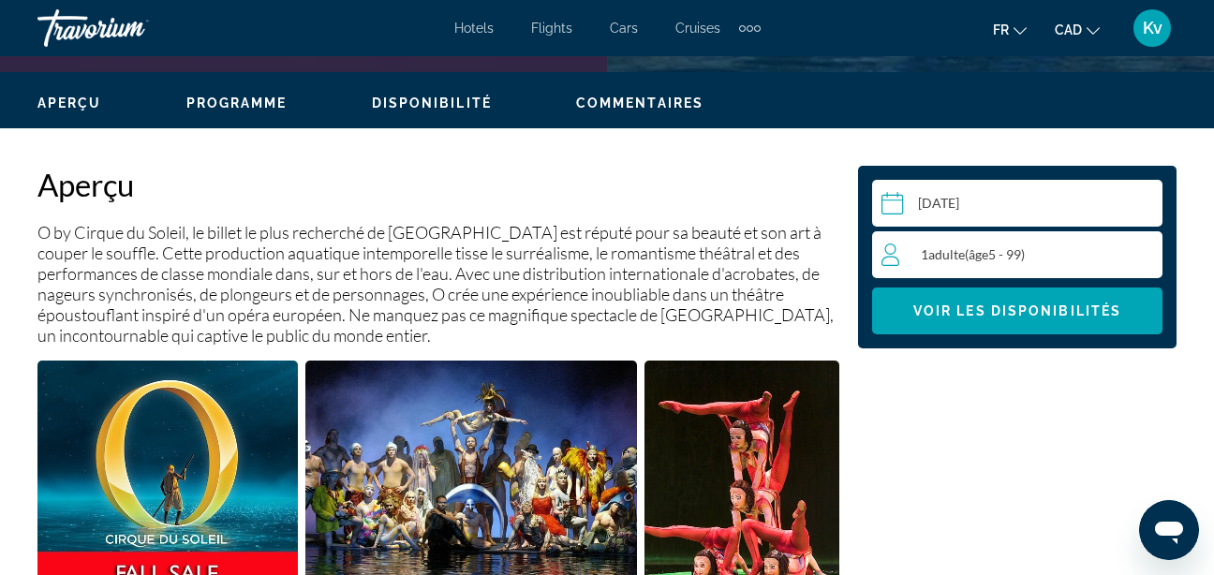
scroll to position [929, 0]
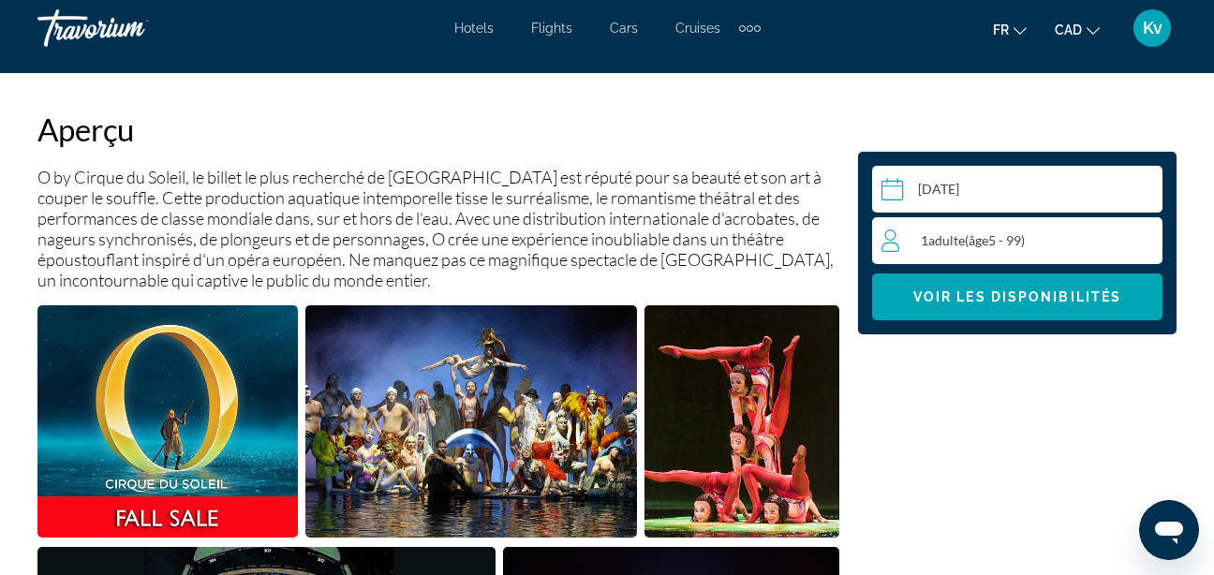
click at [1088, 251] on div "1 Adulte Adultes ( âge 5 - 99)" at bounding box center [1021, 240] width 280 height 22
click at [1151, 244] on icon "Increment adults" at bounding box center [1143, 239] width 17 height 22
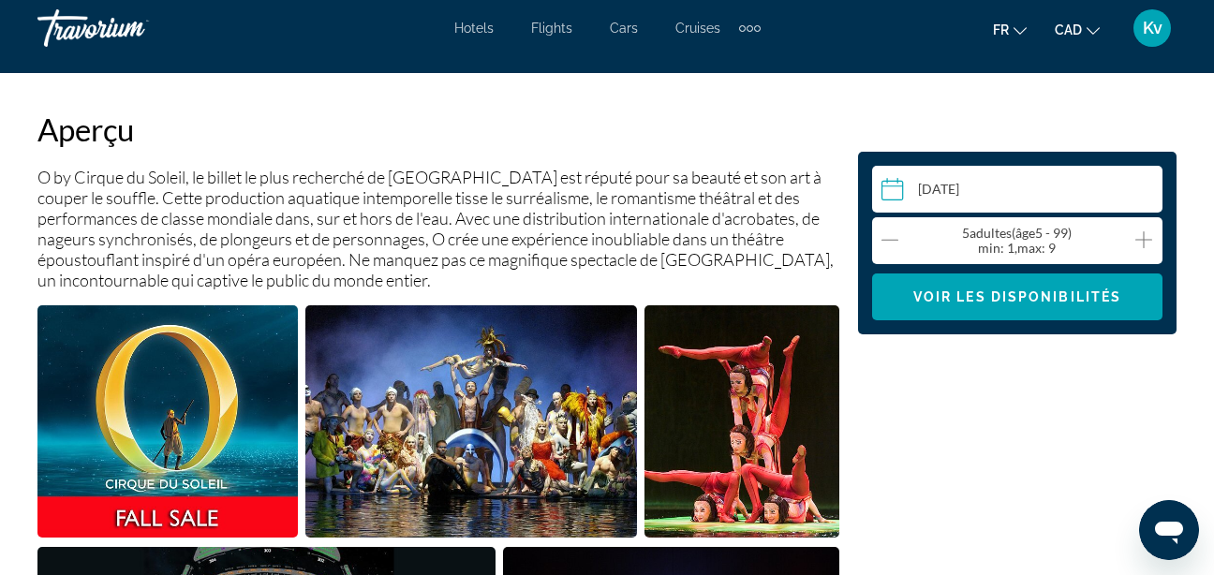
click at [1151, 244] on icon "Increment adults" at bounding box center [1143, 239] width 17 height 22
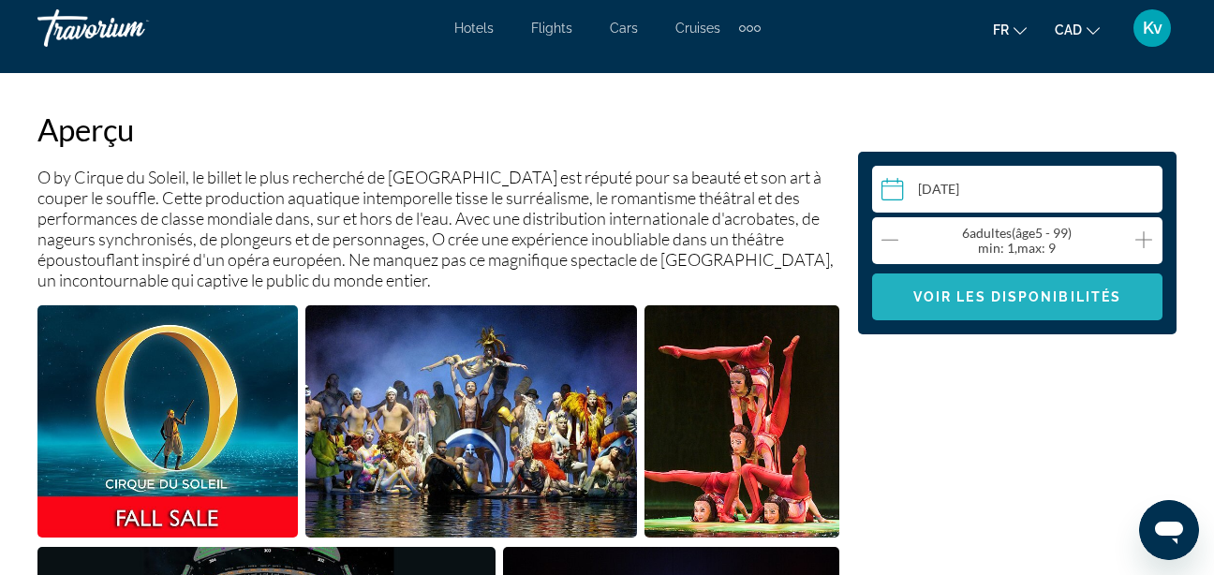
click at [1106, 294] on span "Voir les disponibilités" at bounding box center [1017, 296] width 208 height 15
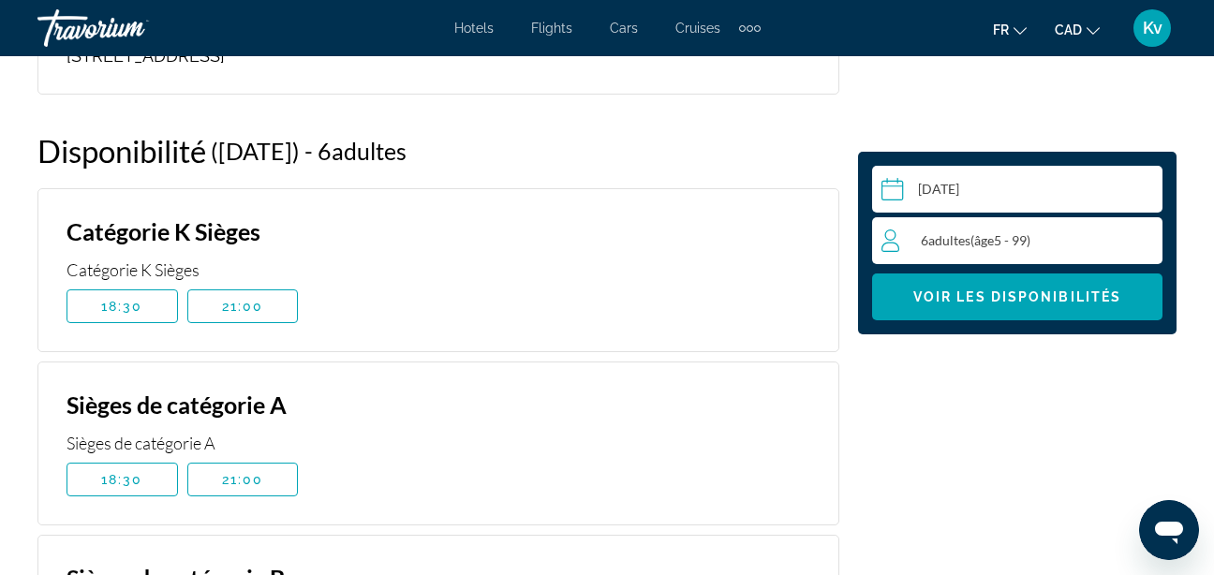
click at [1076, 194] on input "Main content" at bounding box center [1021, 192] width 298 height 52
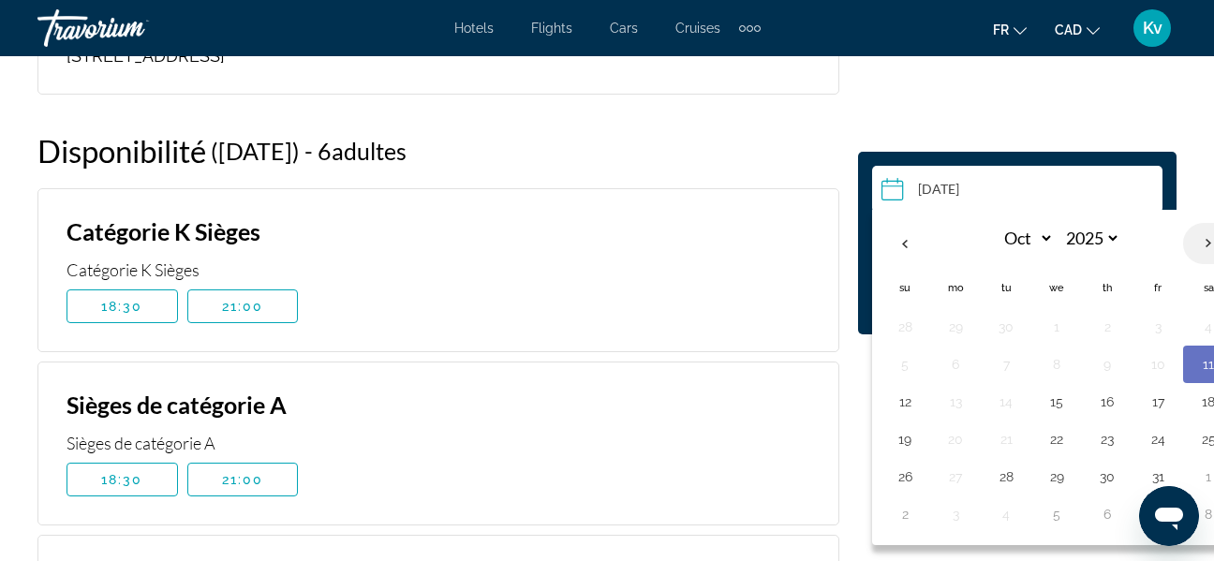
click at [1200, 238] on th "Next month" at bounding box center [1208, 243] width 51 height 41
select select "**"
click at [910, 477] on button "28" at bounding box center [905, 477] width 30 height 26
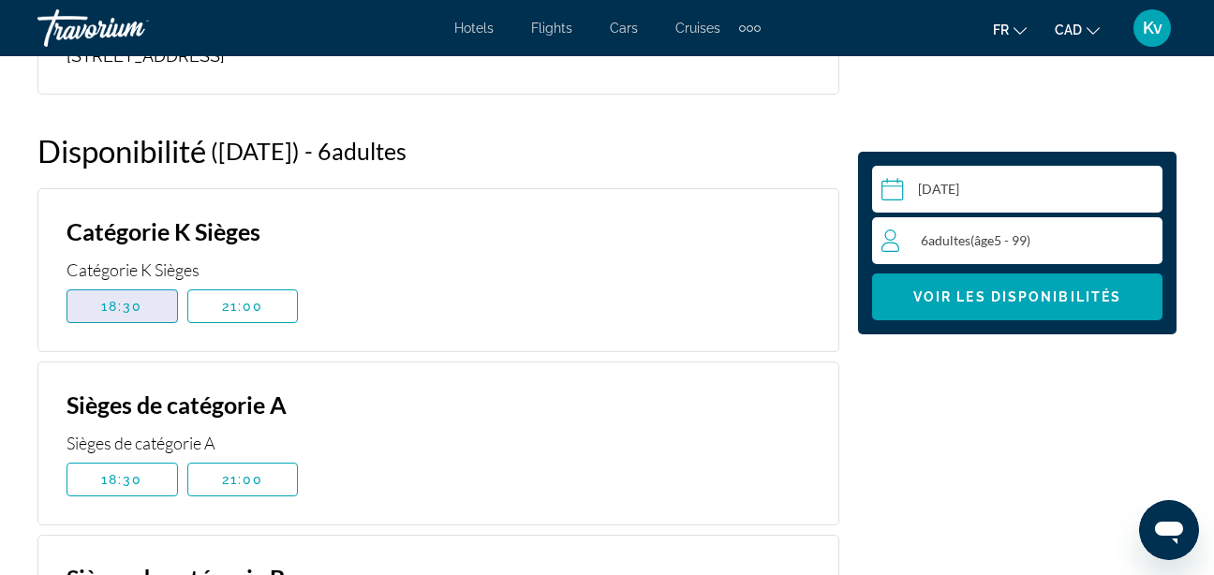
click at [96, 294] on span "Main content" at bounding box center [122, 306] width 110 height 45
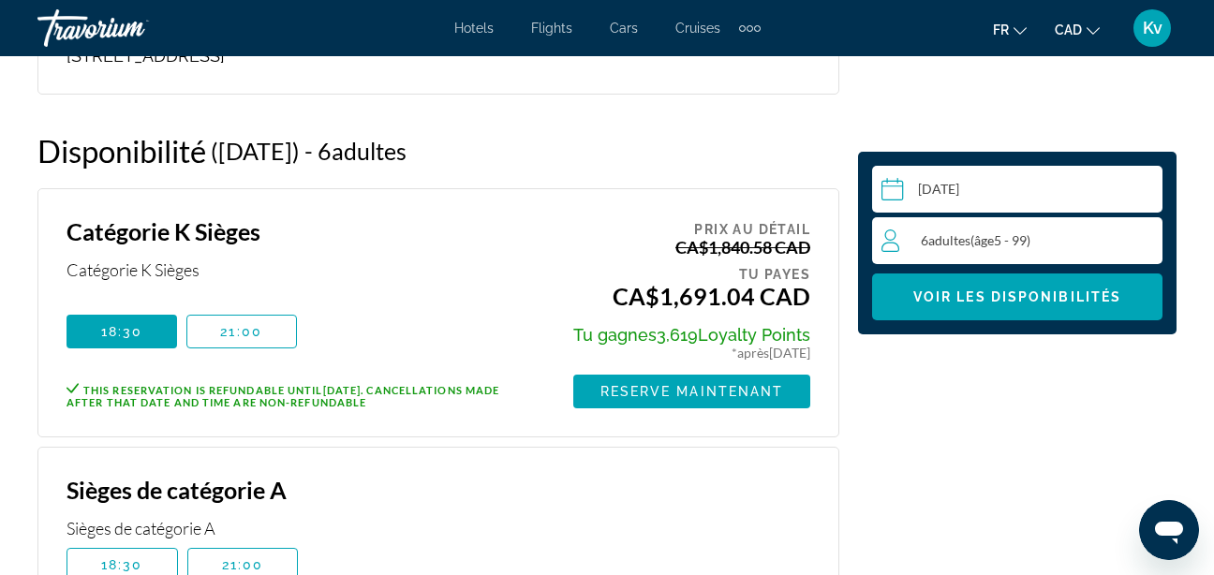
click at [1066, 206] on input "**********" at bounding box center [1021, 192] width 298 height 52
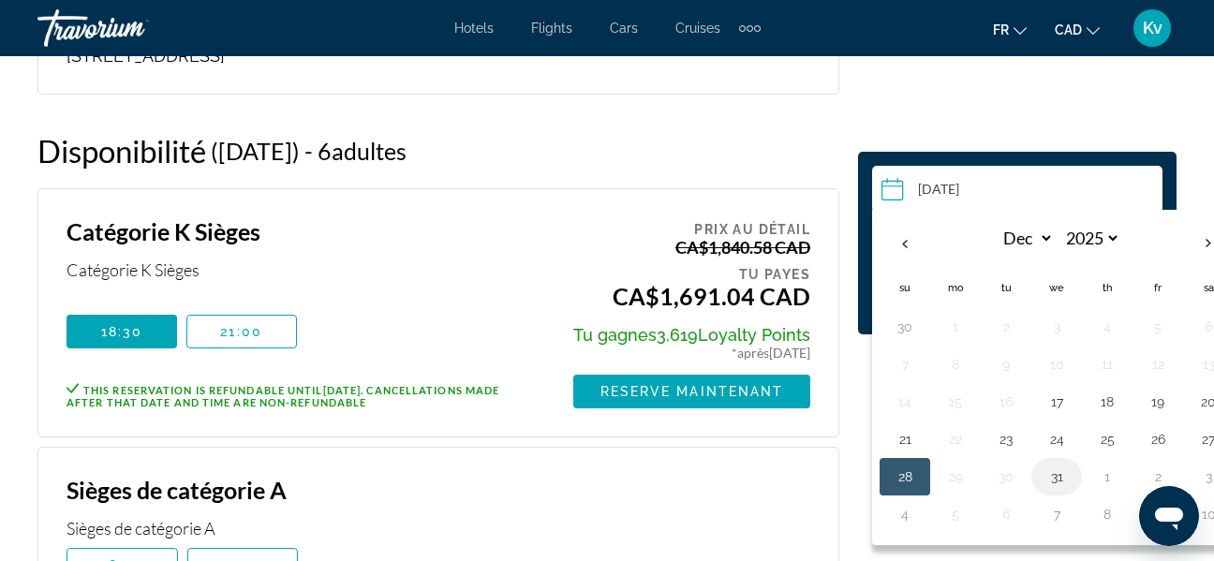
click at [1043, 485] on button "31" at bounding box center [1056, 477] width 30 height 26
type input "**********"
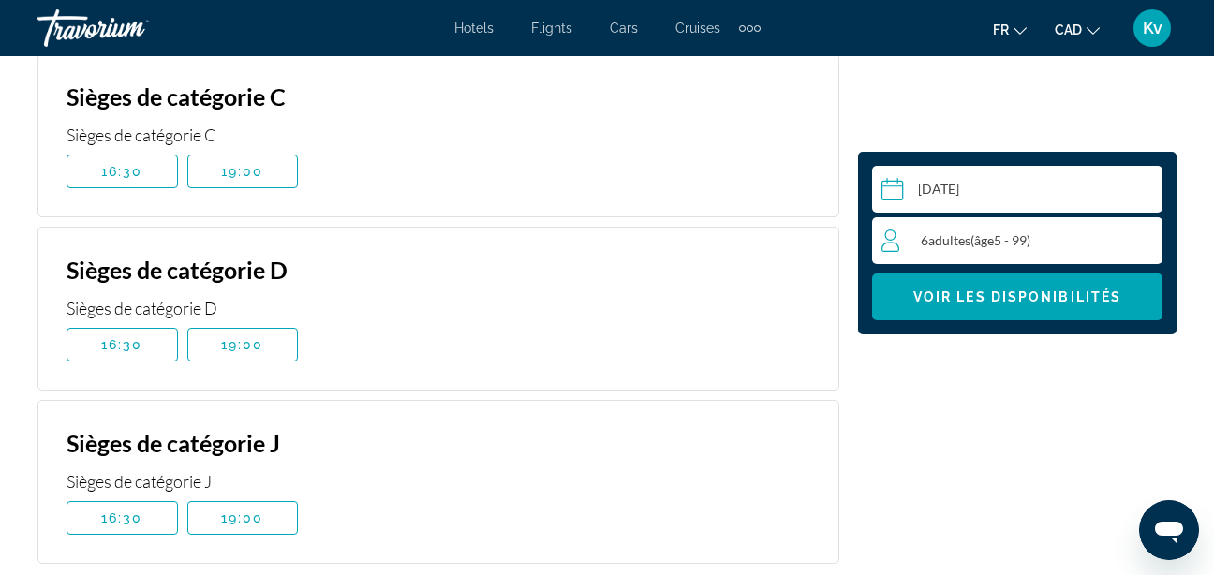
scroll to position [3788, 0]
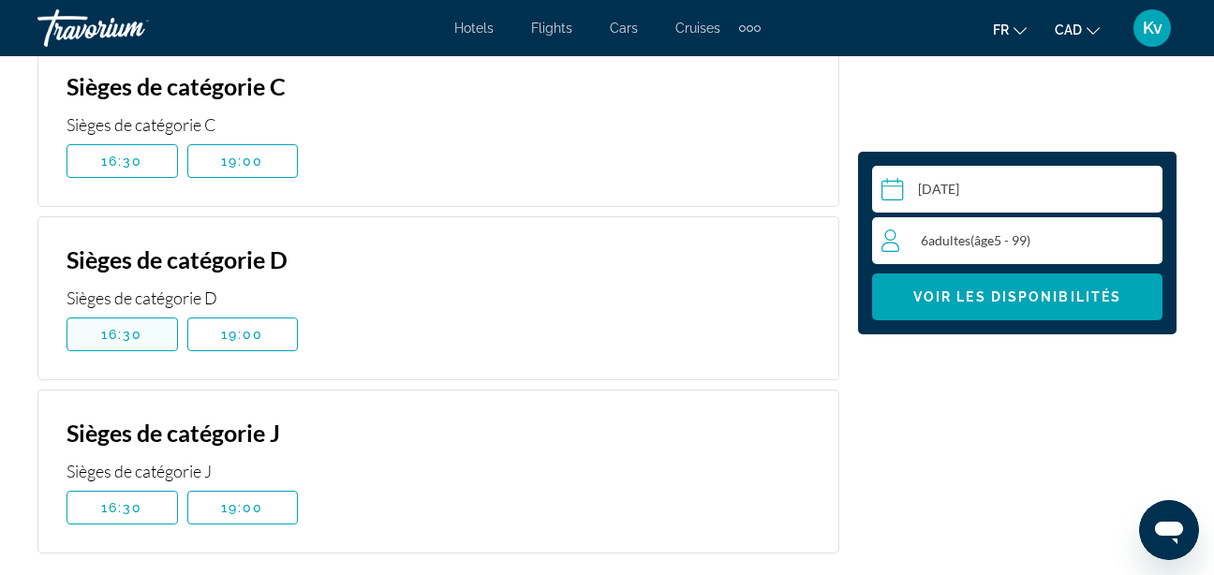
click at [142, 327] on span "16:30" at bounding box center [122, 334] width 42 height 15
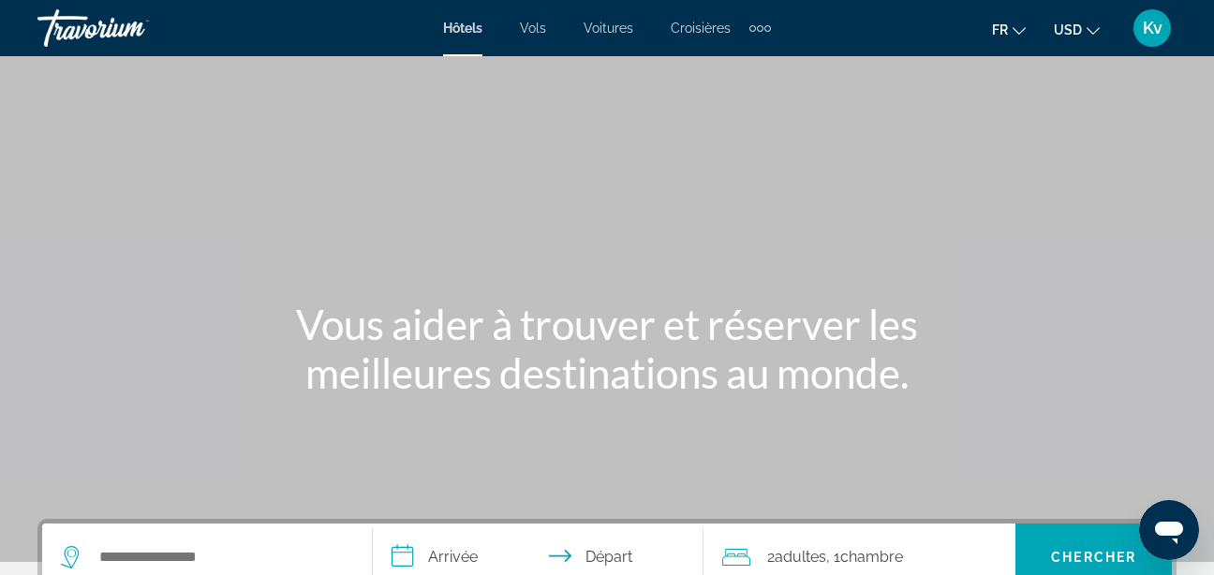
click at [1069, 33] on span "USD" at bounding box center [1067, 29] width 28 height 15
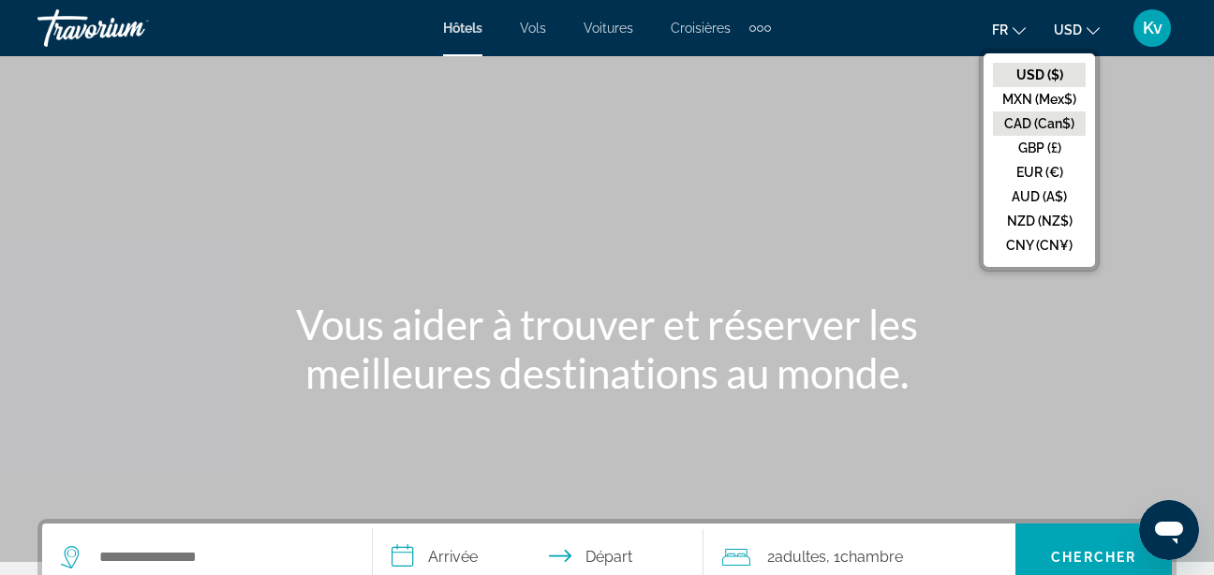
click at [1053, 115] on button "CAD (Can$)" at bounding box center [1039, 123] width 93 height 24
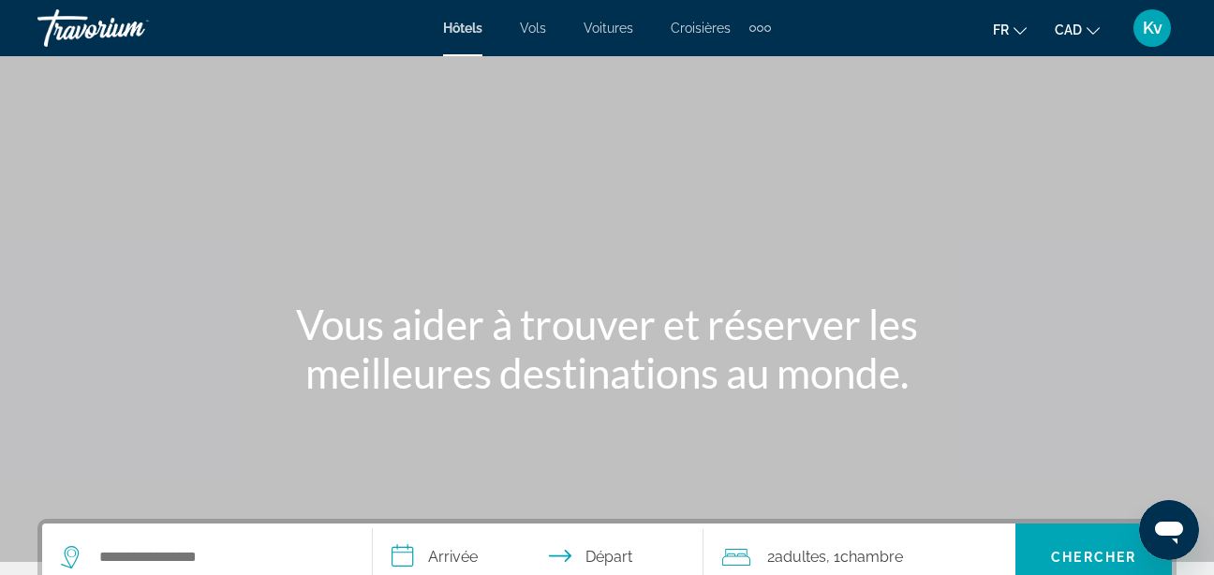
click at [758, 23] on div "Extra navigation items" at bounding box center [760, 28] width 22 height 28
click at [752, 54] on link "Activités" at bounding box center [730, 63] width 70 height 34
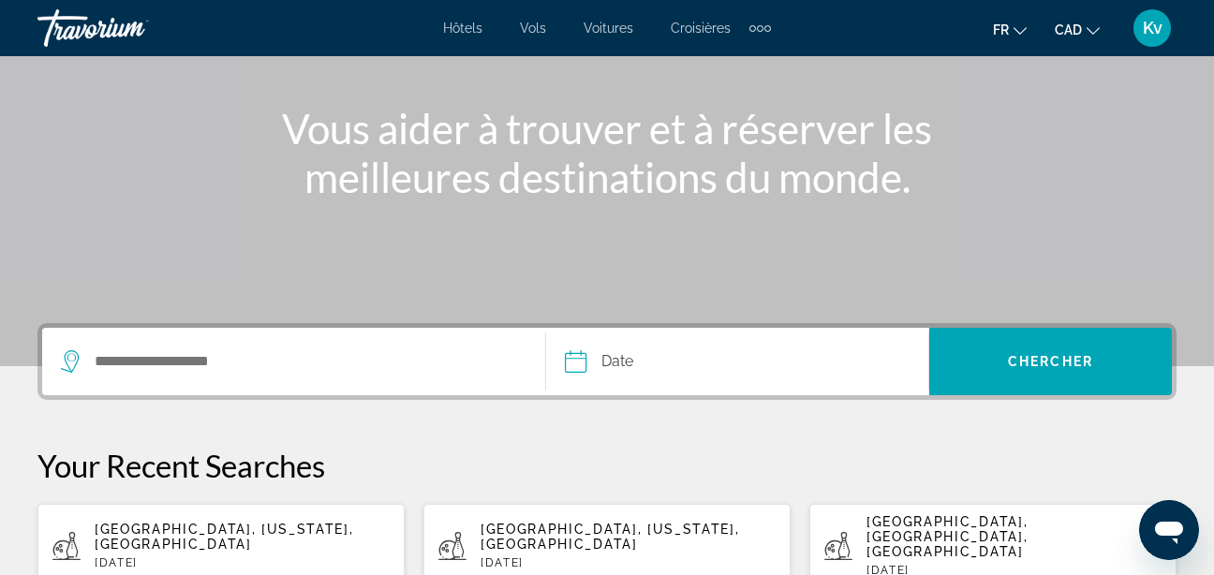
scroll to position [242, 0]
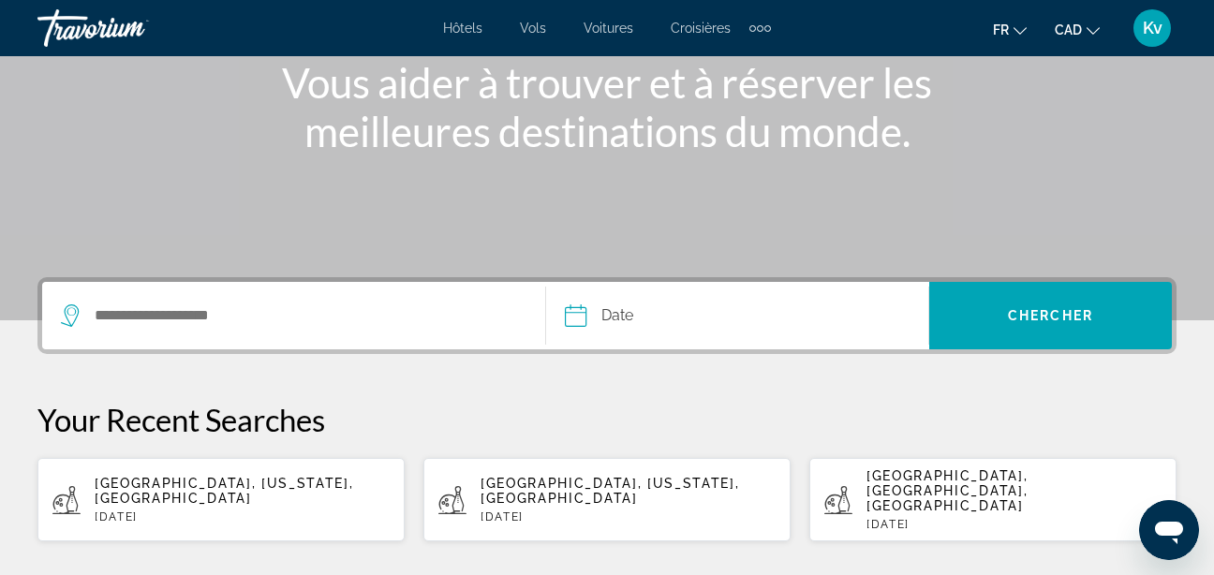
click at [136, 476] on span "[GEOGRAPHIC_DATA], [US_STATE], [GEOGRAPHIC_DATA]" at bounding box center [224, 491] width 258 height 30
type input "**********"
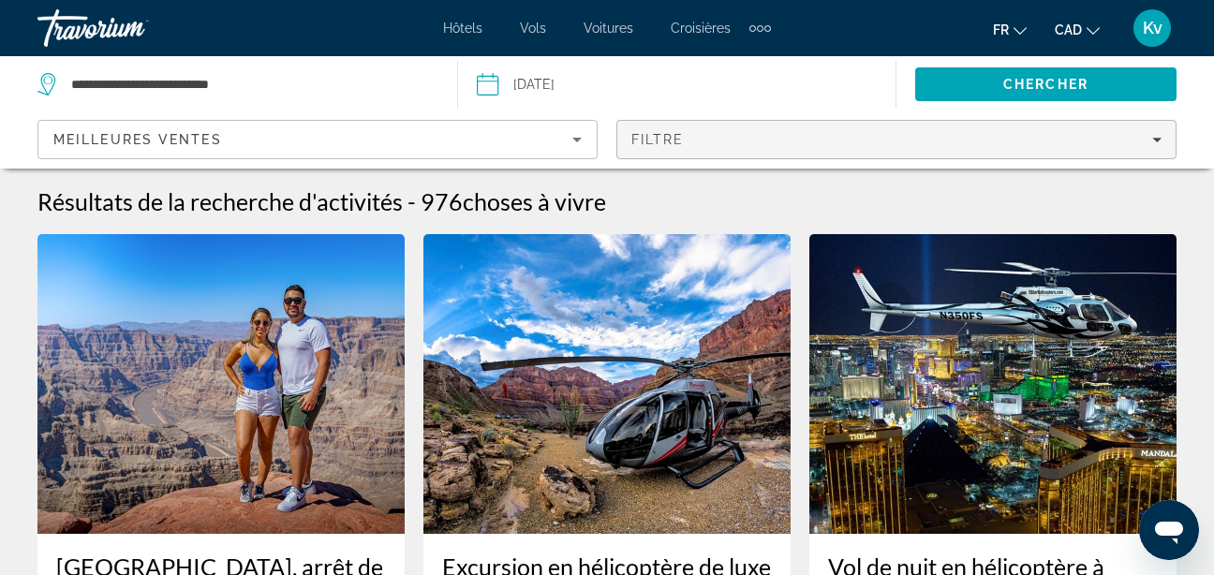
click at [939, 154] on span "Filters" at bounding box center [896, 139] width 558 height 45
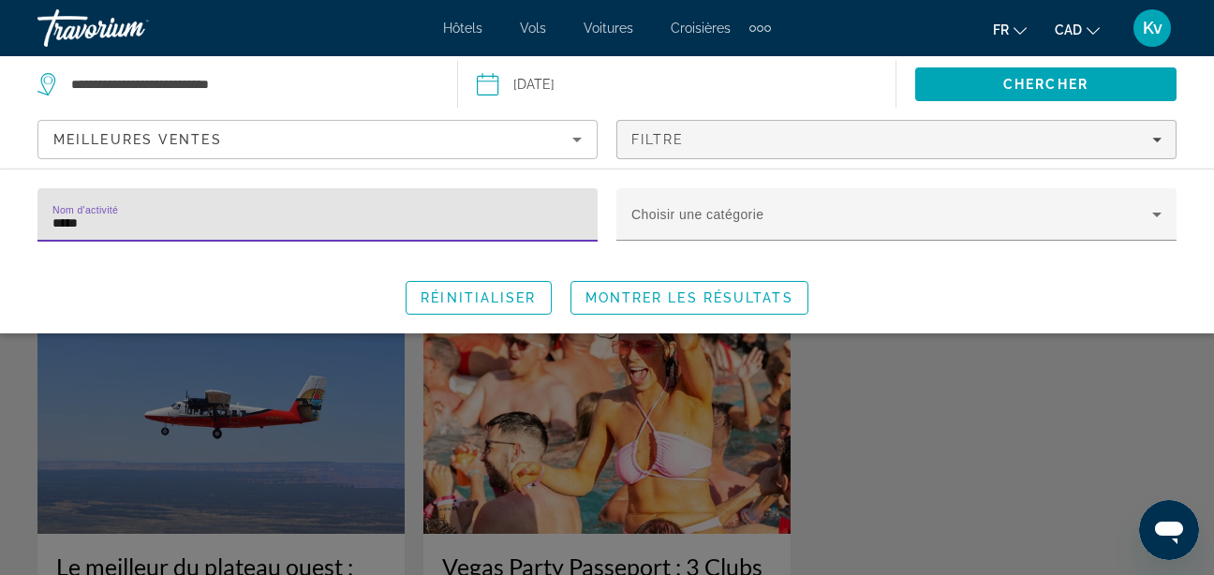
click at [157, 225] on input "*****" at bounding box center [317, 223] width 530 height 22
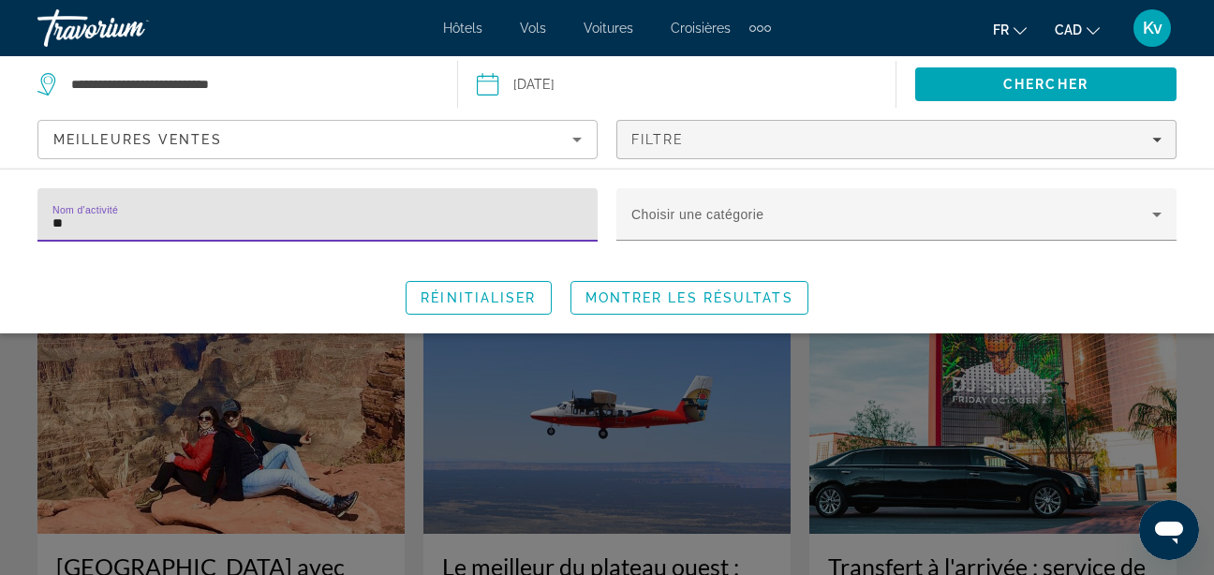
type input "*"
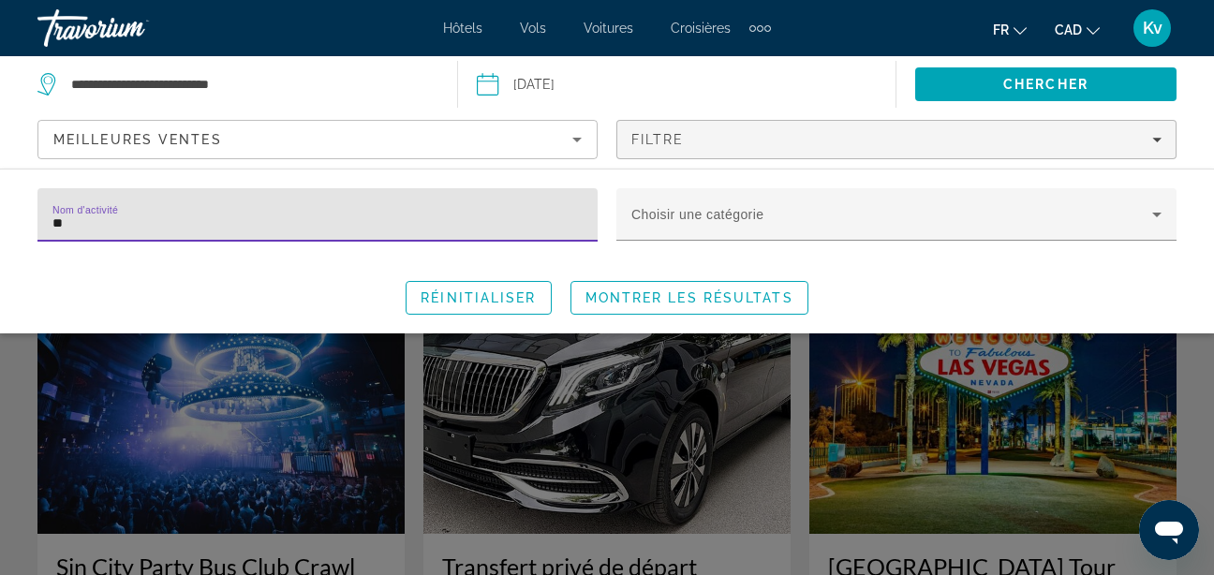
type input "*"
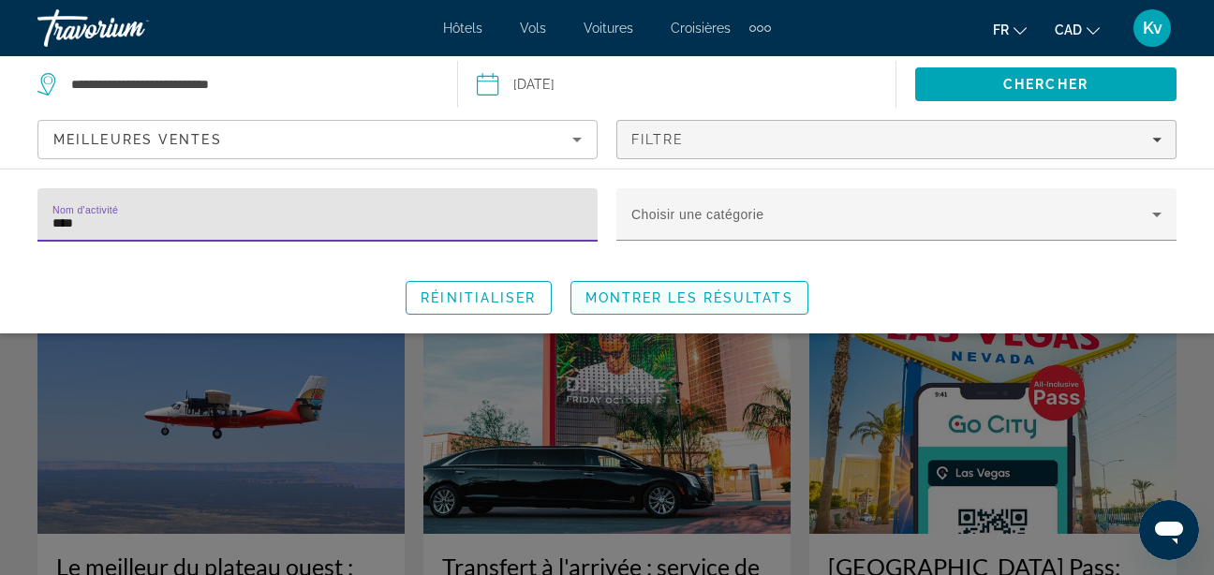
type input "****"
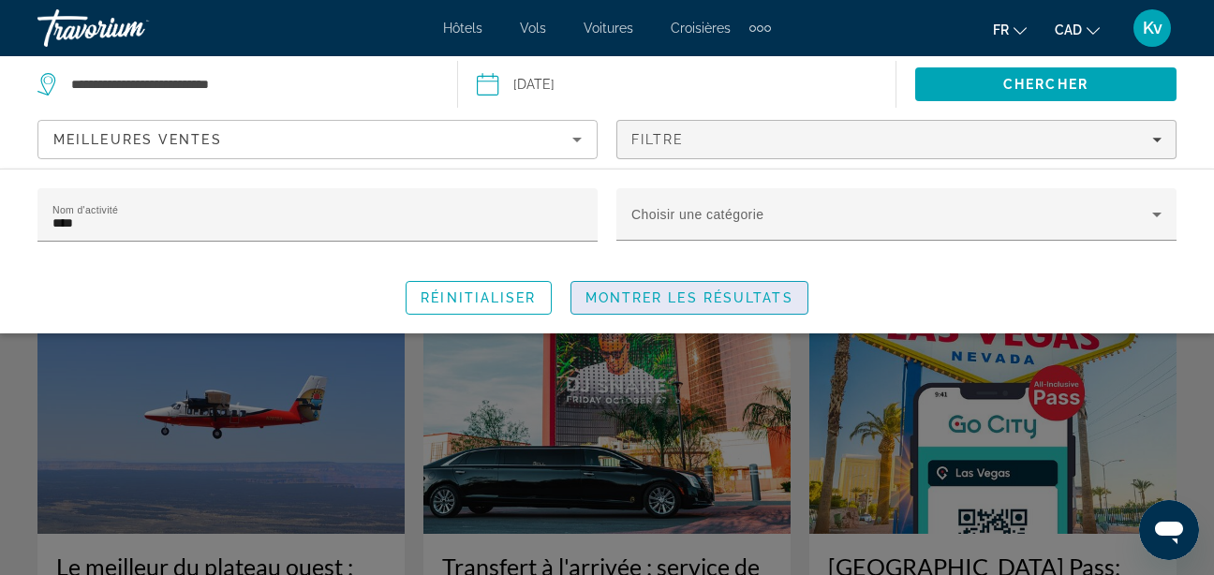
click at [673, 287] on span "Search widget" at bounding box center [689, 297] width 236 height 45
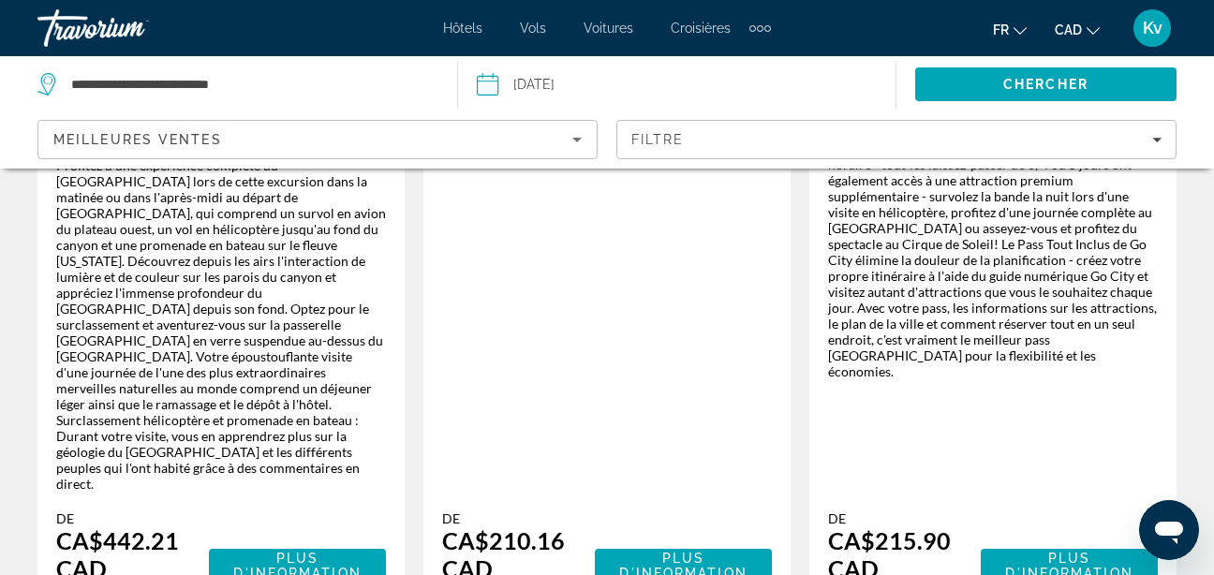
scroll to position [807, 0]
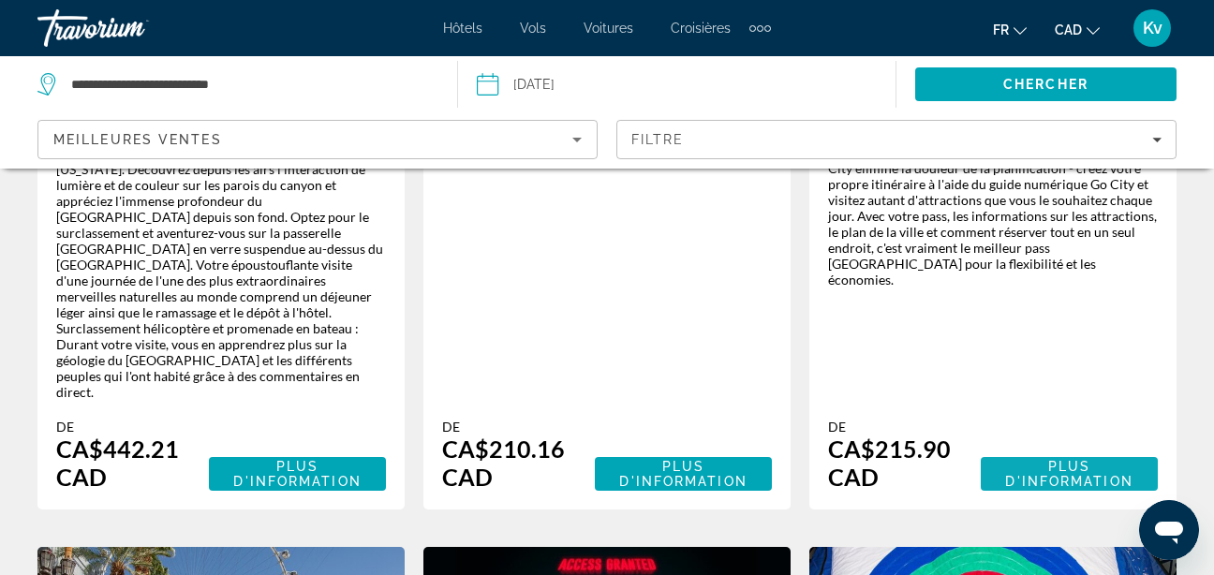
click at [1086, 459] on span "Plus d'information" at bounding box center [1068, 474] width 127 height 30
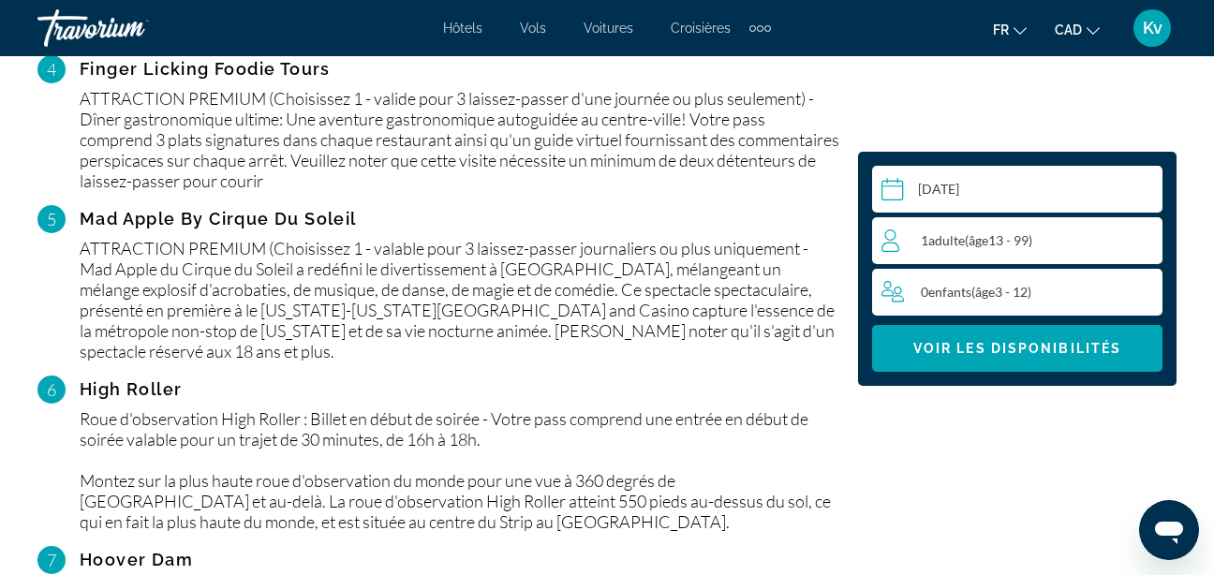
scroll to position [3343, 0]
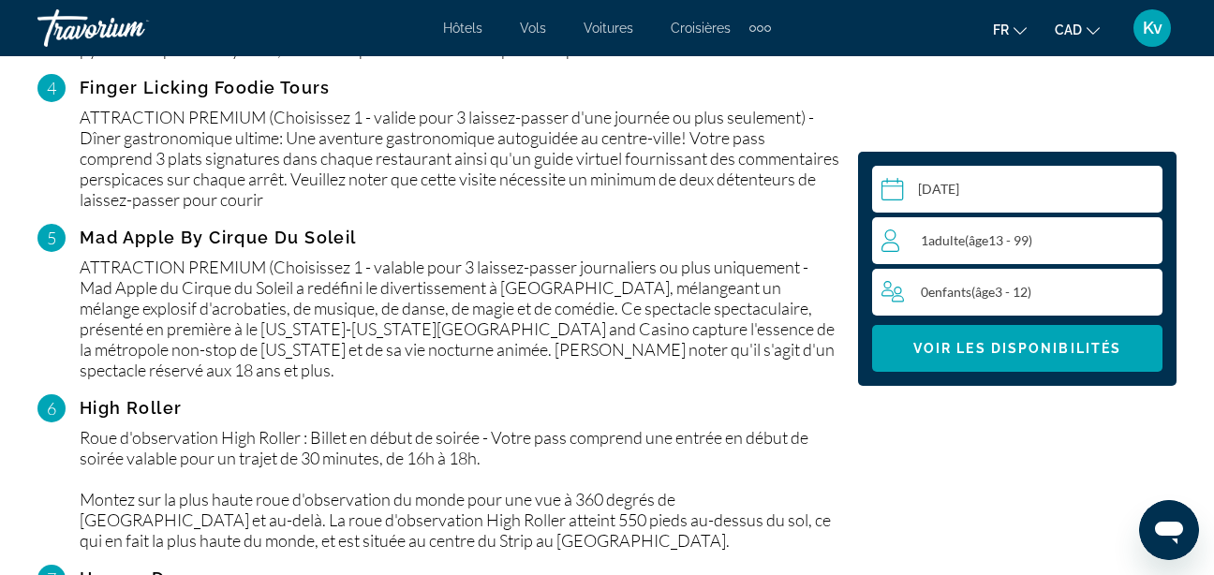
click at [1065, 235] on div "1 Adulte Adultes ( âge 13 - 99)" at bounding box center [1021, 240] width 280 height 22
click at [1148, 245] on icon "Increment adults" at bounding box center [1143, 239] width 17 height 22
click at [1144, 284] on icon "Increment children" at bounding box center [1144, 291] width 17 height 17
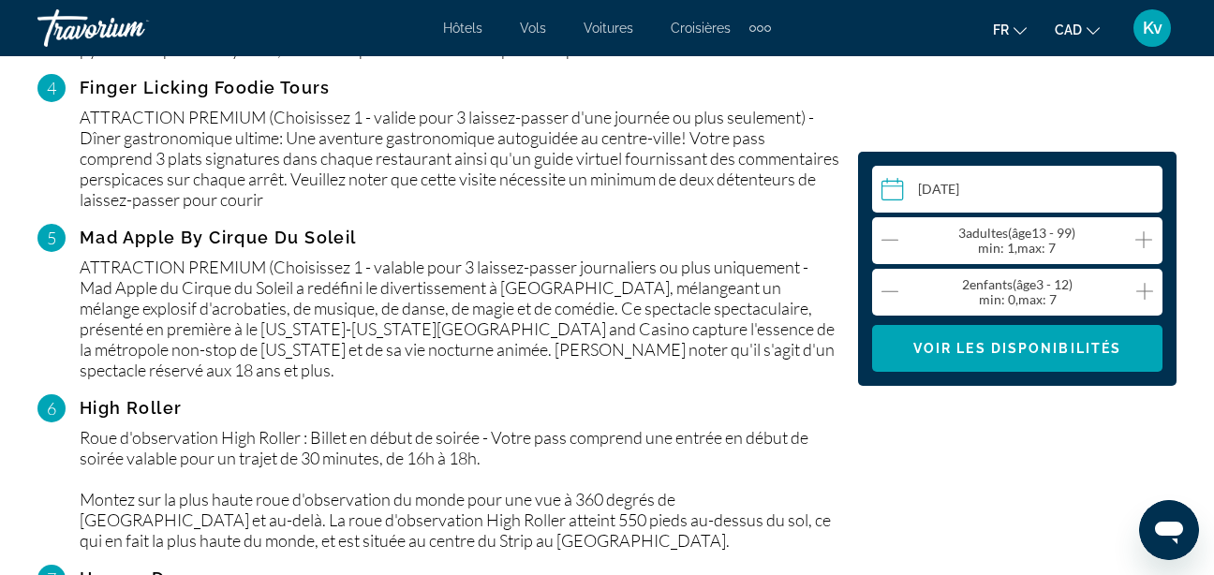
click at [1147, 234] on icon "Increment adults" at bounding box center [1143, 239] width 17 height 22
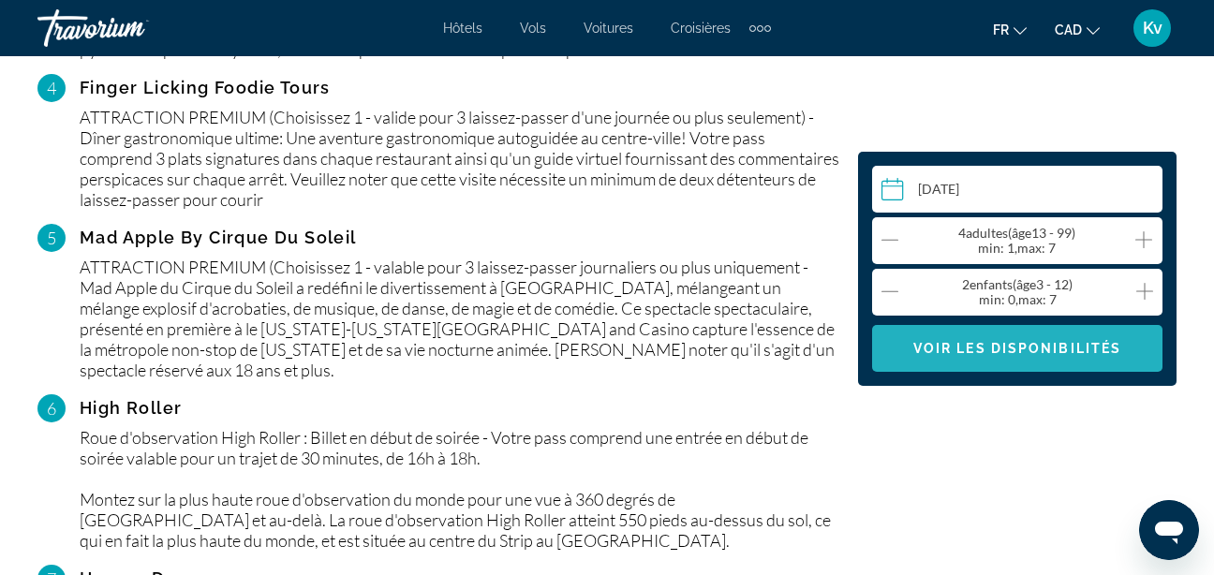
click at [1074, 354] on span "Voir les disponibilités" at bounding box center [1017, 348] width 208 height 15
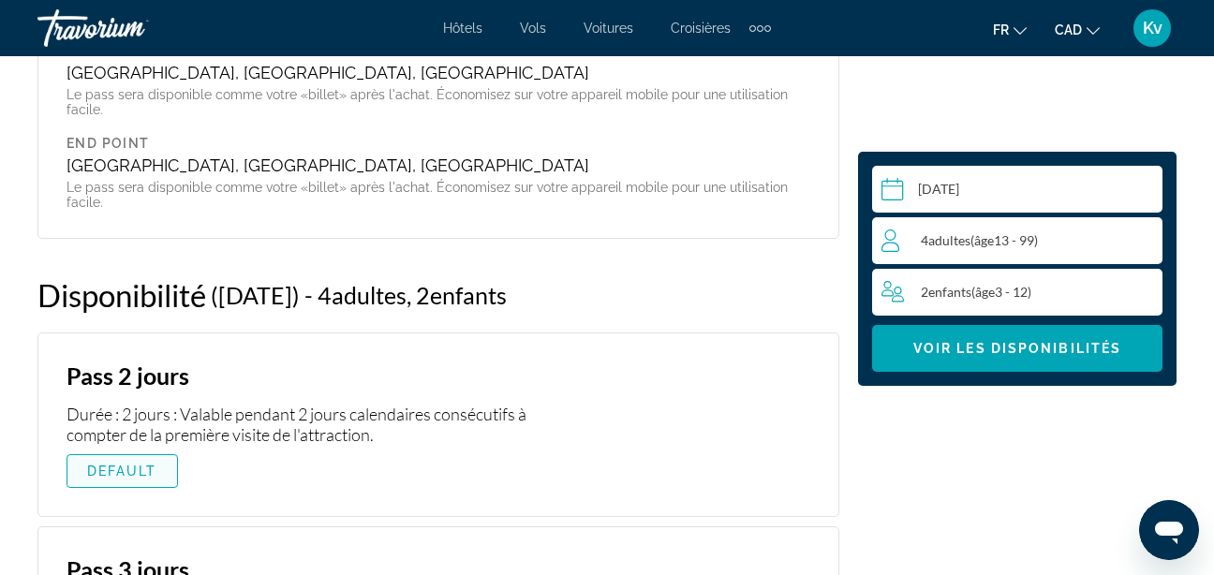
click at [132, 449] on span "Main content" at bounding box center [122, 471] width 110 height 45
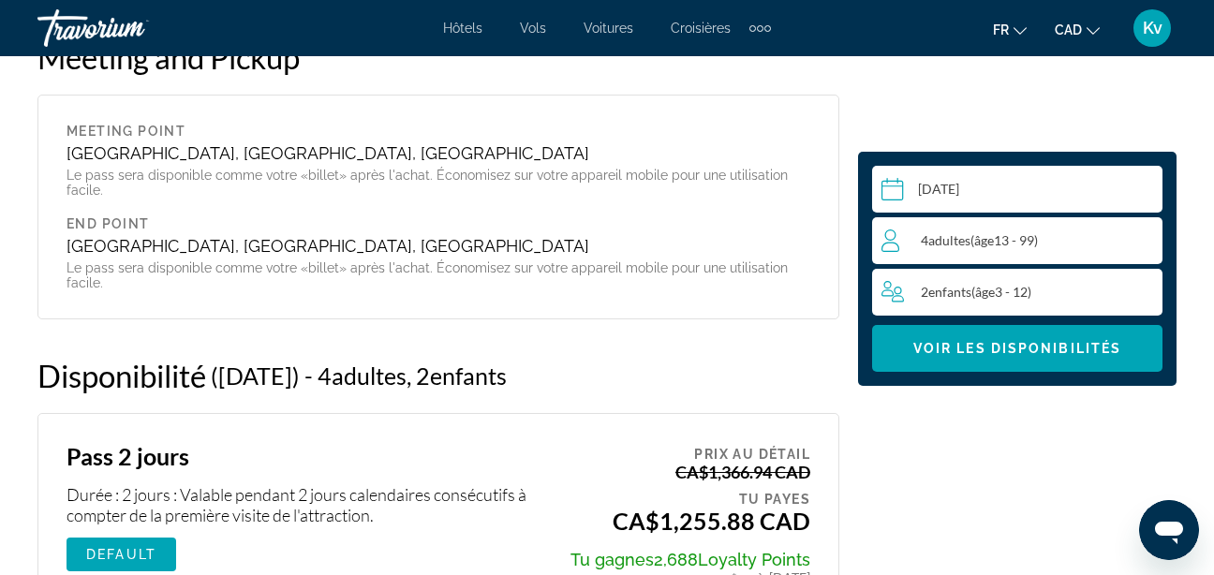
scroll to position [7504, 0]
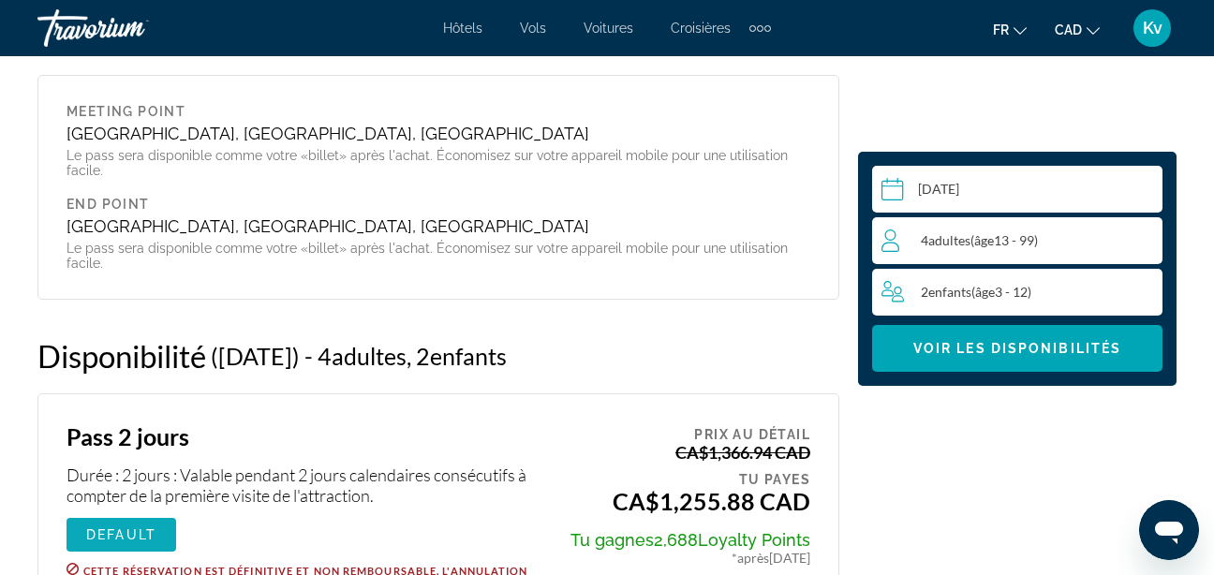
click at [98, 527] on span "DEFAULT" at bounding box center [121, 534] width 70 height 15
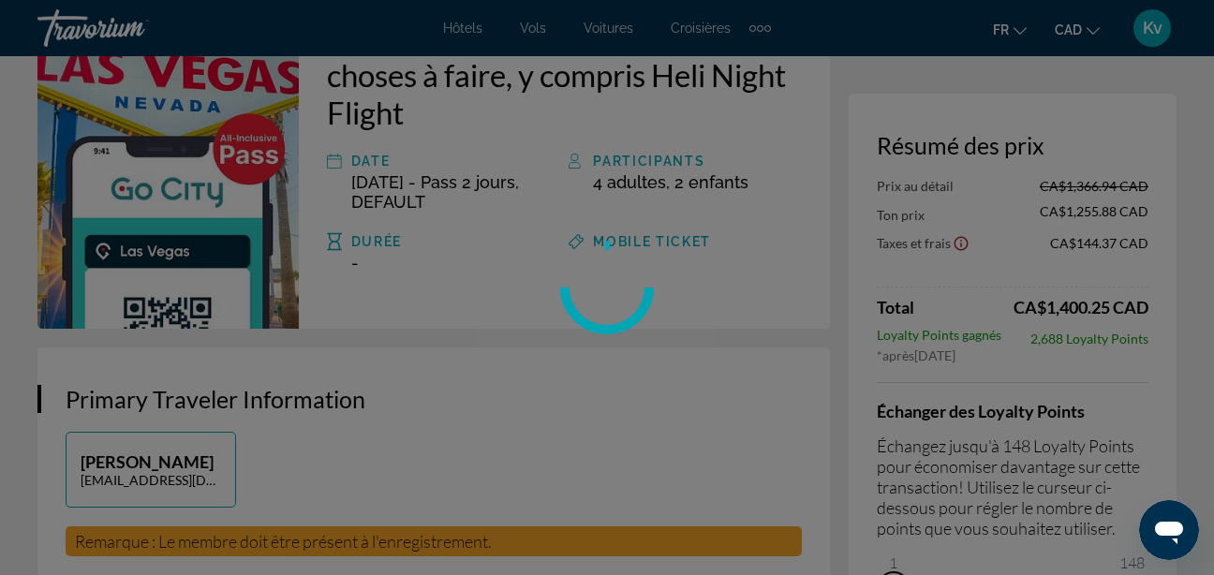
scroll to position [196, 0]
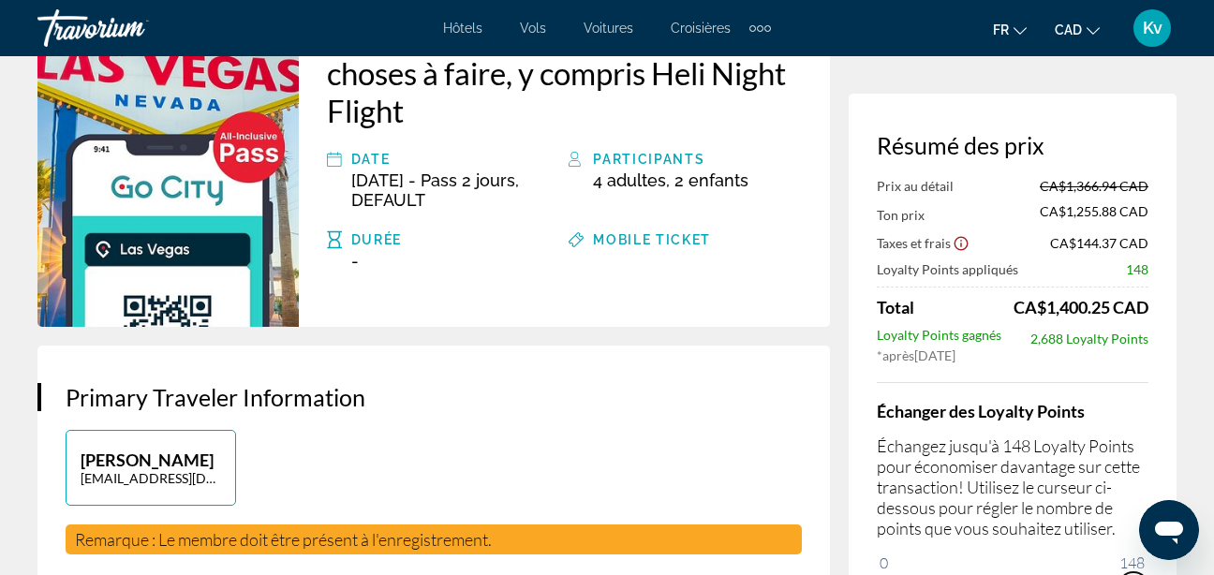
drag, startPoint x: 2031, startPoint y: 1059, endPoint x: 1160, endPoint y: 557, distance: 1005.2
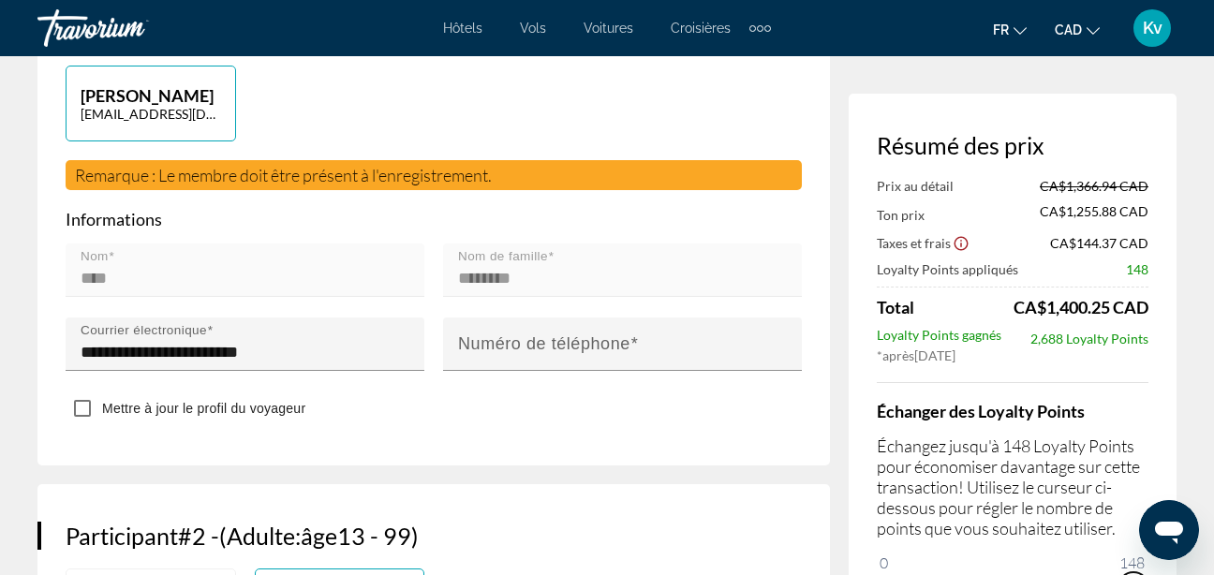
scroll to position [606, 0]
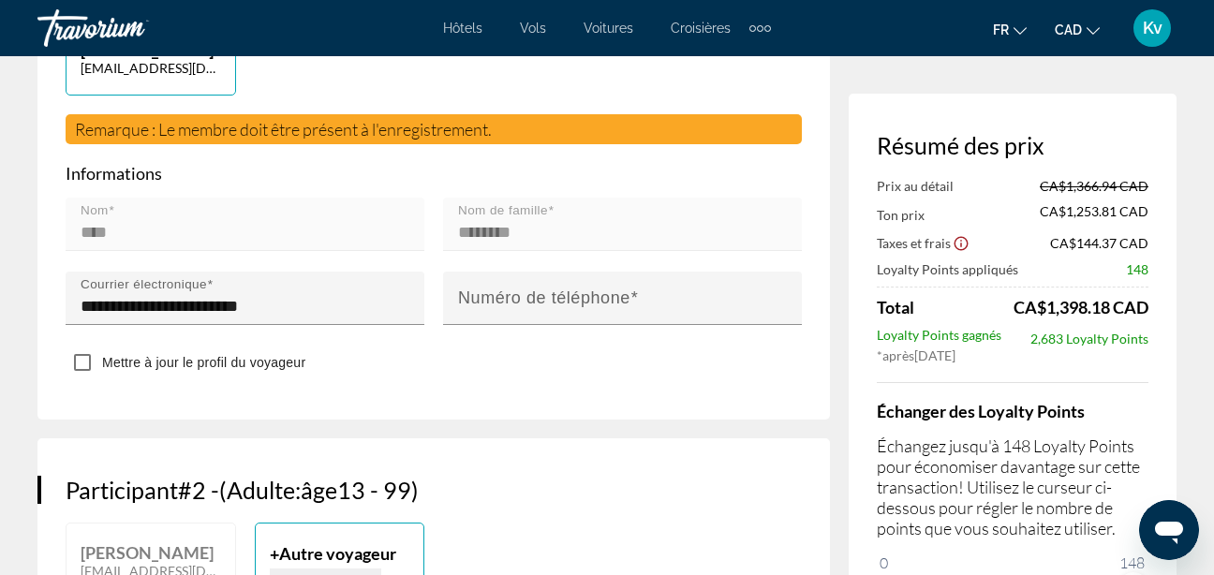
drag, startPoint x: 1213, startPoint y: 98, endPoint x: 1215, endPoint y: 66, distance: 32.0
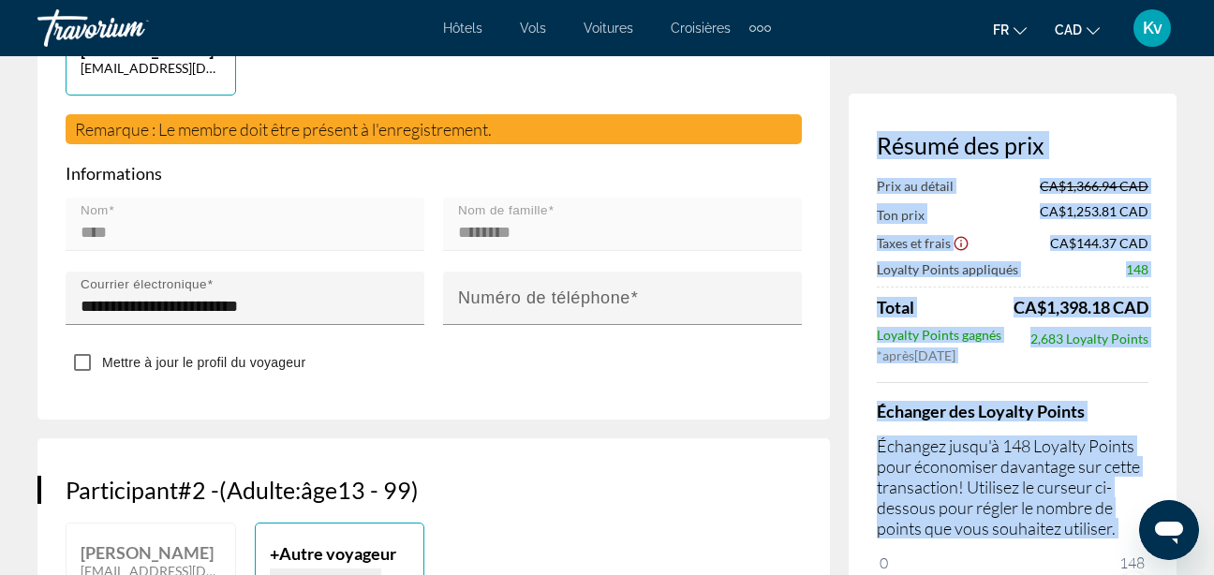
drag, startPoint x: 1208, startPoint y: 88, endPoint x: 1206, endPoint y: 47, distance: 41.2
drag, startPoint x: 1206, startPoint y: 47, endPoint x: 1191, endPoint y: 235, distance: 188.8
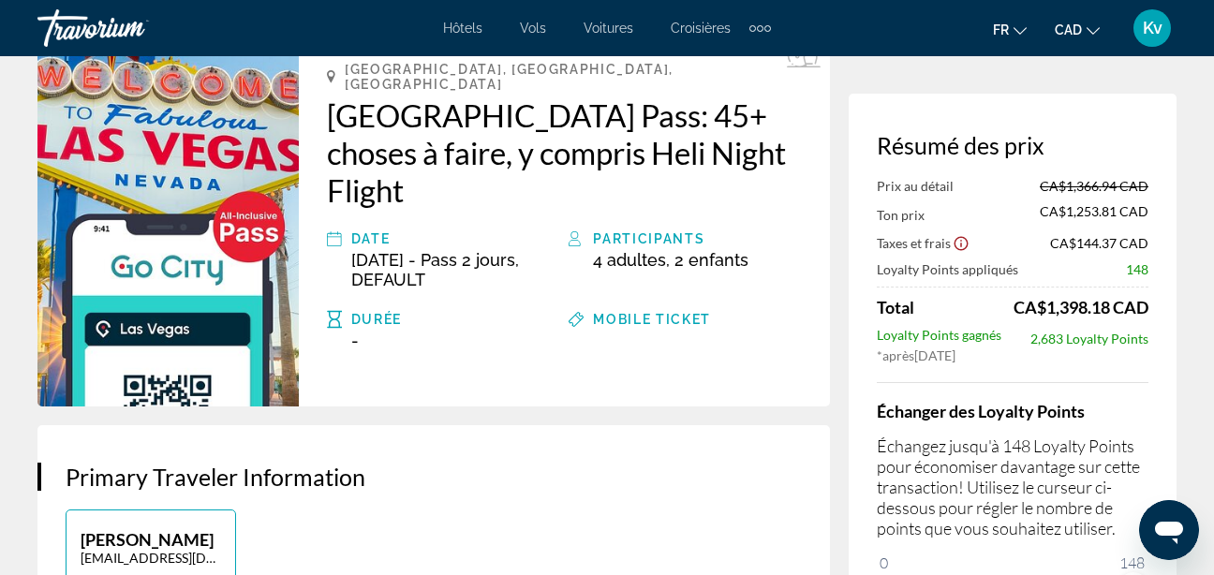
scroll to position [0, 0]
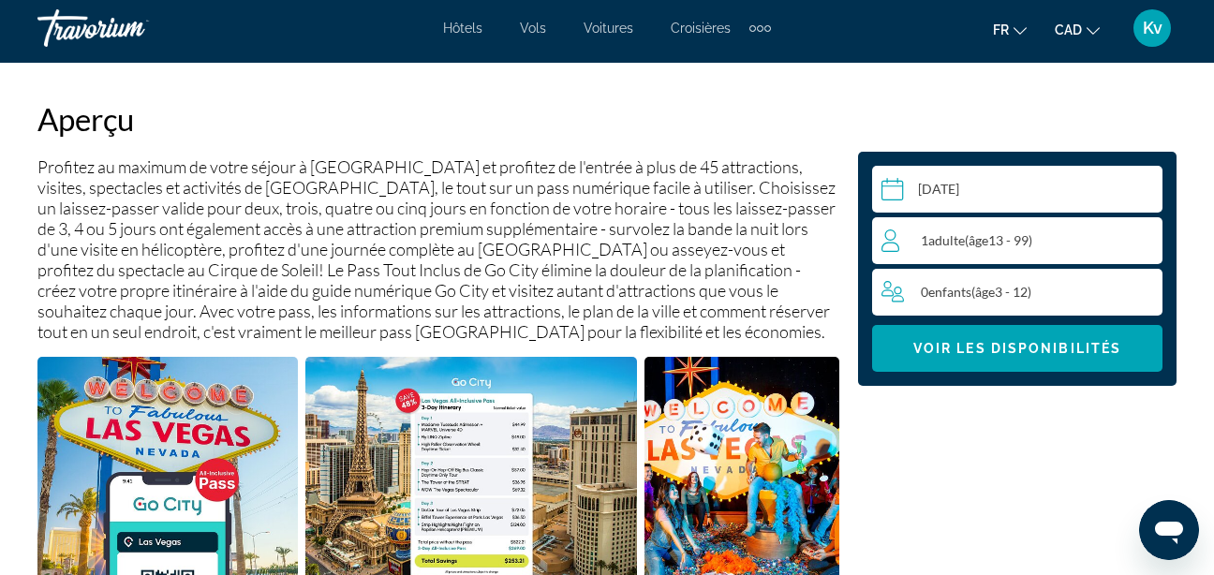
scroll to position [1052, 0]
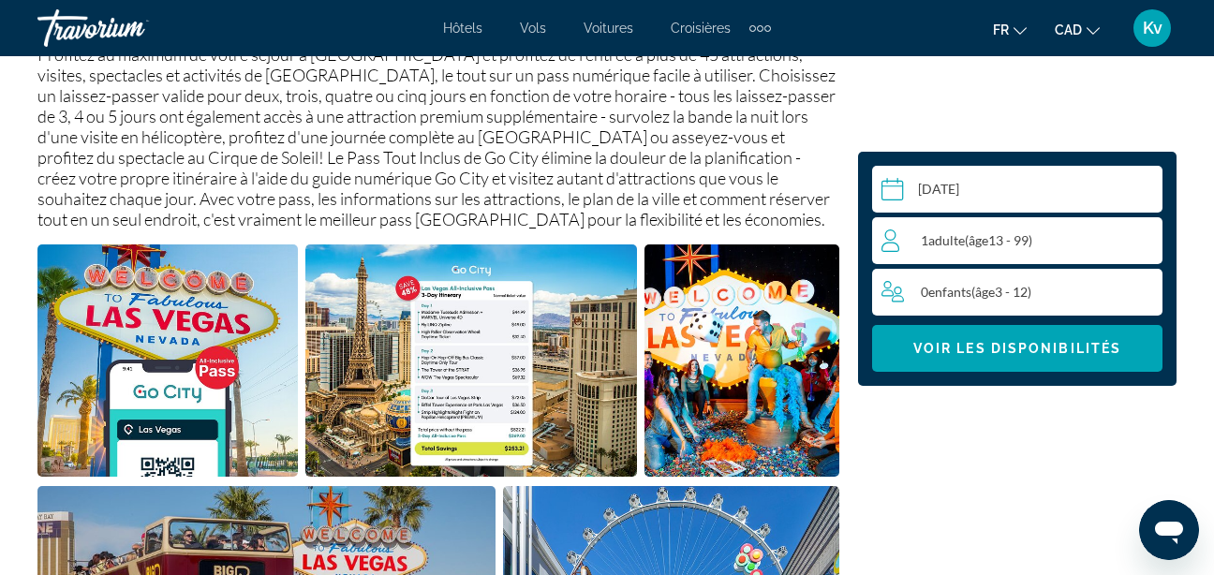
click at [1002, 241] on span "( âge 13 - 99)" at bounding box center [998, 240] width 67 height 16
click at [1142, 237] on icon "Increment adults" at bounding box center [1143, 239] width 17 height 22
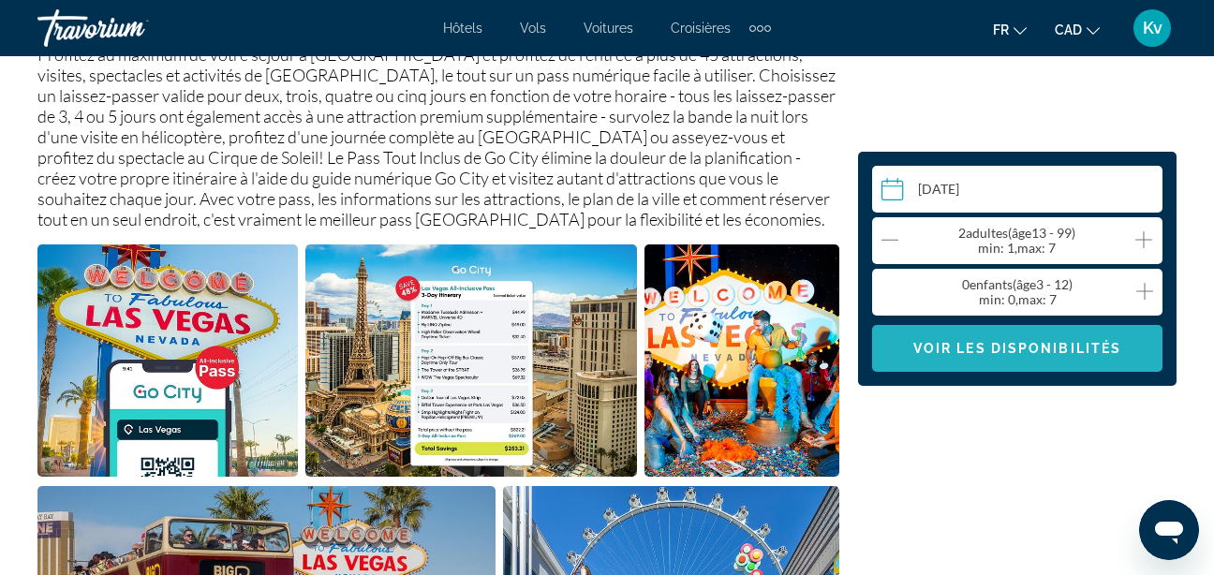
click at [1056, 351] on span "Voir les disponibilités" at bounding box center [1017, 348] width 208 height 15
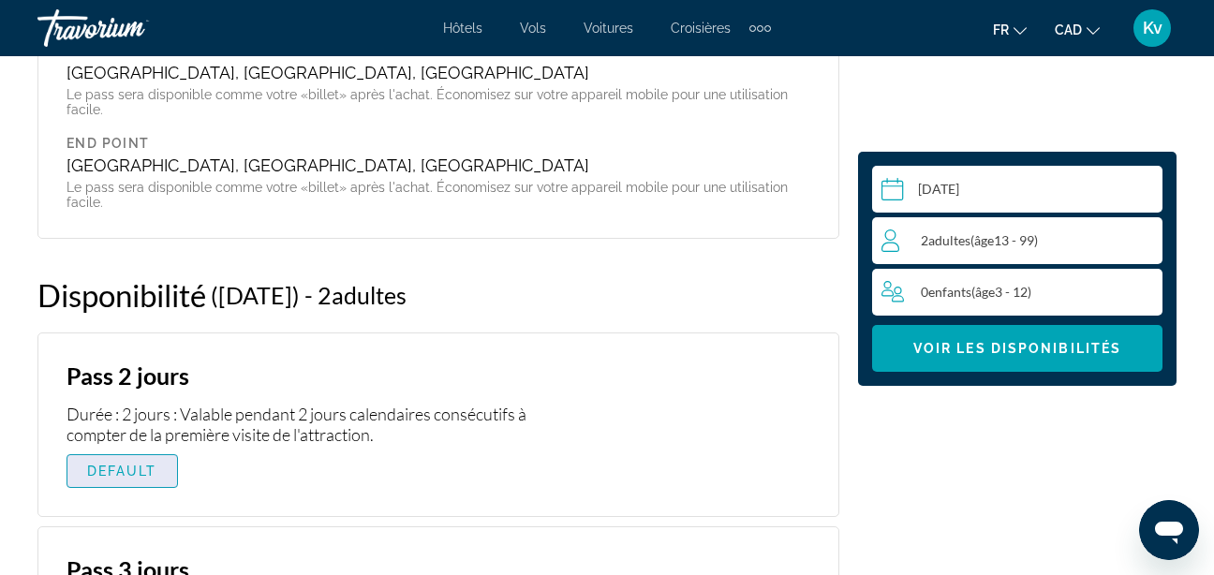
click at [158, 449] on span "Main content" at bounding box center [122, 471] width 110 height 45
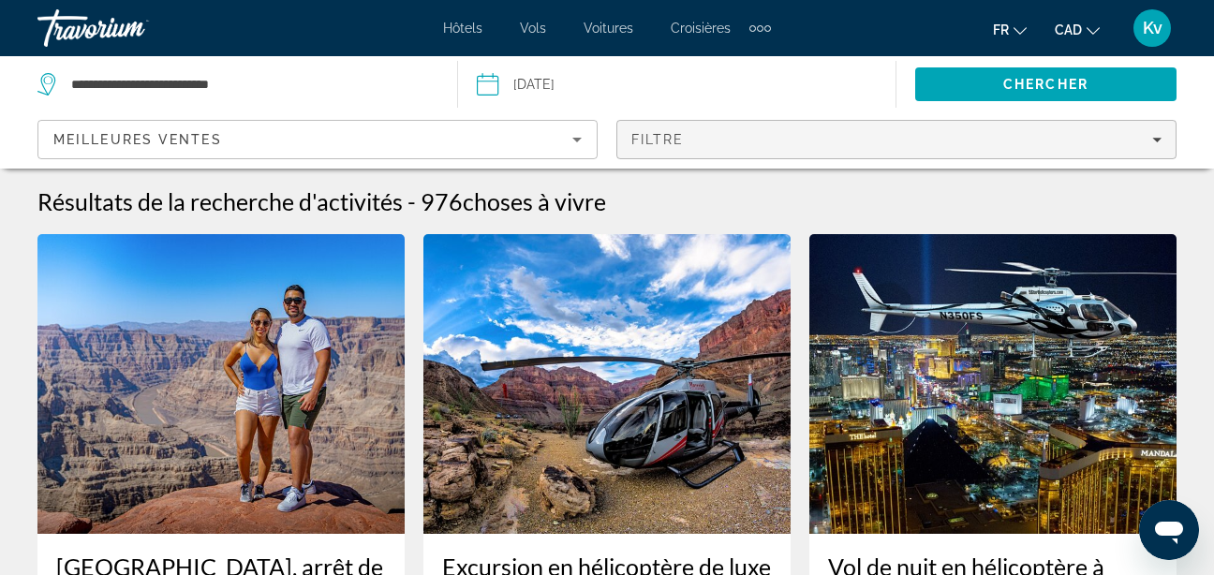
click at [736, 146] on div "Filtre" at bounding box center [896, 139] width 530 height 15
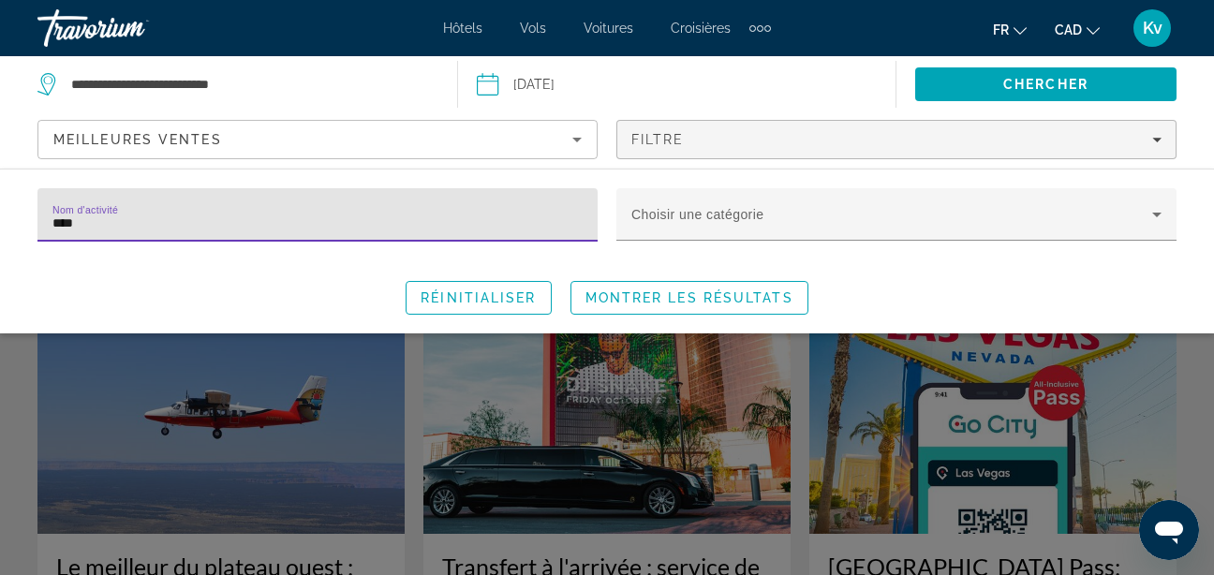
type input "****"
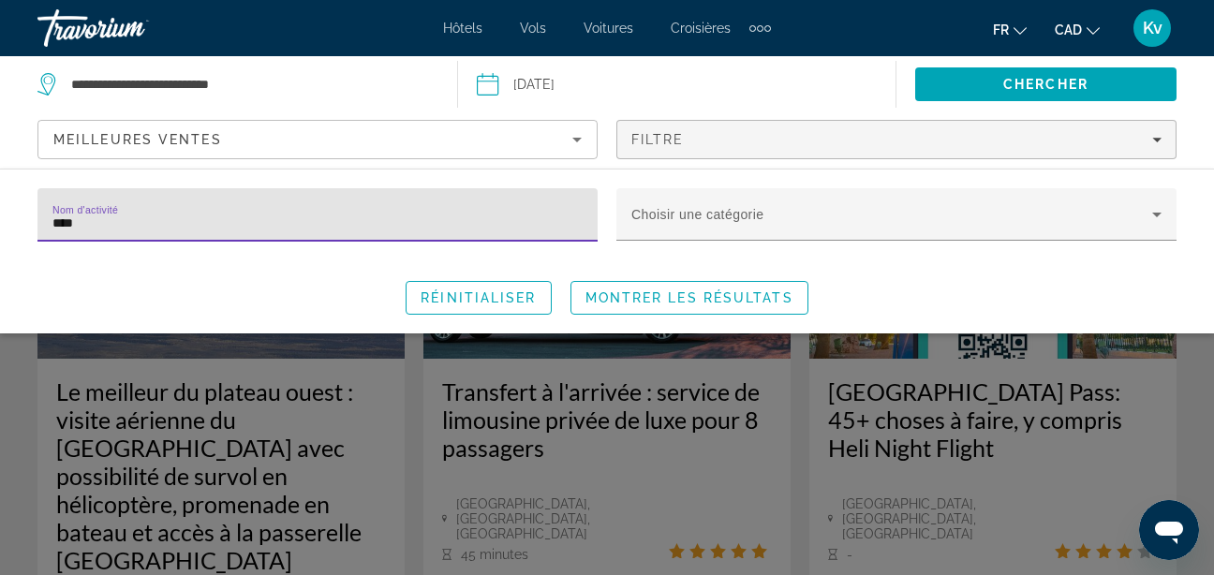
scroll to position [198, 0]
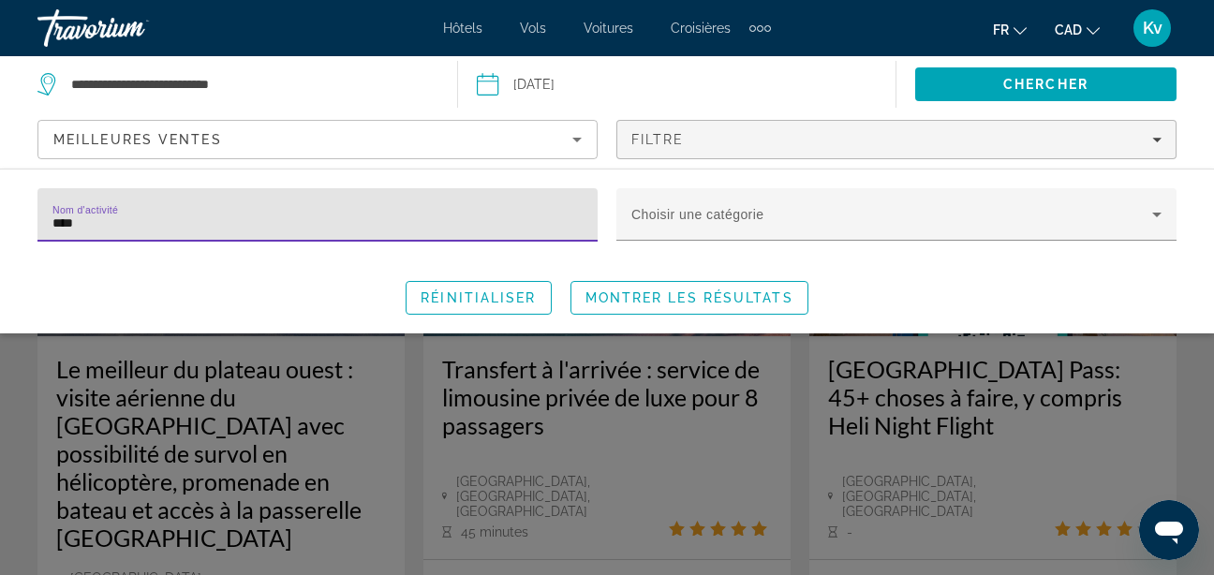
click at [973, 386] on div "Search widget" at bounding box center [607, 423] width 1214 height 303
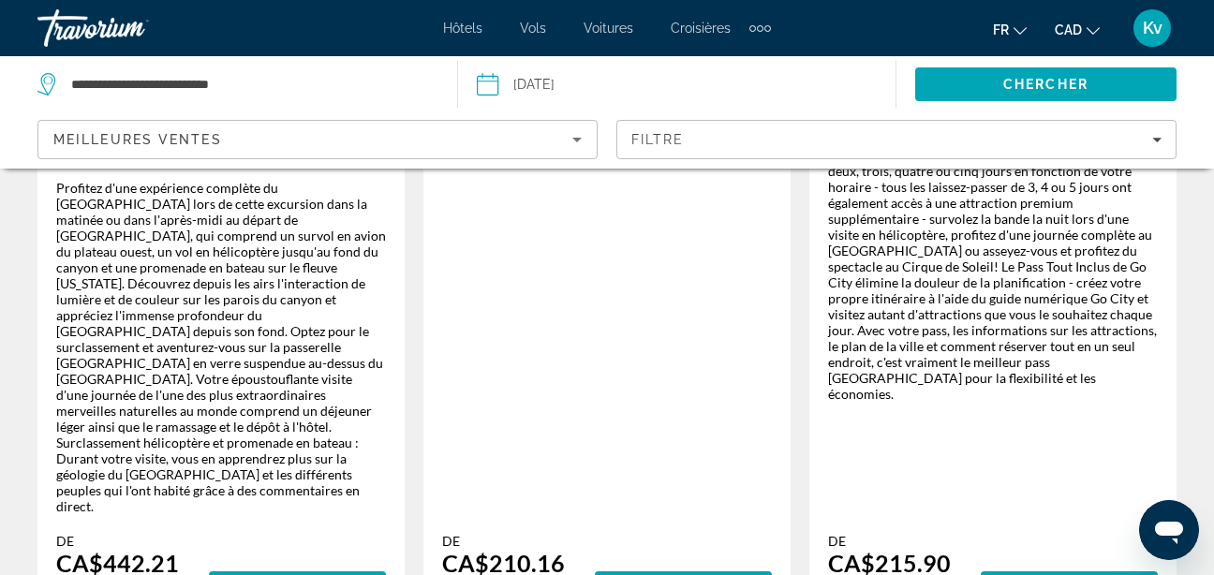
scroll to position [708, 0]
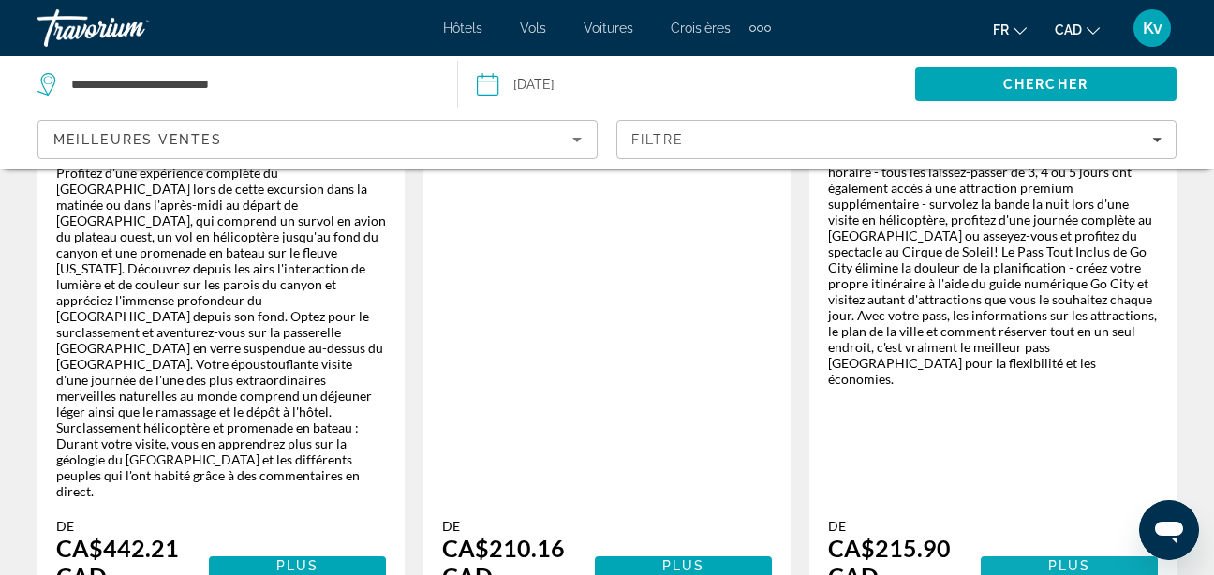
click at [1066, 558] on span "Plus d'information" at bounding box center [1068, 573] width 127 height 30
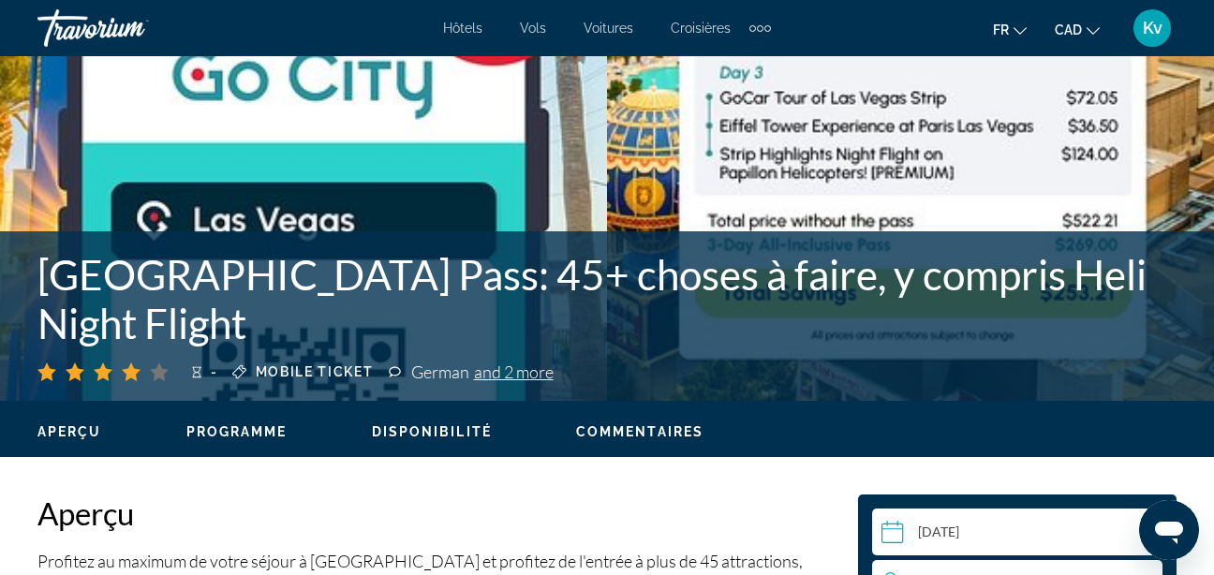
scroll to position [639, 0]
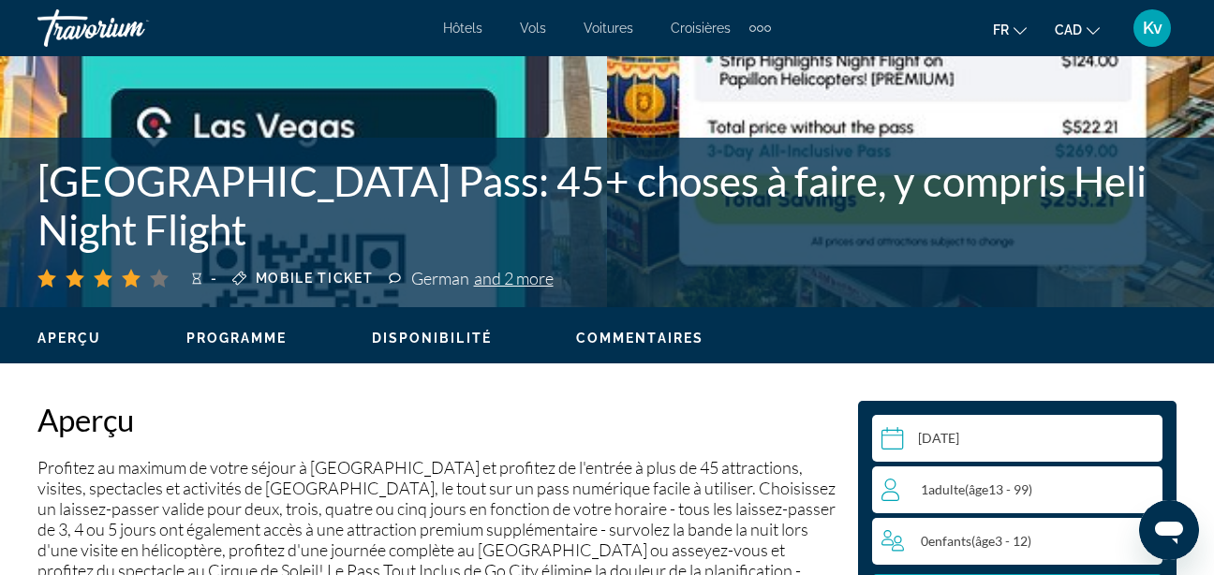
click at [256, 335] on span "Programme" at bounding box center [236, 338] width 101 height 15
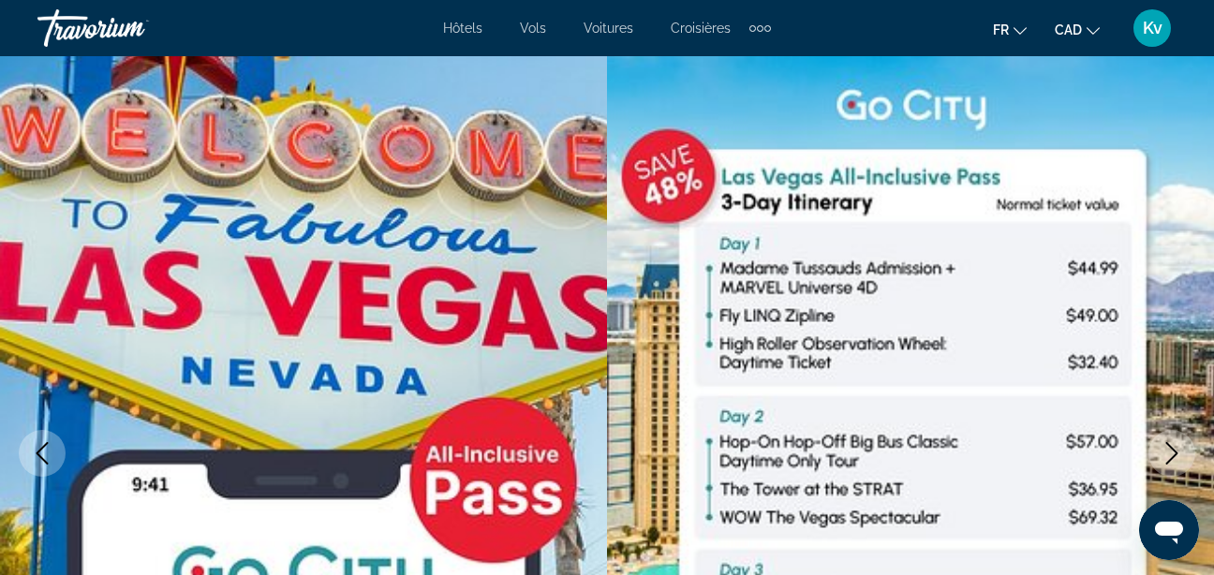
scroll to position [0, 0]
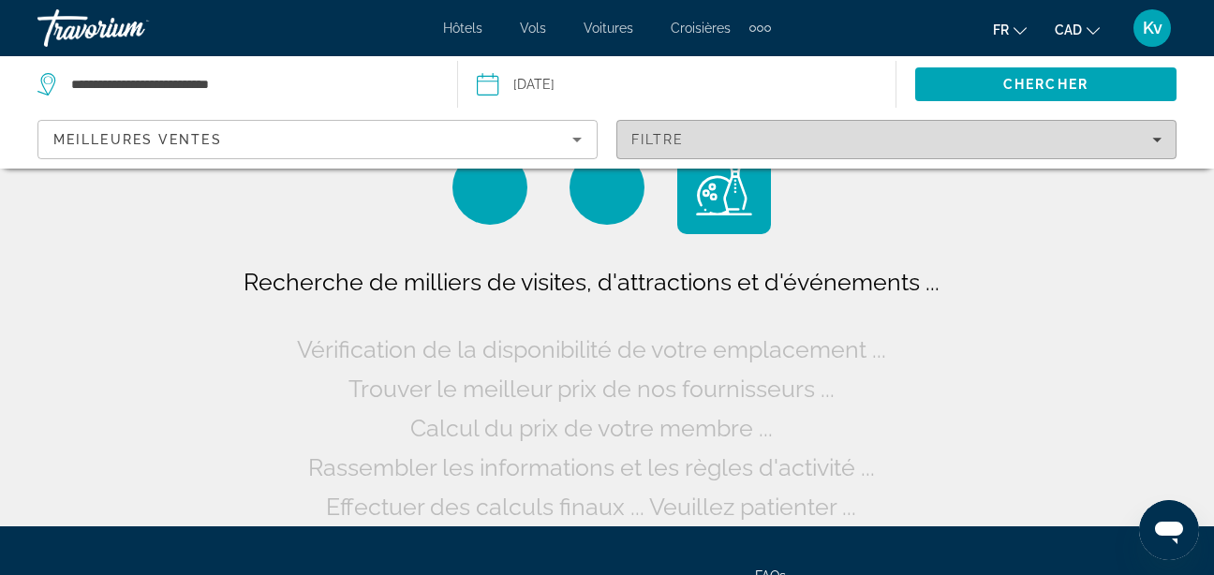
click at [742, 142] on div "Filtre" at bounding box center [896, 139] width 530 height 15
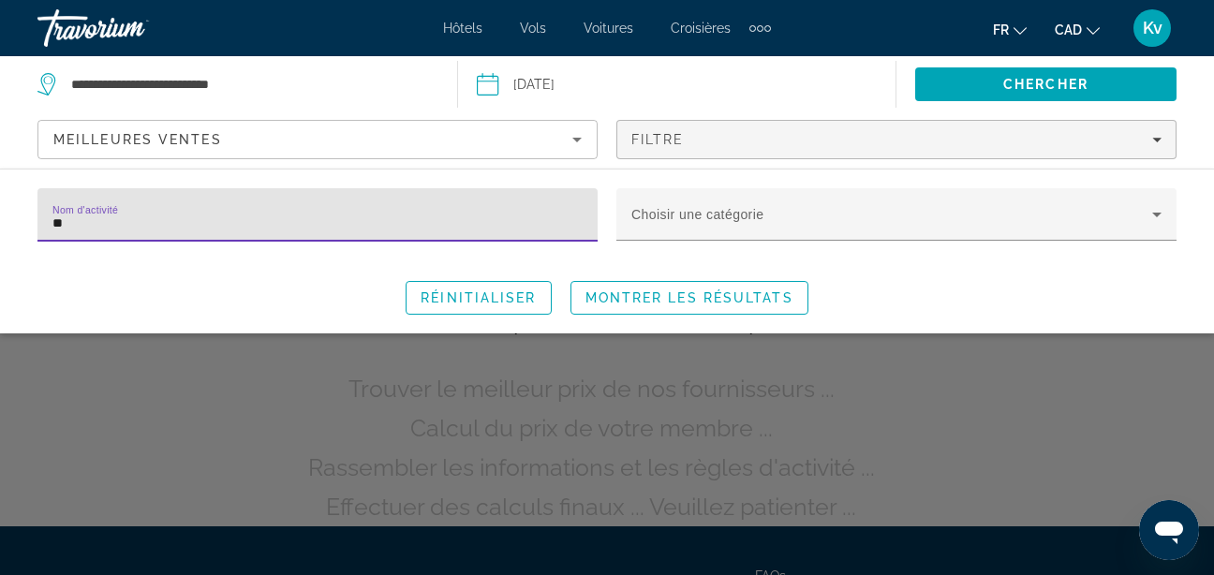
type input "*"
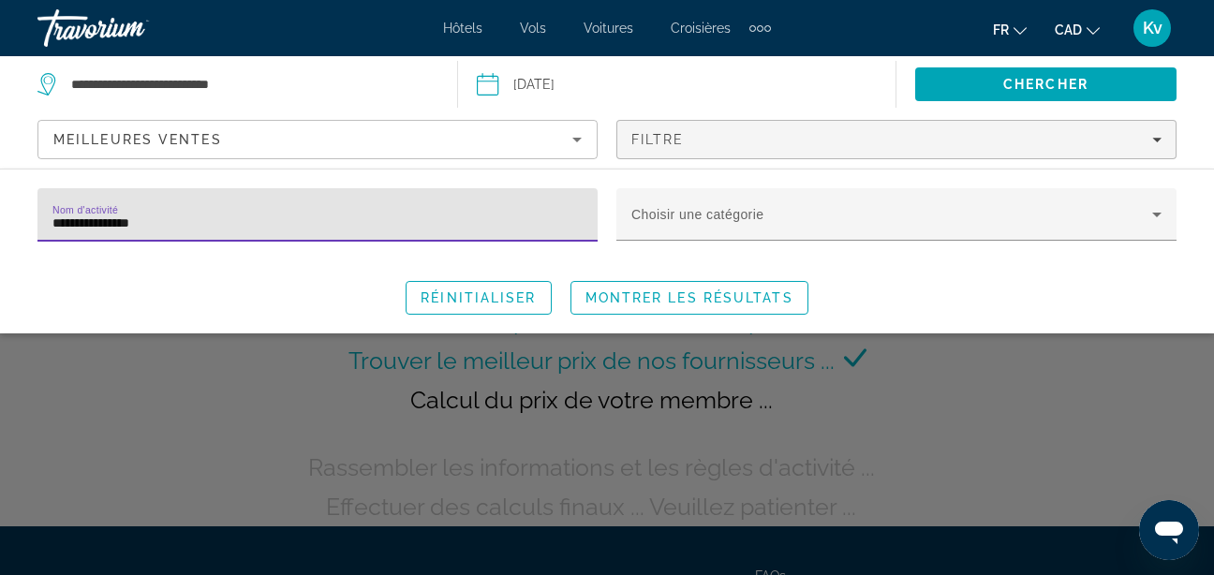
type input "**********"
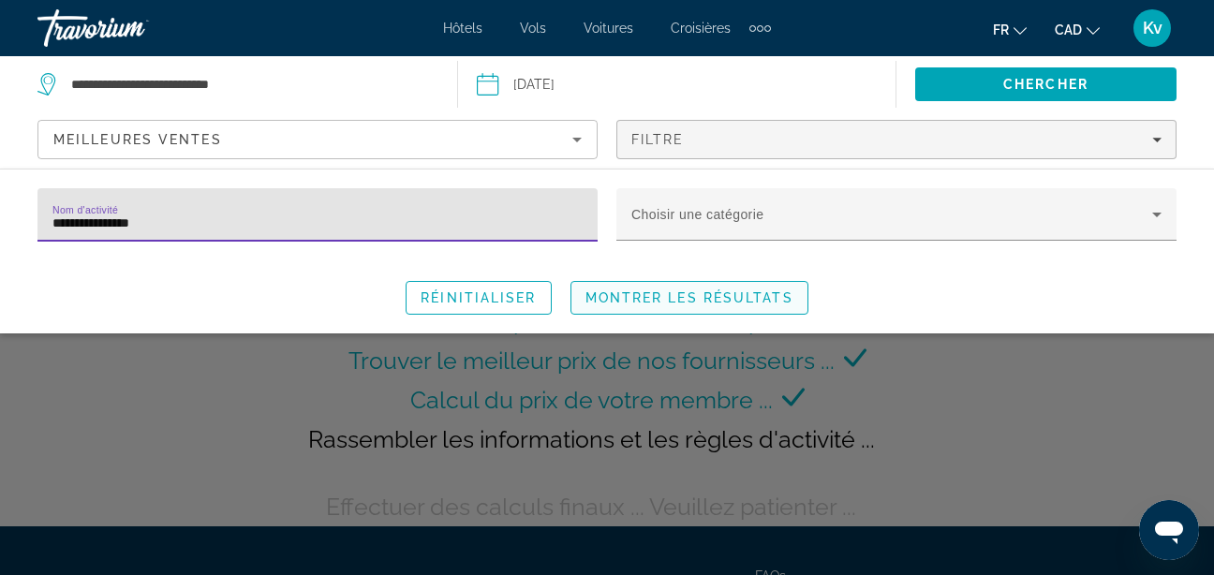
click at [639, 297] on span "Montrer les résultats" at bounding box center [689, 297] width 208 height 15
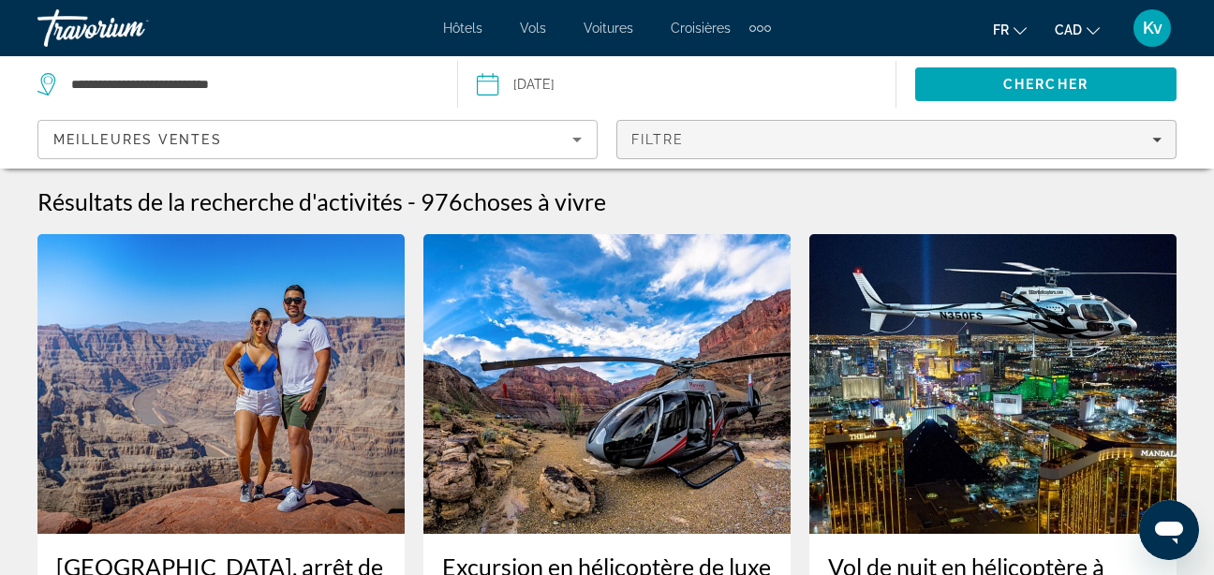
click at [763, 137] on div "Filtre" at bounding box center [896, 139] width 530 height 15
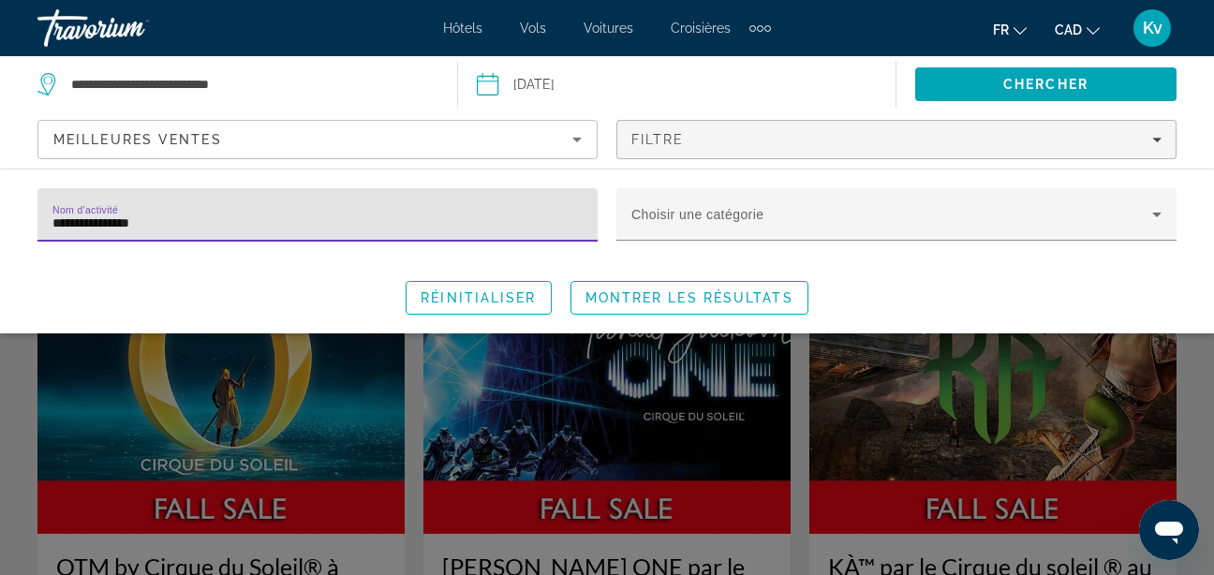
type input "**********"
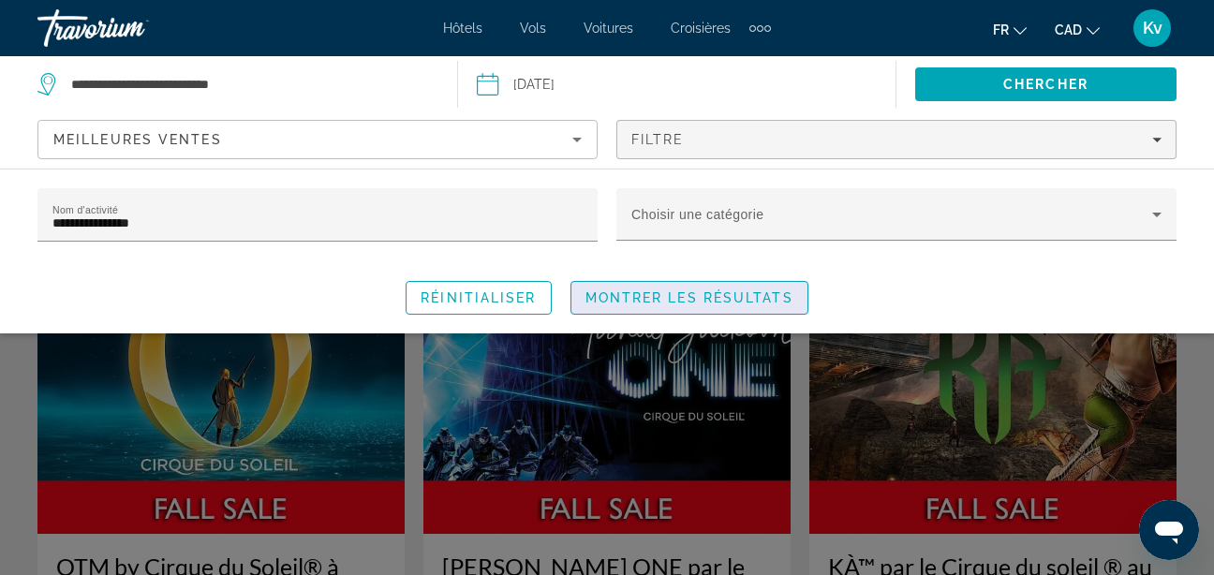
click at [783, 308] on span "Search widget" at bounding box center [689, 297] width 236 height 45
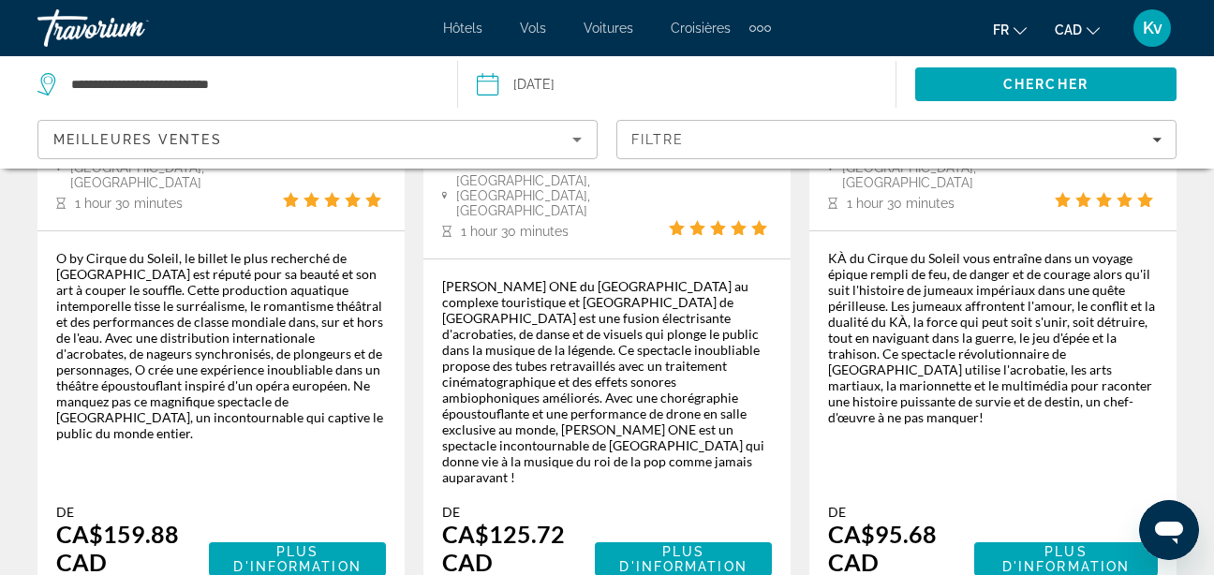
scroll to position [373, 0]
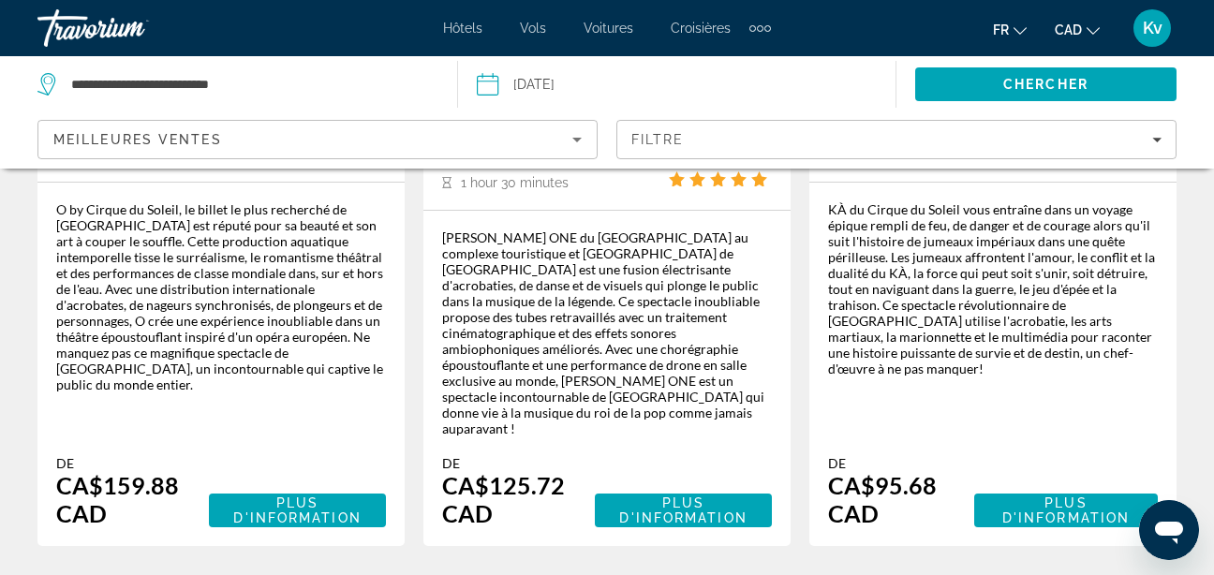
scroll to position [586, 0]
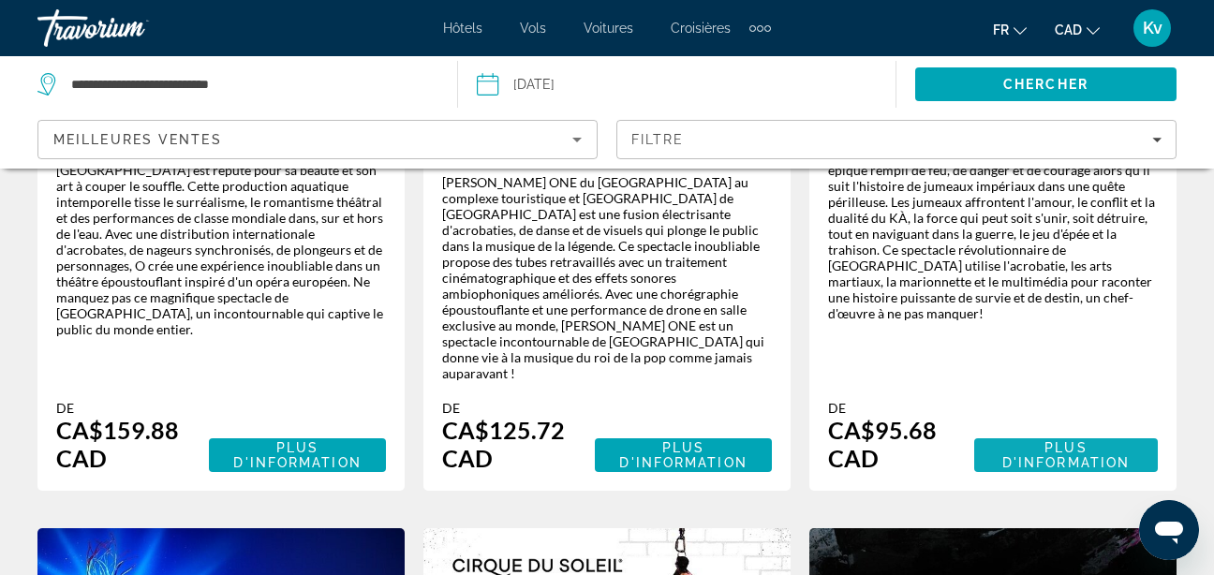
click at [1080, 440] on span "Plus d'information" at bounding box center [1065, 455] width 127 height 30
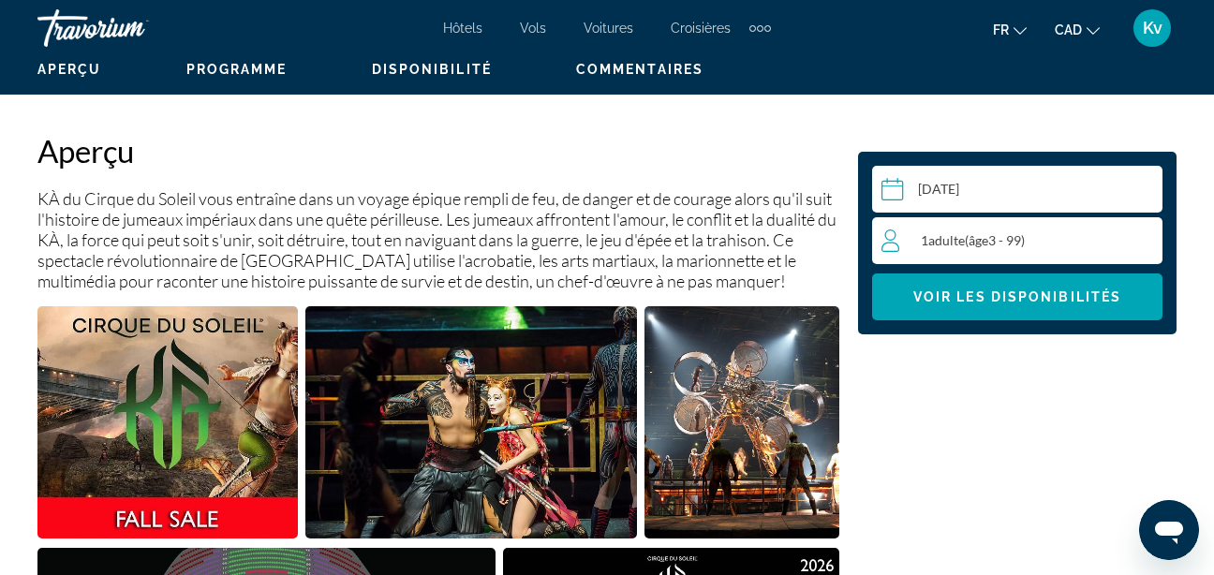
scroll to position [971, 0]
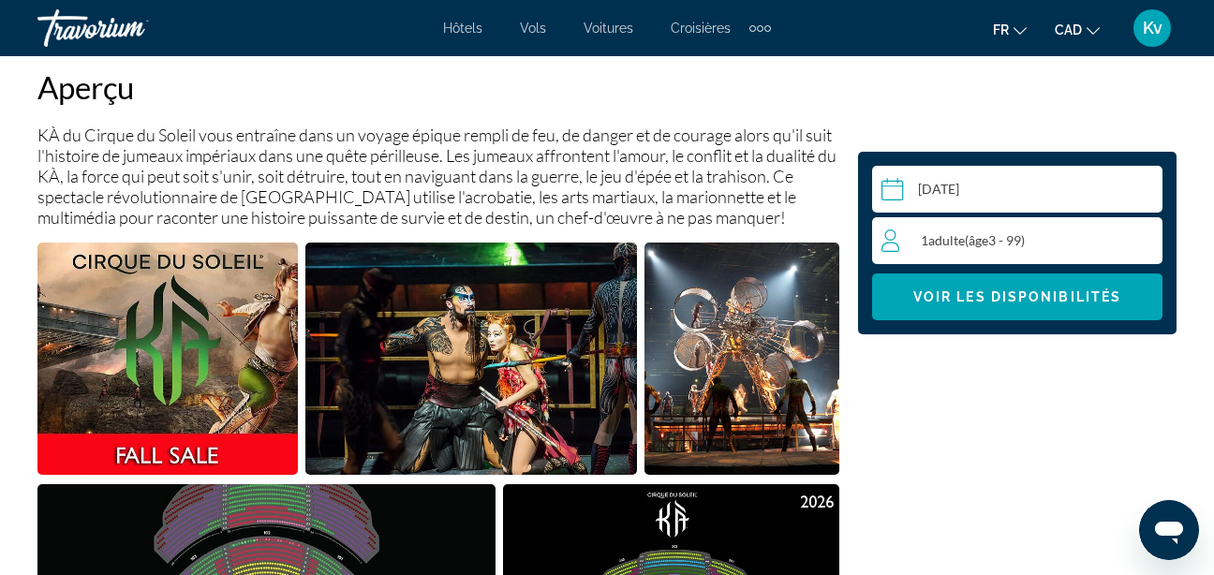
click at [1092, 247] on div "1 Adulte Adultes ( âge 3 - 99)" at bounding box center [1021, 240] width 280 height 22
click at [1139, 232] on icon "Increment adults" at bounding box center [1143, 239] width 17 height 22
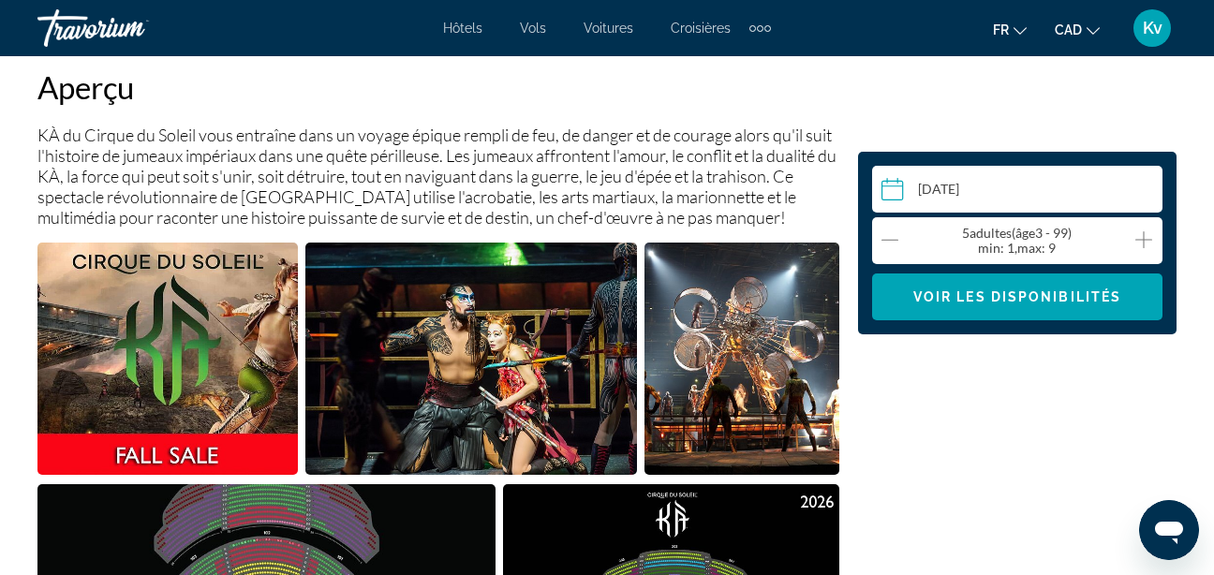
click at [1139, 232] on icon "Increment adults" at bounding box center [1143, 239] width 17 height 22
click at [1073, 301] on span "Voir les disponibilités" at bounding box center [1017, 296] width 208 height 15
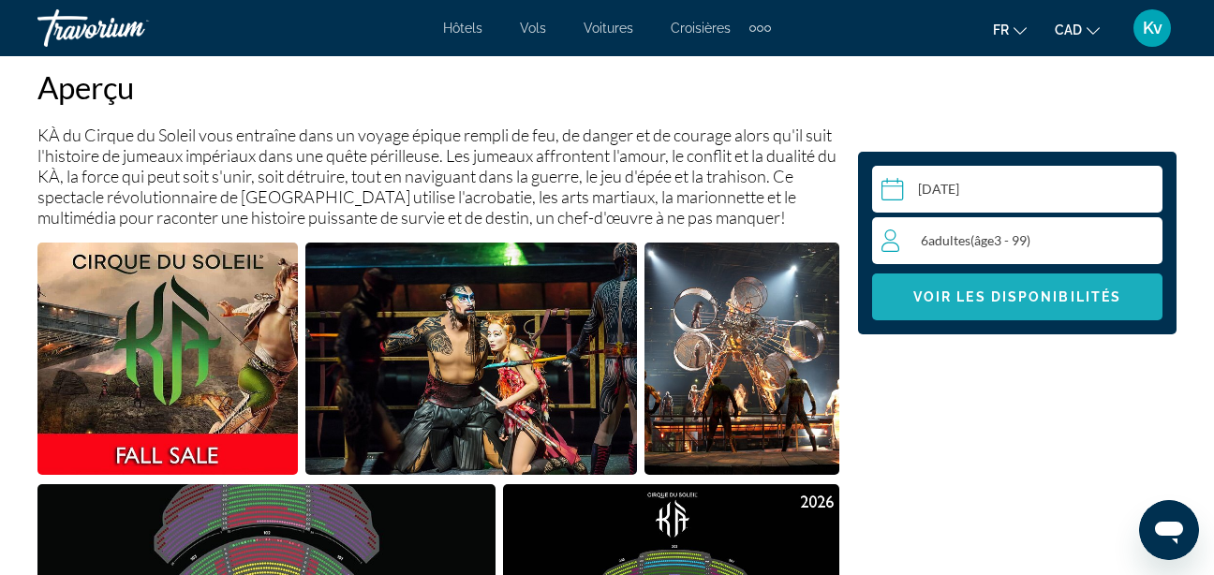
scroll to position [3214, 0]
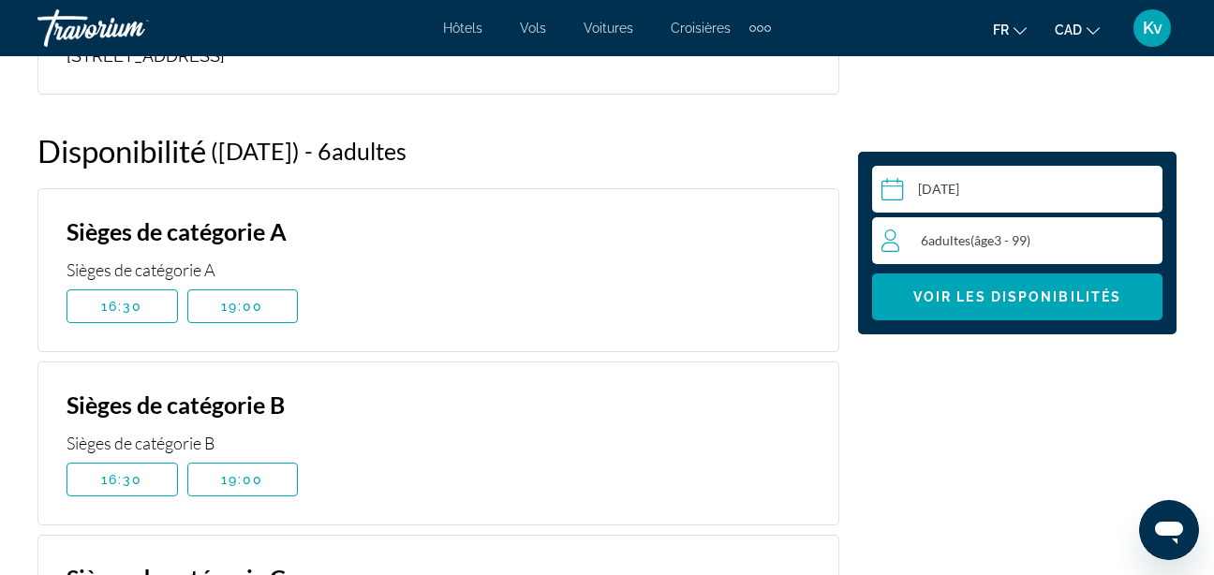
click at [1120, 186] on input "Main content" at bounding box center [1021, 192] width 298 height 52
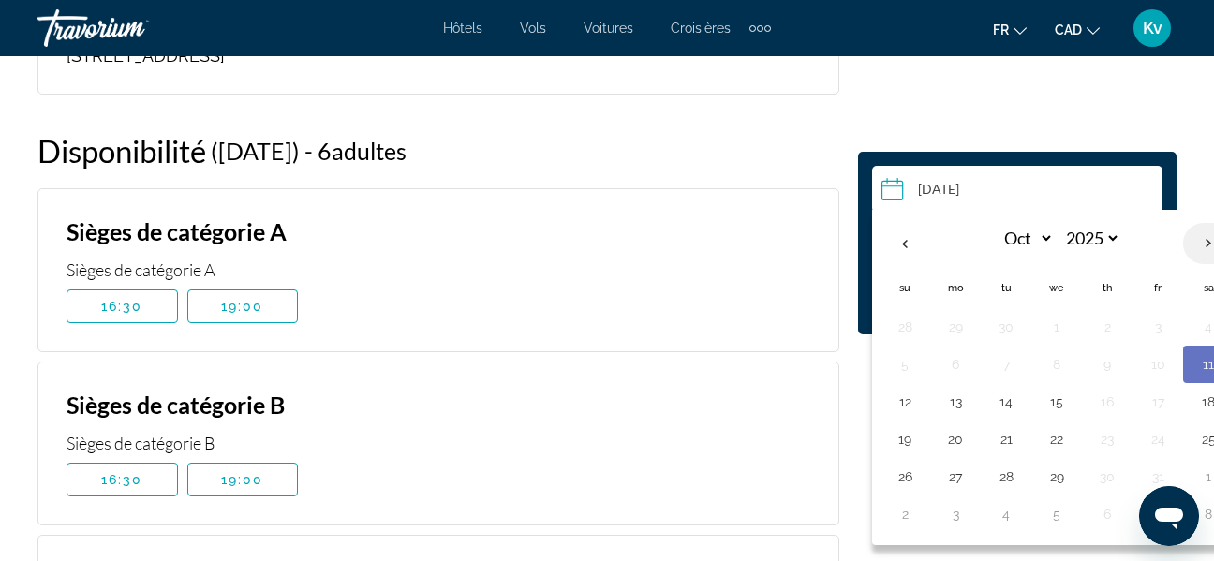
click at [1203, 242] on th "Next month" at bounding box center [1208, 243] width 51 height 41
select select "**"
click at [1063, 477] on button "31" at bounding box center [1056, 477] width 30 height 26
type input "**********"
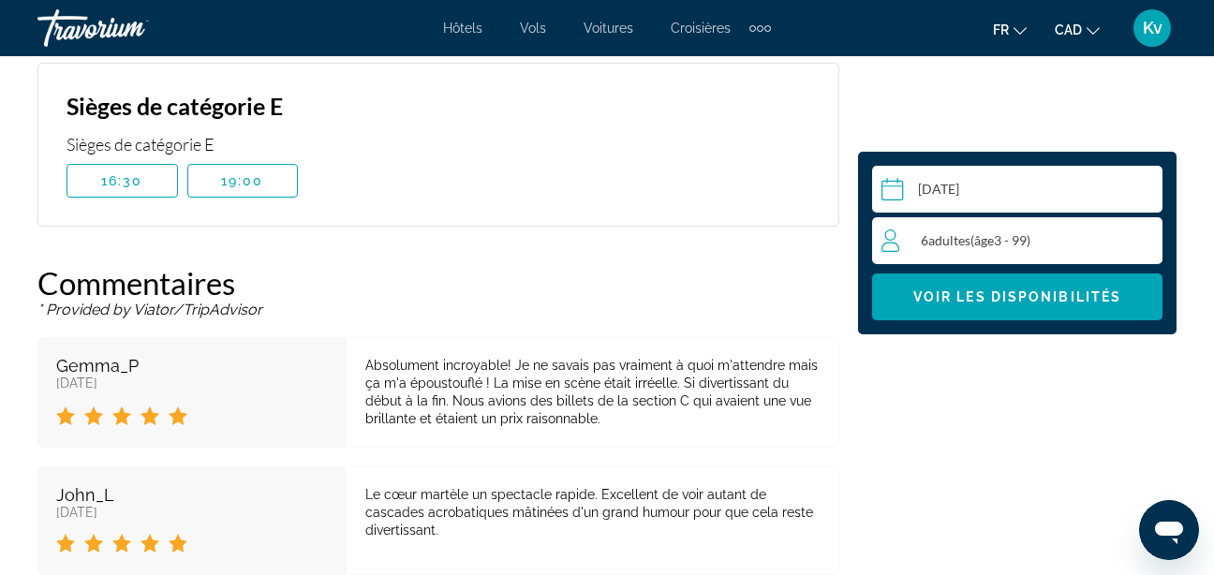
scroll to position [3852, 0]
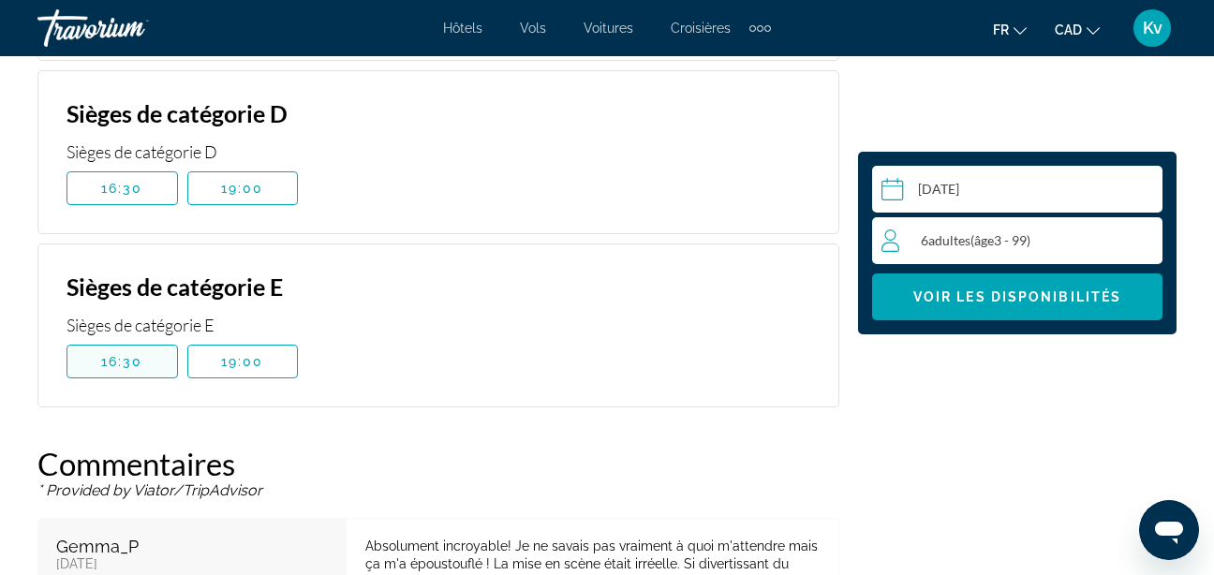
click at [133, 354] on span "16:30" at bounding box center [122, 361] width 42 height 15
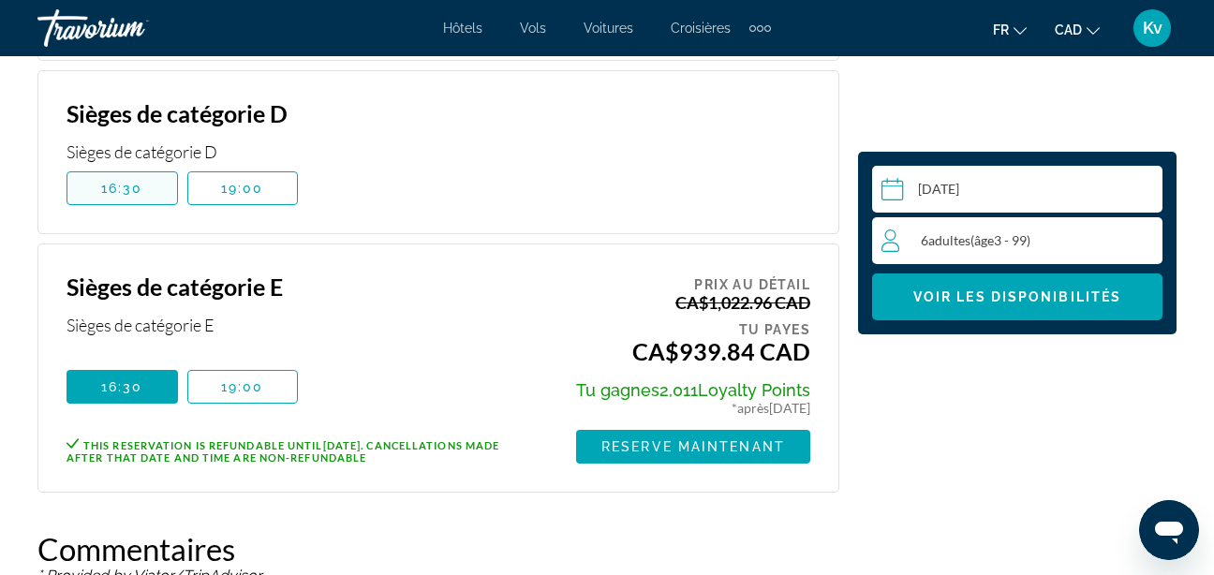
click at [128, 181] on span "16:30" at bounding box center [122, 188] width 42 height 15
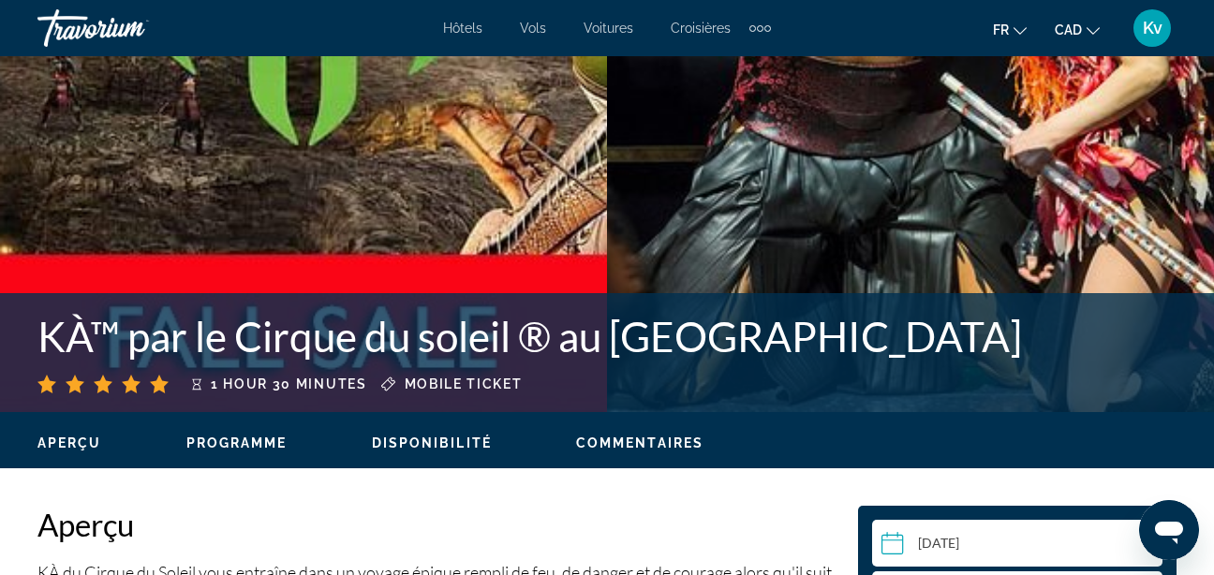
scroll to position [555, 0]
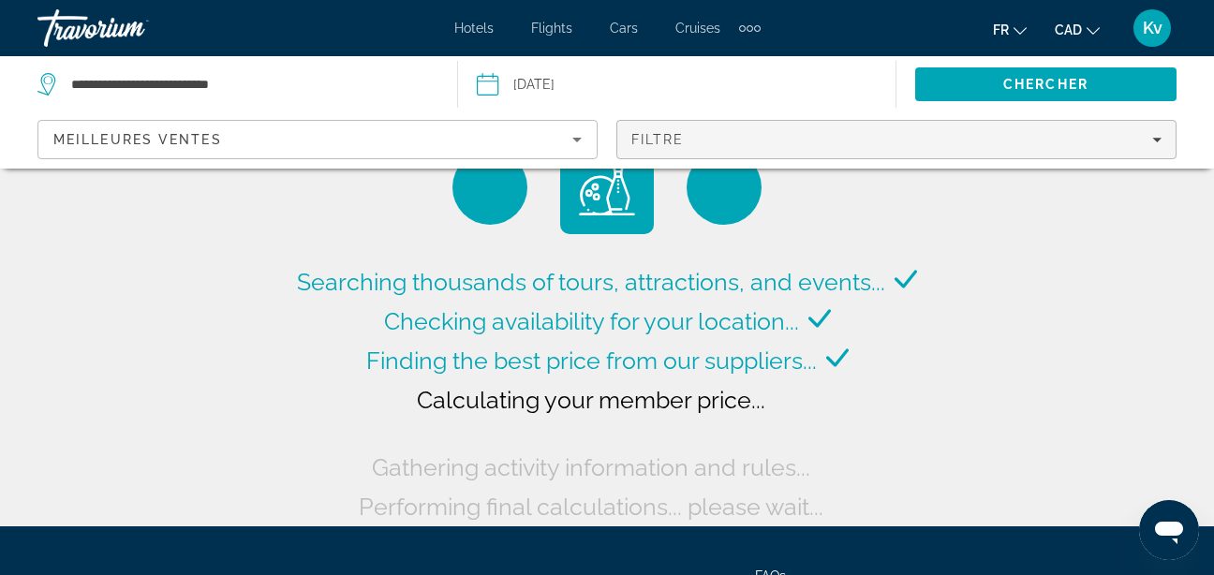
click at [797, 135] on div "Filtre" at bounding box center [896, 139] width 530 height 15
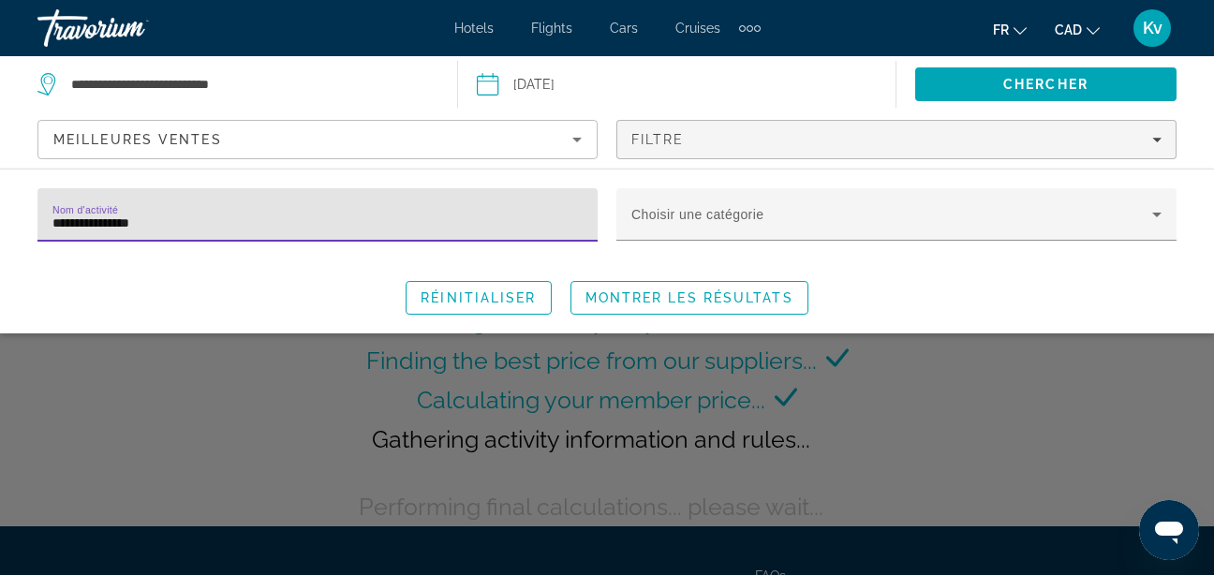
click at [431, 224] on input "**********" at bounding box center [317, 223] width 530 height 22
click at [610, 295] on span "Montrer les résultats" at bounding box center [689, 297] width 208 height 15
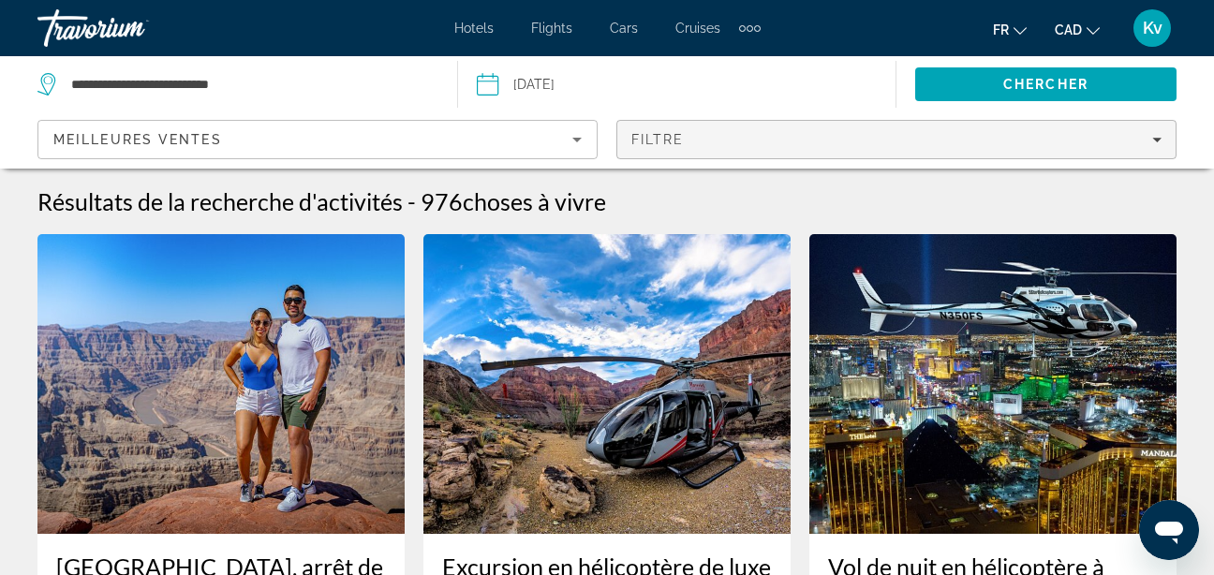
click at [991, 140] on div "Filtre" at bounding box center [896, 139] width 530 height 15
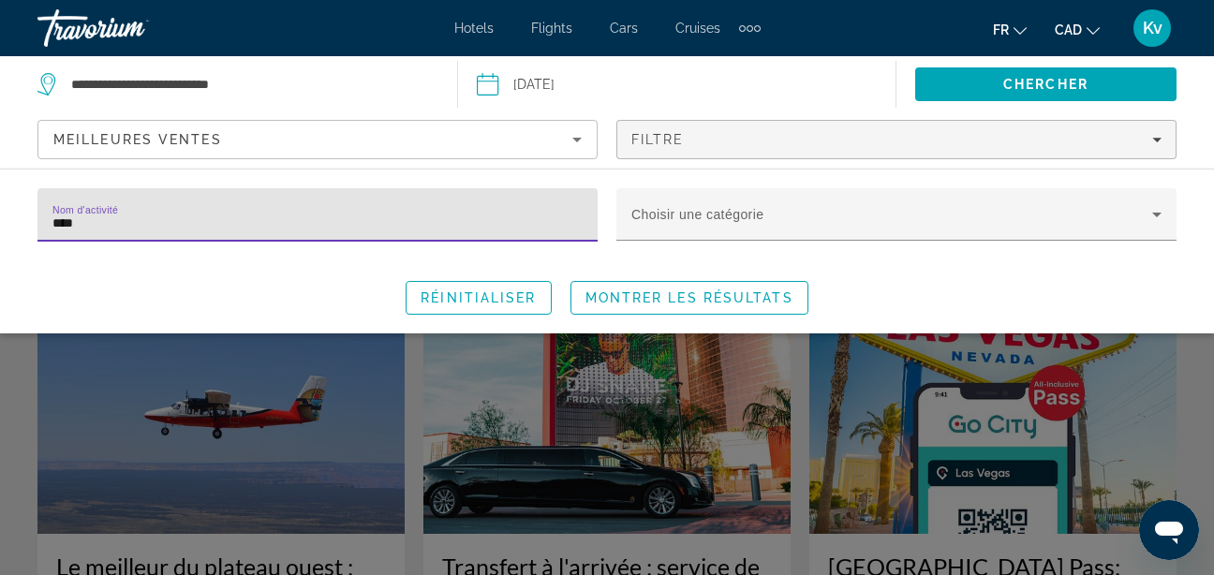
type input "****"
click at [1019, 482] on div "Search widget" at bounding box center [607, 423] width 1214 height 303
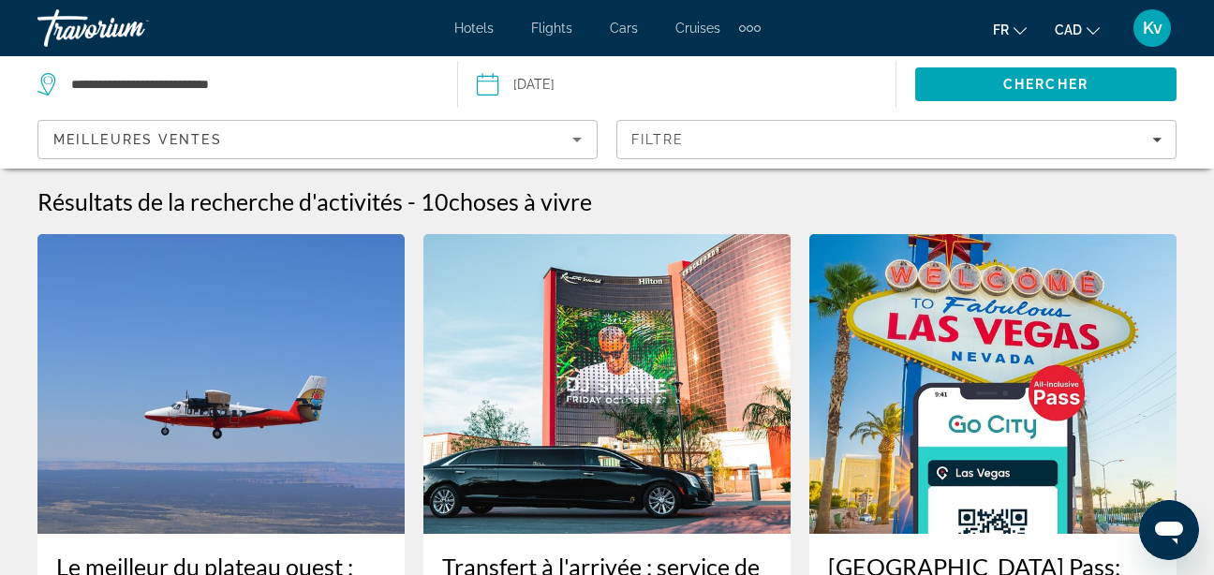
click at [1014, 481] on img "Main content" at bounding box center [992, 384] width 367 height 300
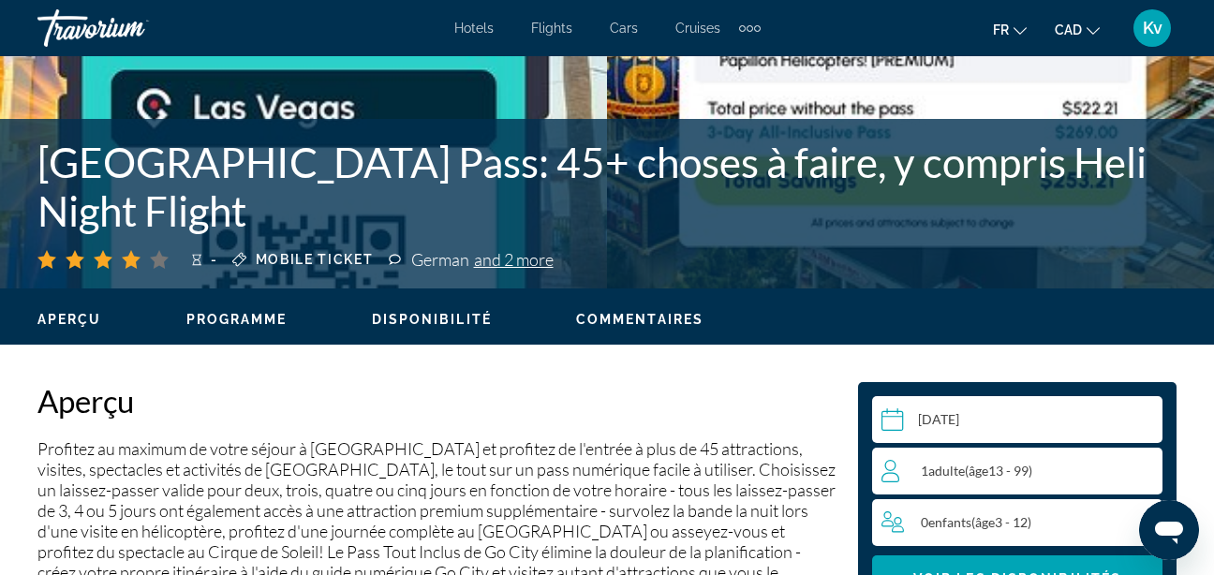
scroll to position [958, 0]
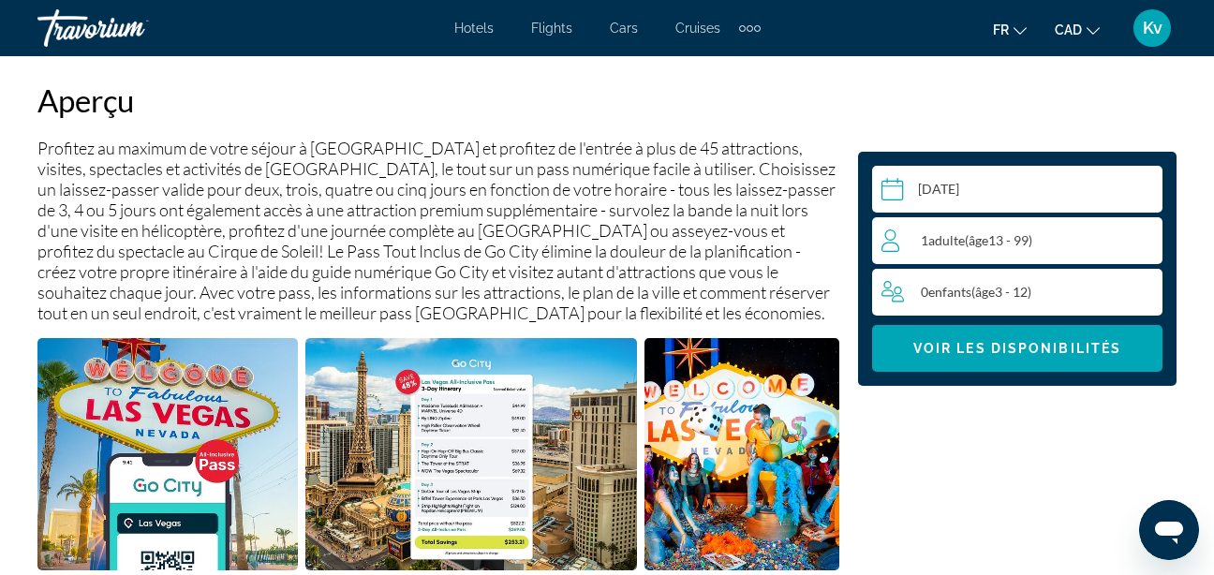
click at [1049, 245] on div "1 Adulte Adultes ( âge 13 - 99)" at bounding box center [1021, 240] width 280 height 22
click at [1146, 241] on icon "Increment adults" at bounding box center [1143, 239] width 17 height 22
click at [1142, 295] on icon "Increment children" at bounding box center [1144, 291] width 17 height 22
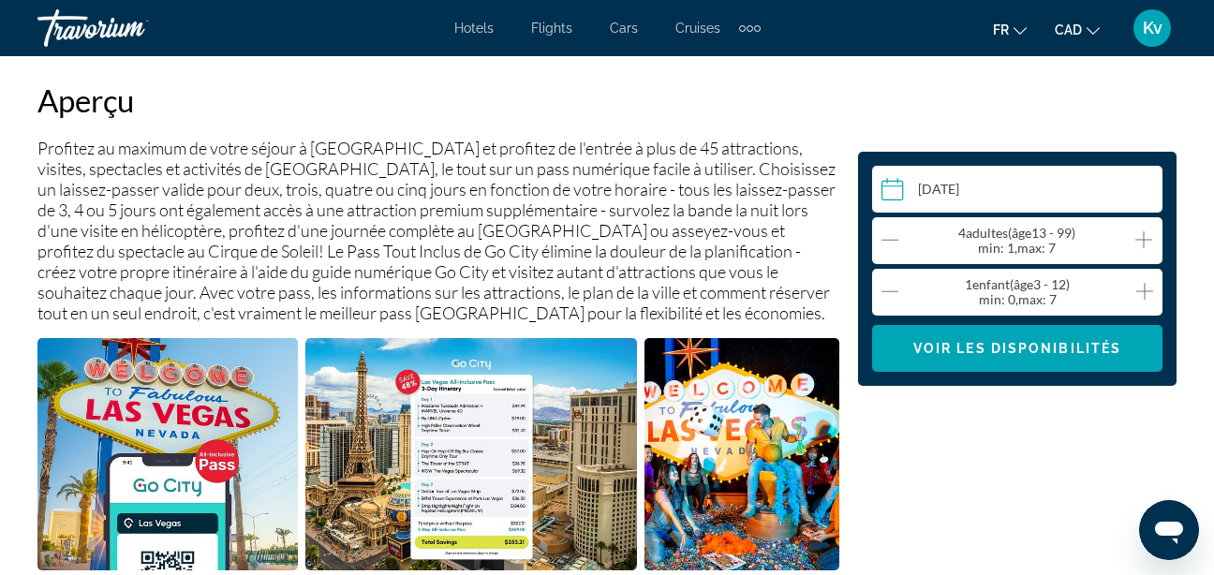
click at [1142, 295] on icon "Increment children" at bounding box center [1144, 291] width 17 height 22
click at [1087, 359] on span "Main content" at bounding box center [1017, 348] width 290 height 45
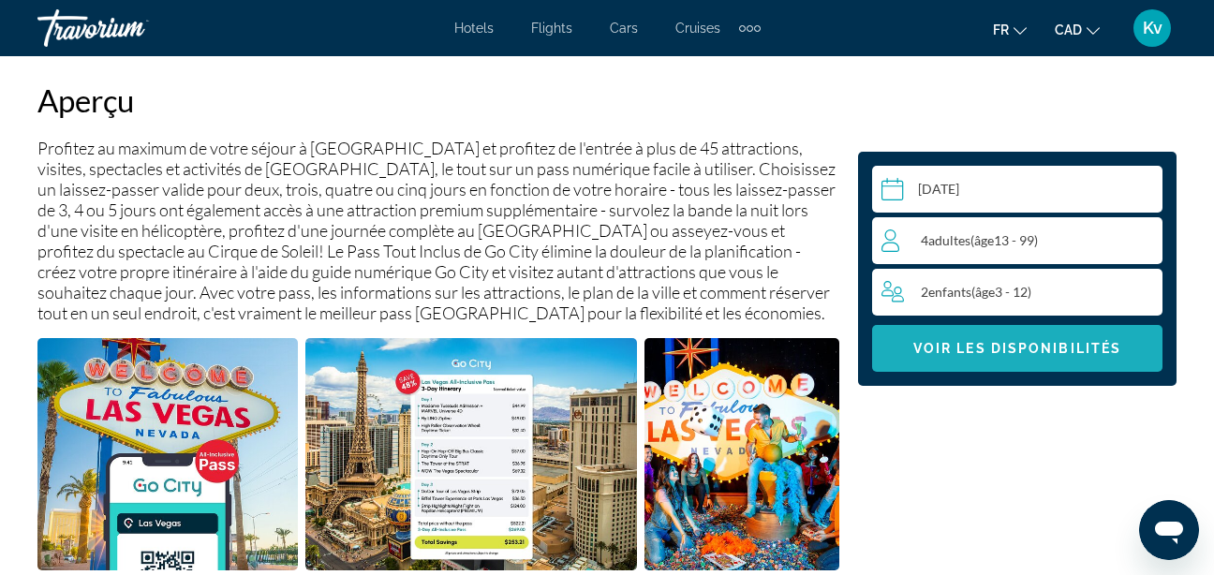
scroll to position [7565, 0]
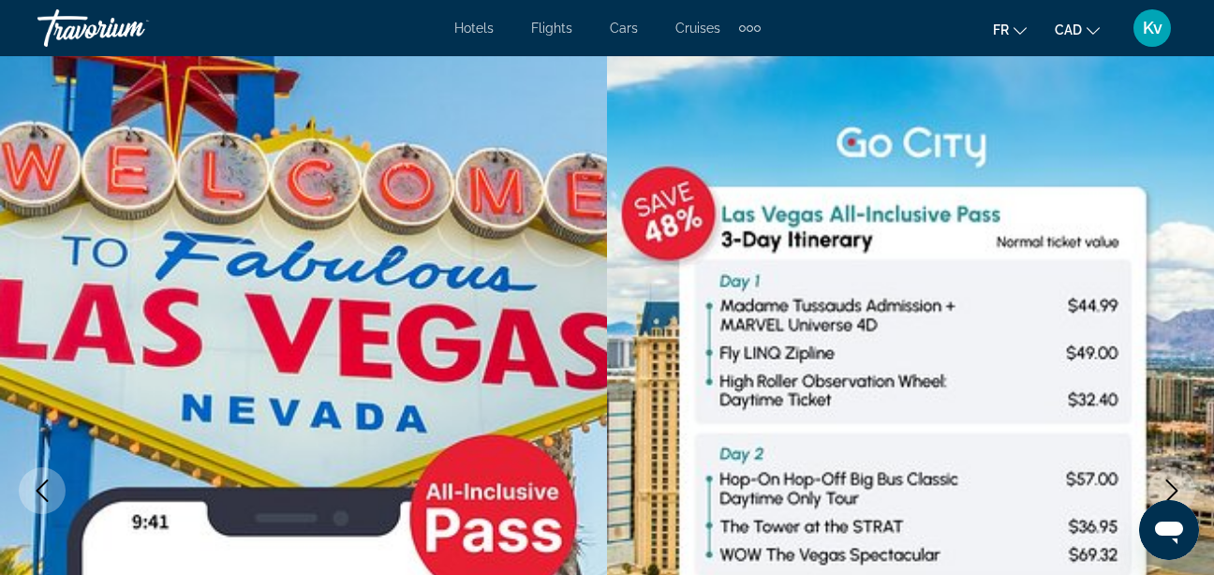
scroll to position [0, 0]
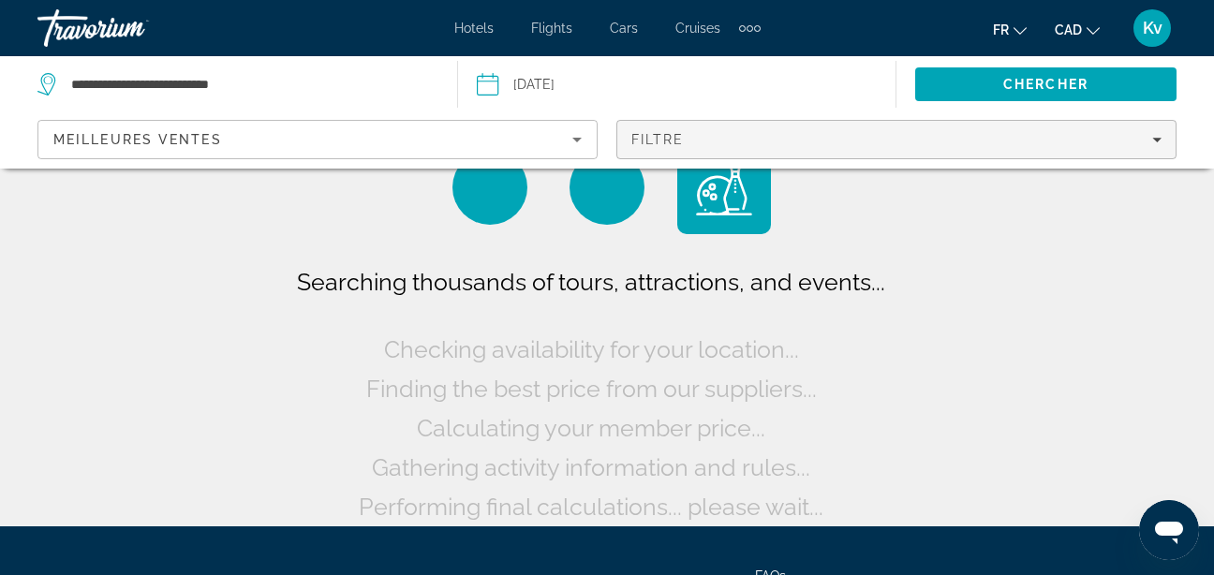
click at [717, 143] on div "Filtre" at bounding box center [896, 139] width 530 height 15
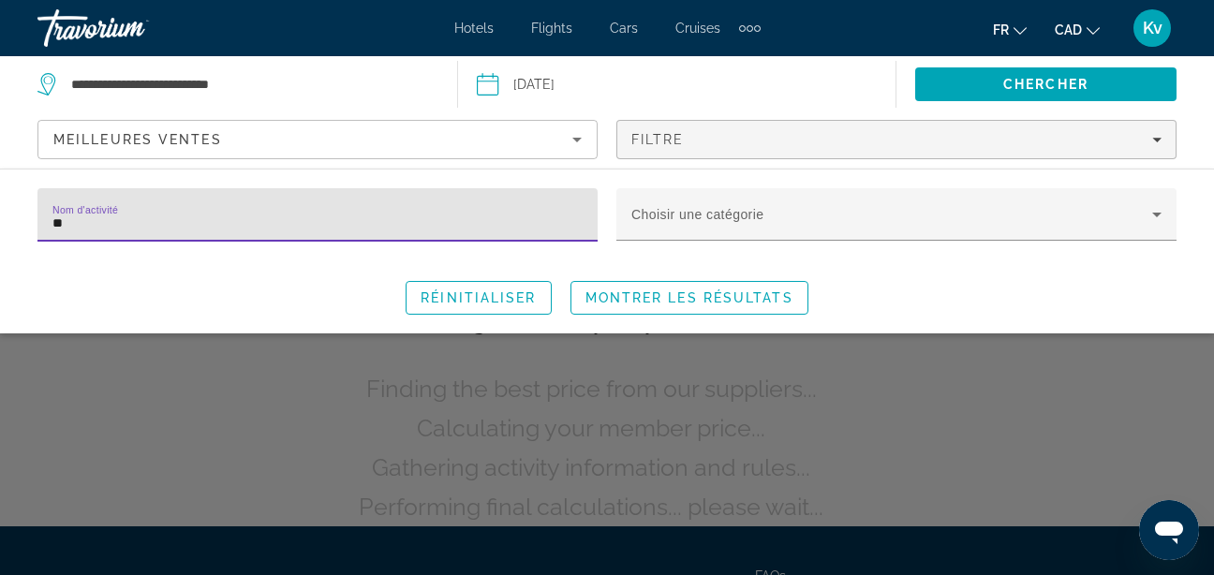
type input "*"
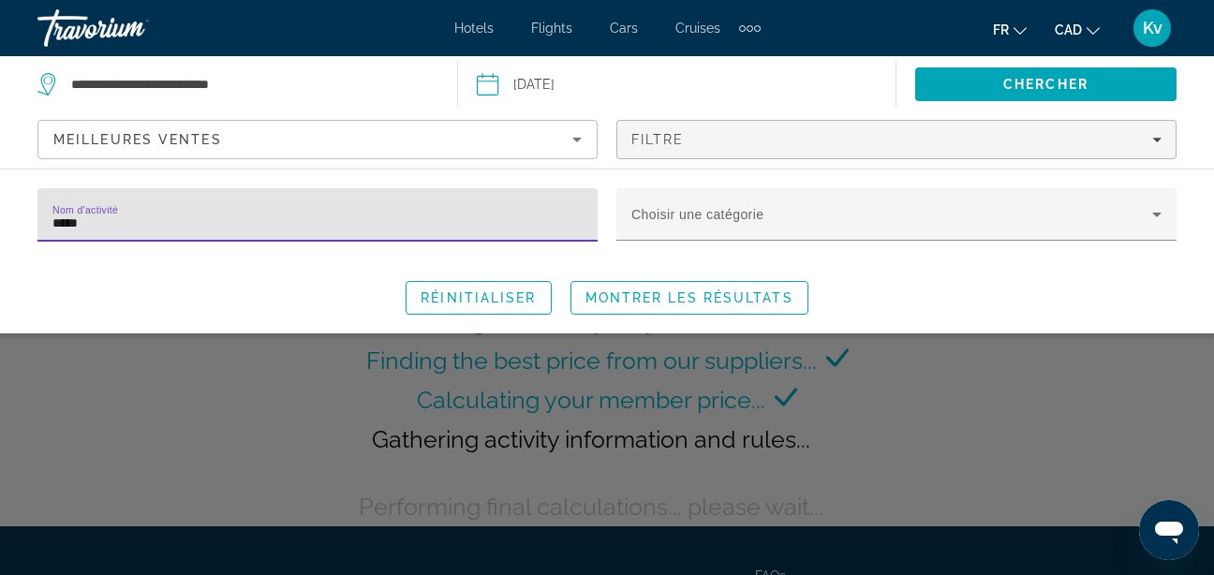
type input "******"
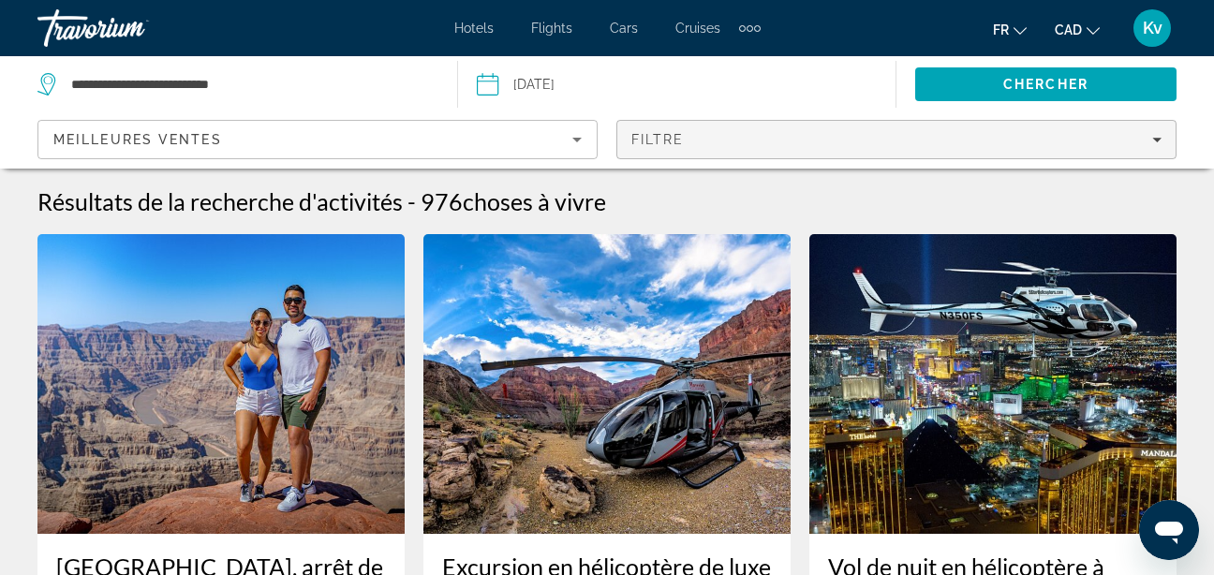
click at [689, 144] on div "Filtre" at bounding box center [896, 139] width 530 height 15
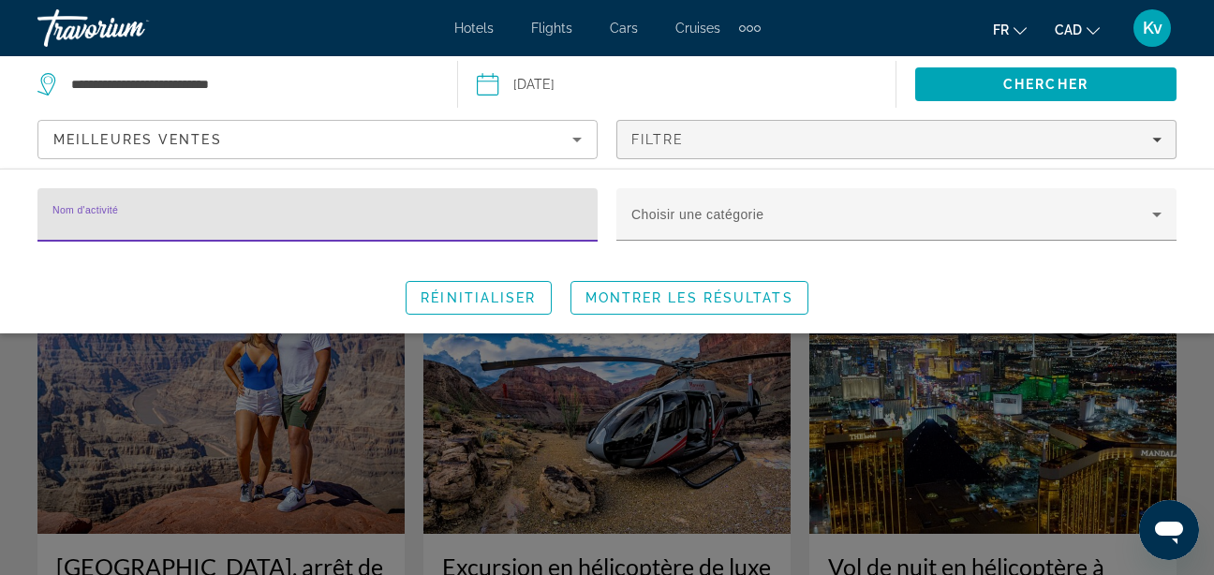
click at [226, 214] on input "Nom d'activité" at bounding box center [317, 223] width 530 height 22
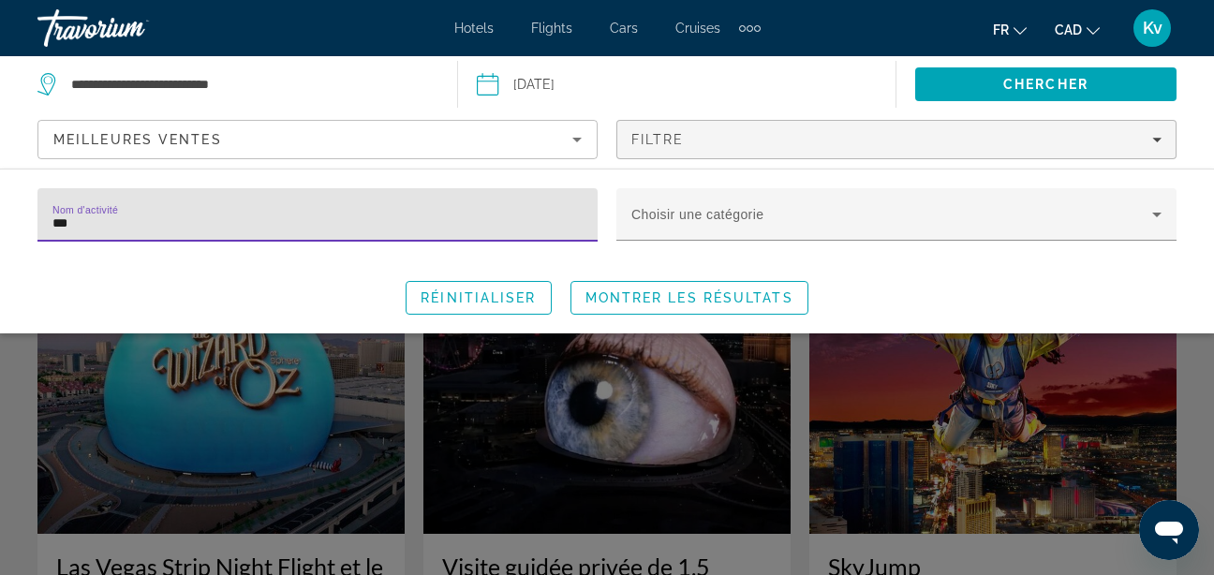
type input "***"
click at [188, 463] on div "Search widget" at bounding box center [607, 423] width 1214 height 303
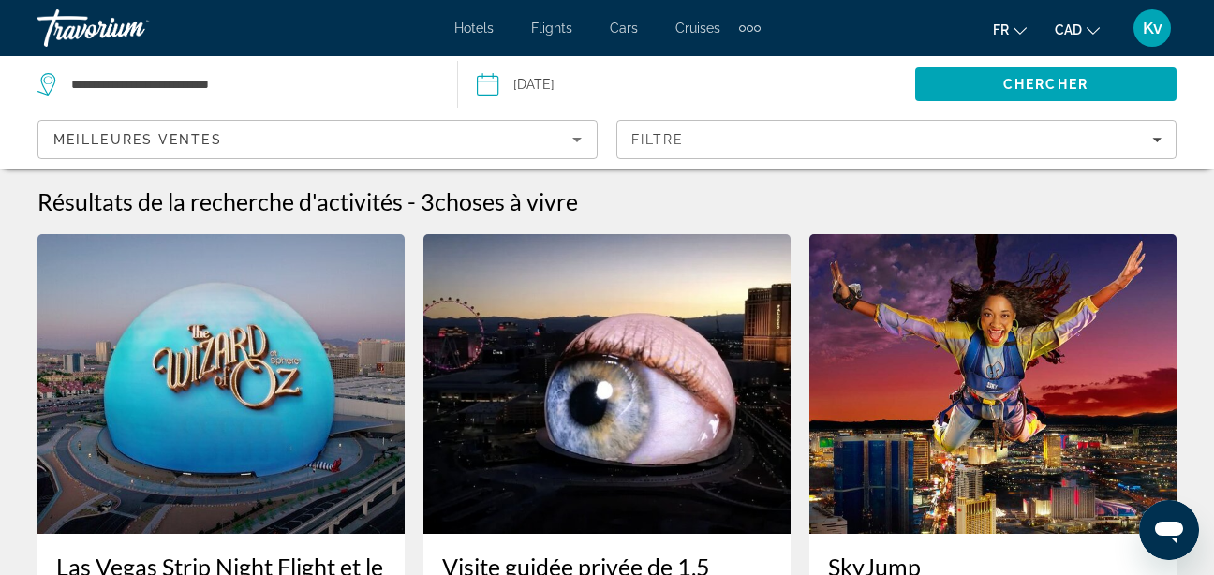
click at [208, 479] on img "Main content" at bounding box center [220, 384] width 367 height 300
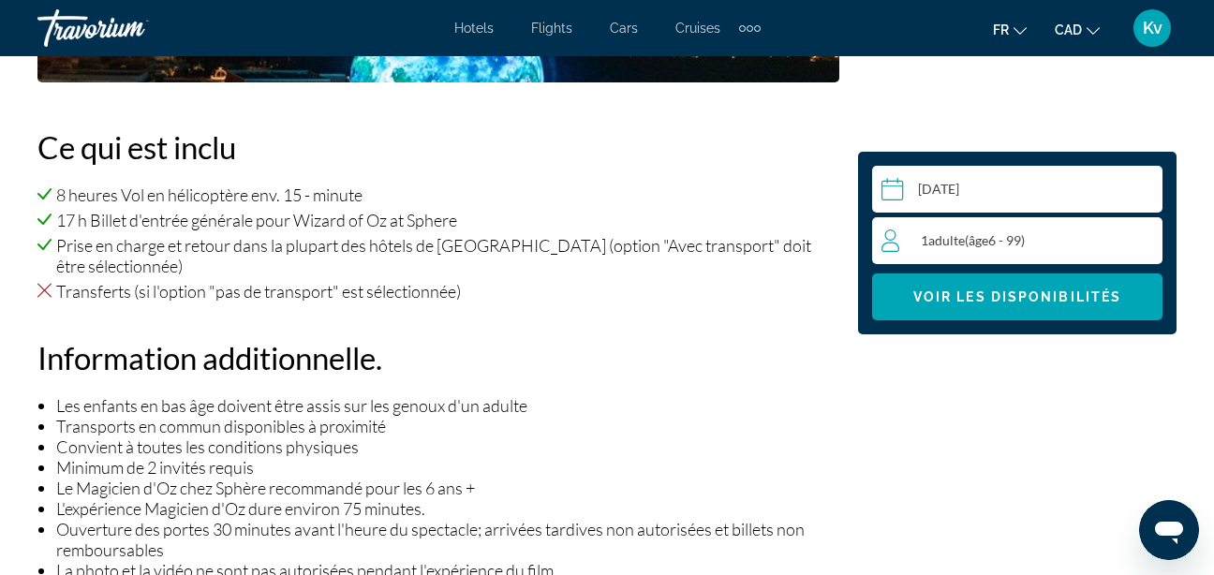
scroll to position [1893, 0]
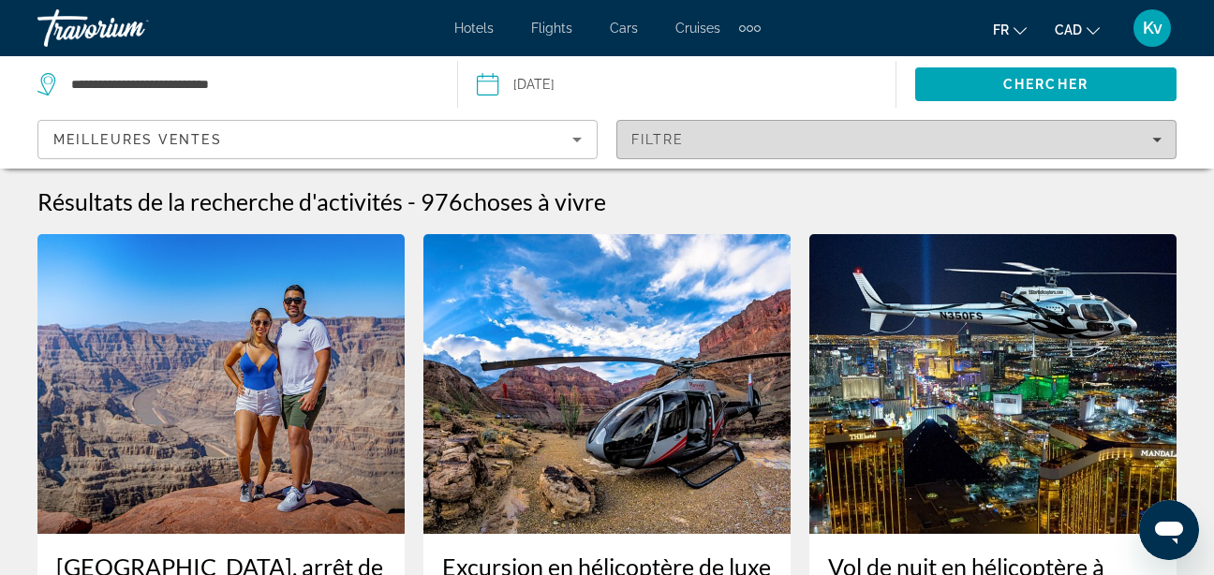
click at [672, 136] on span "Filtre" at bounding box center [657, 139] width 53 height 15
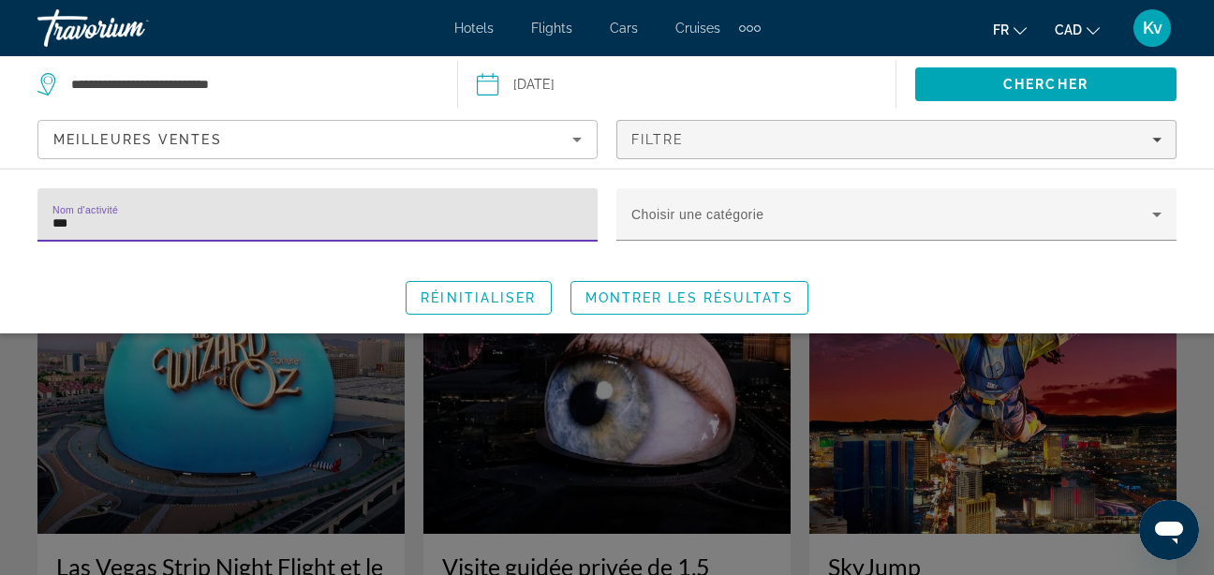
type input "***"
